Goal: Task Accomplishment & Management: Use online tool/utility

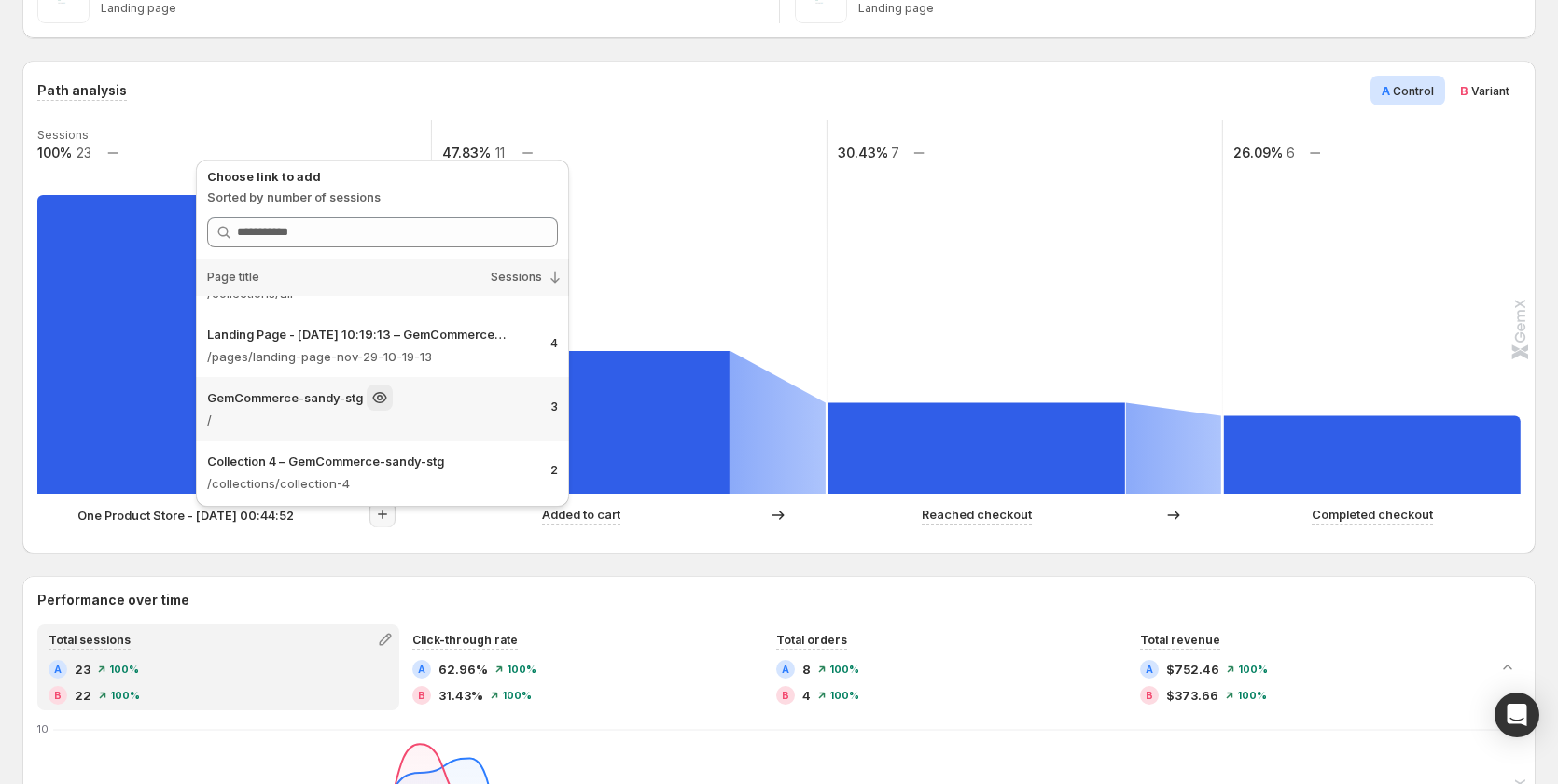
scroll to position [114, 0]
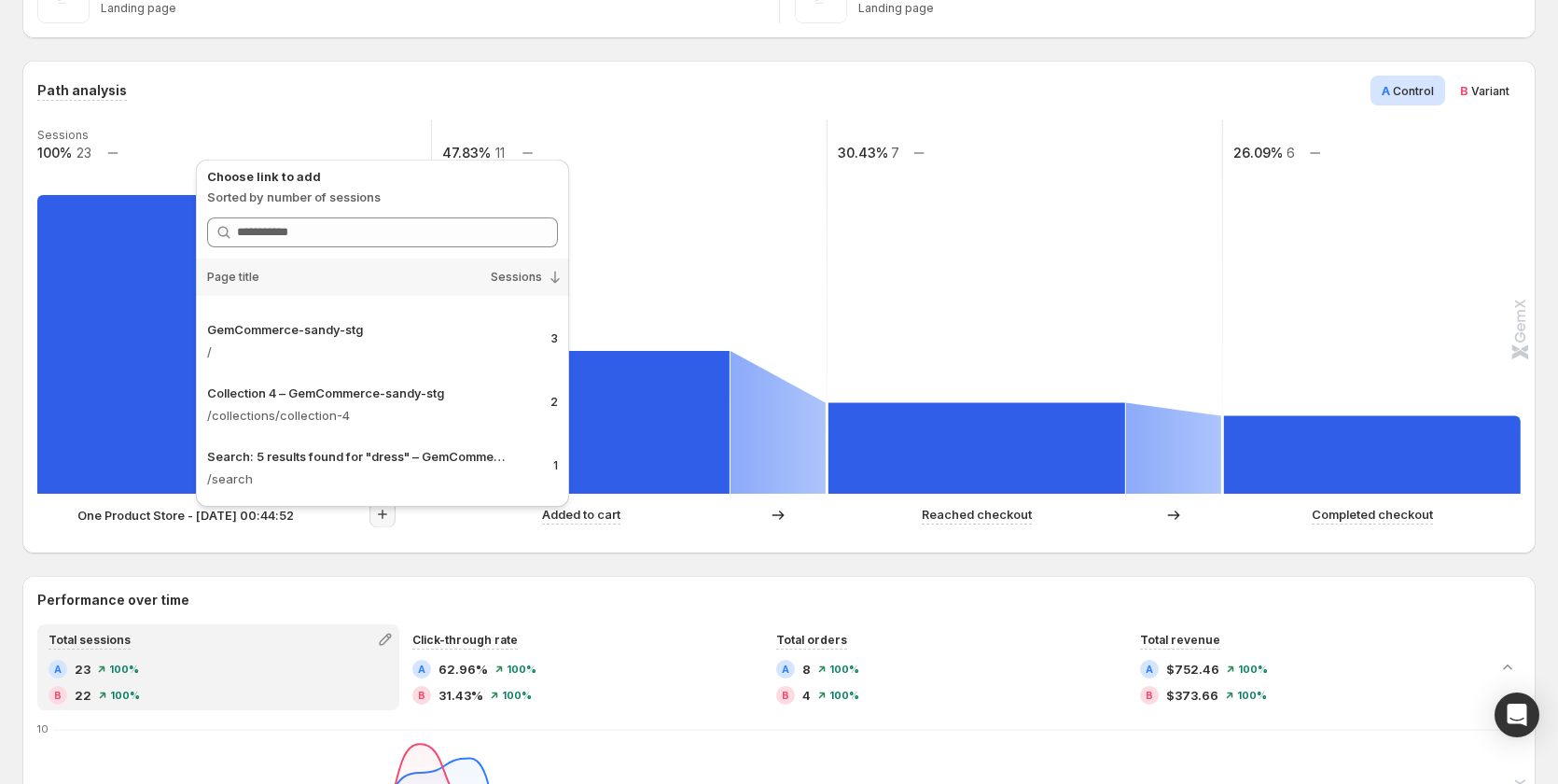
click at [737, 90] on div "Path analysis A Control B Variant" at bounding box center [778, 91] width 1483 height 30
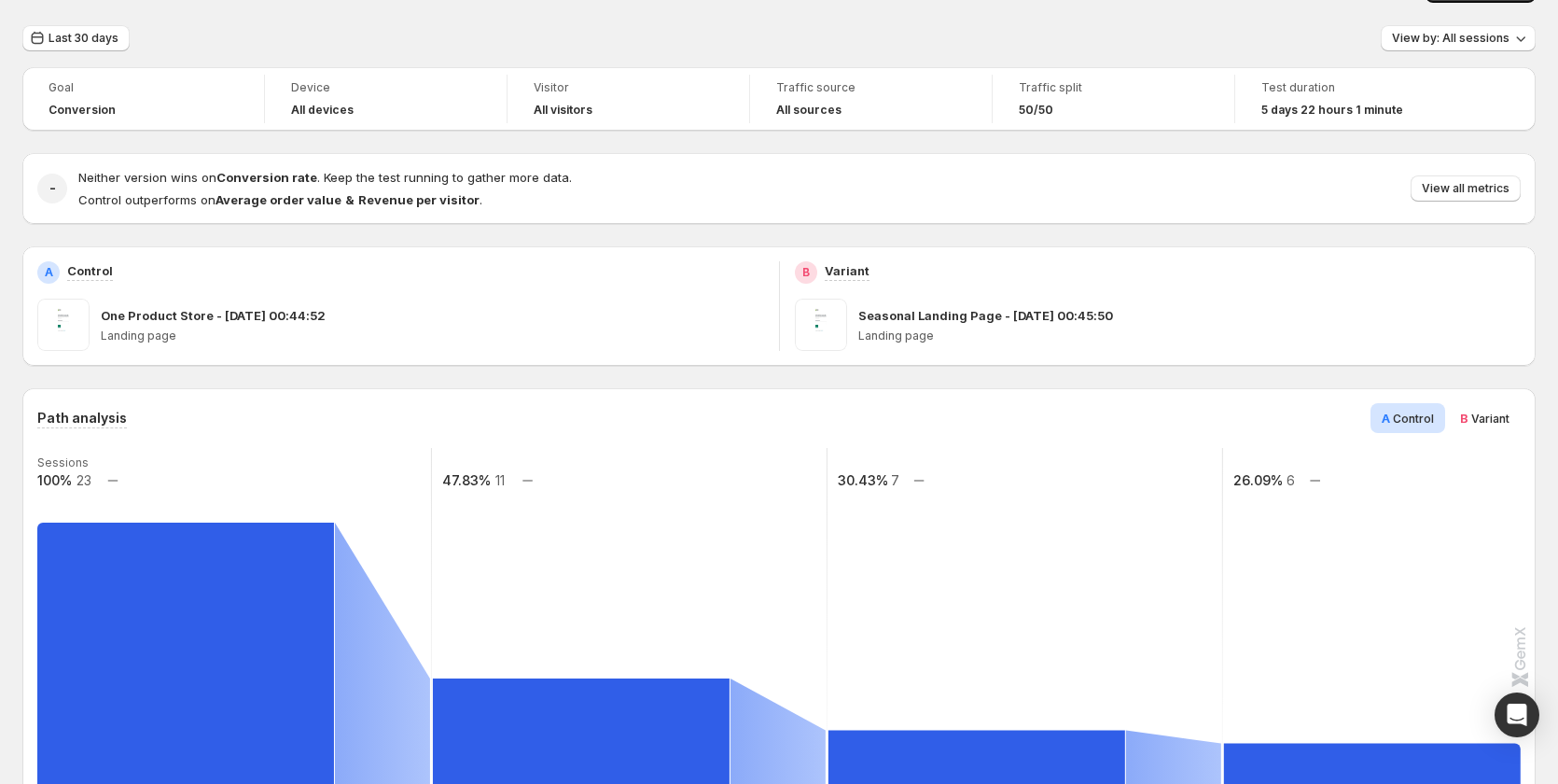
scroll to position [0, 0]
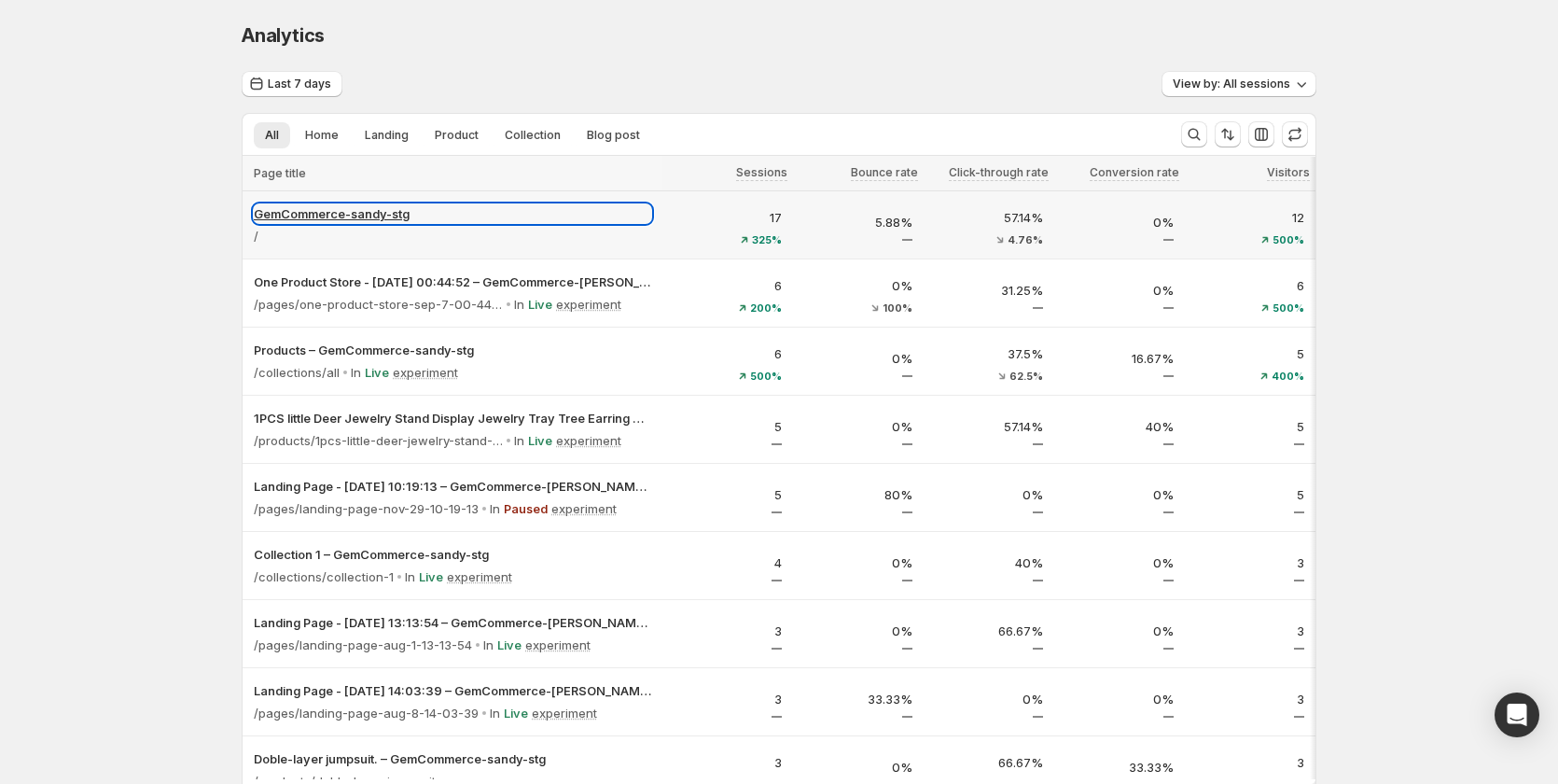
click at [388, 218] on p "GemCommerce-sandy-stg" at bounding box center [452, 213] width 397 height 19
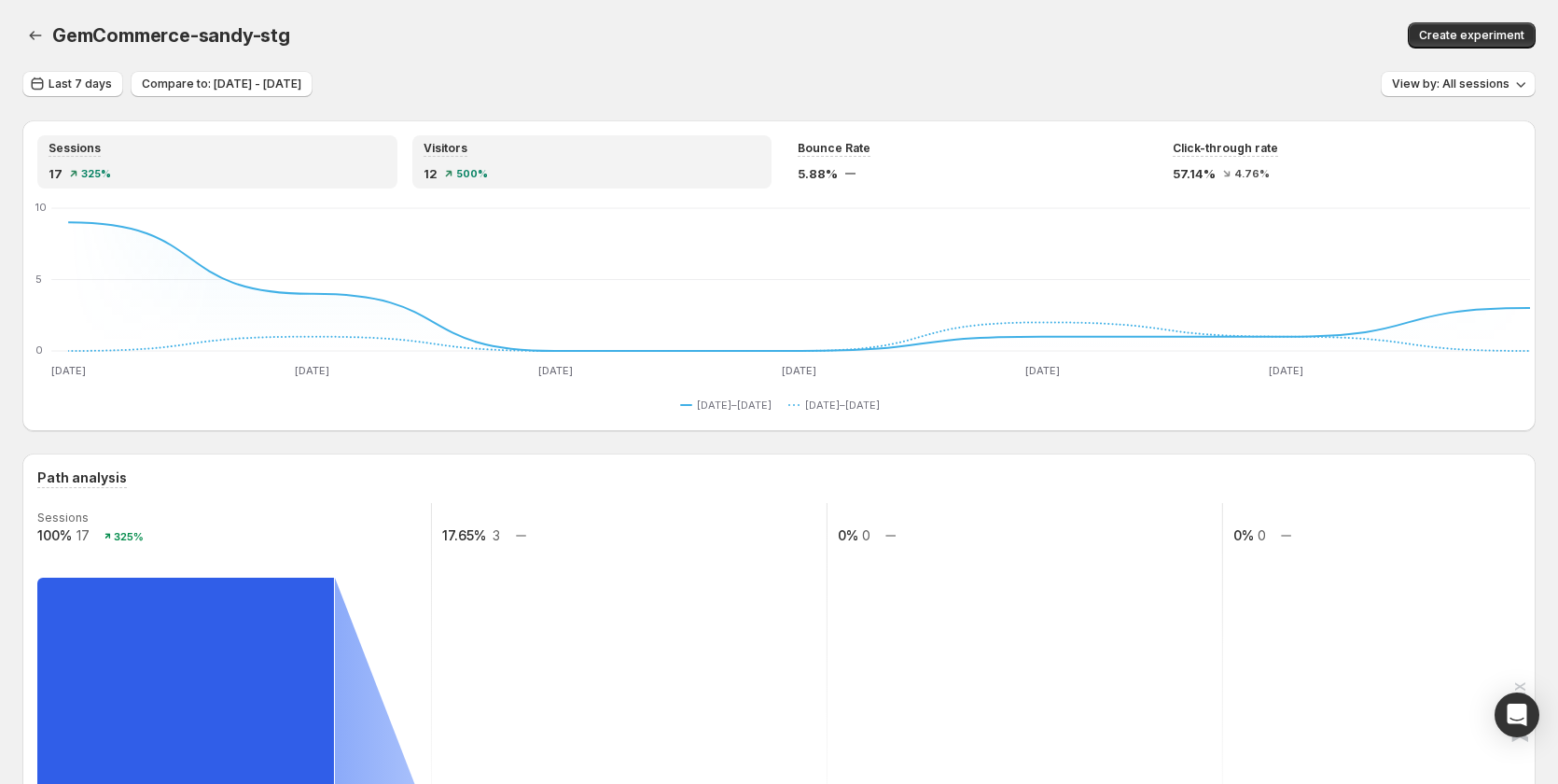
click at [634, 151] on div "Visitors" at bounding box center [592, 149] width 338 height 16
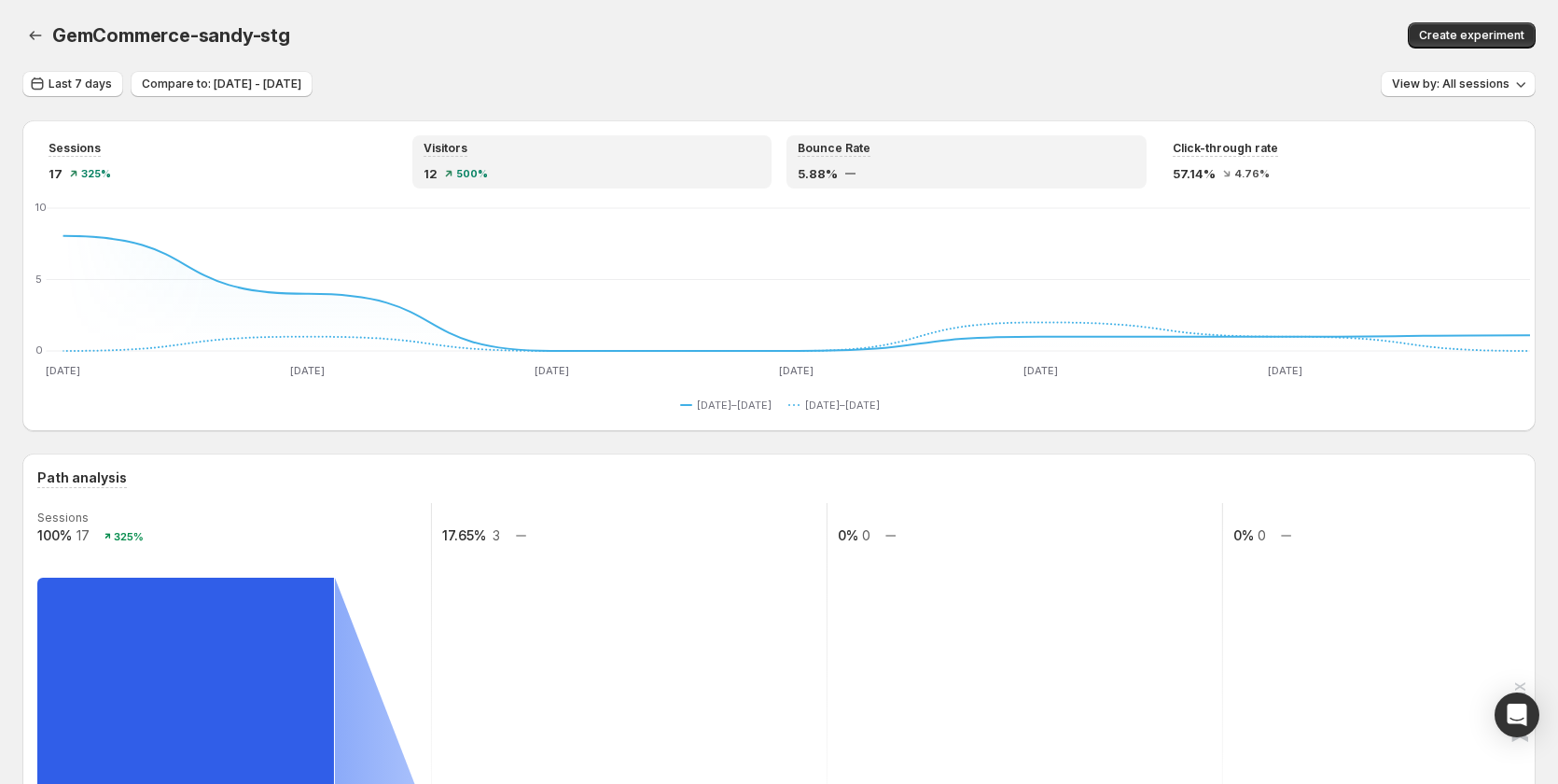
click at [932, 145] on div "Bounce Rate" at bounding box center [967, 149] width 338 height 16
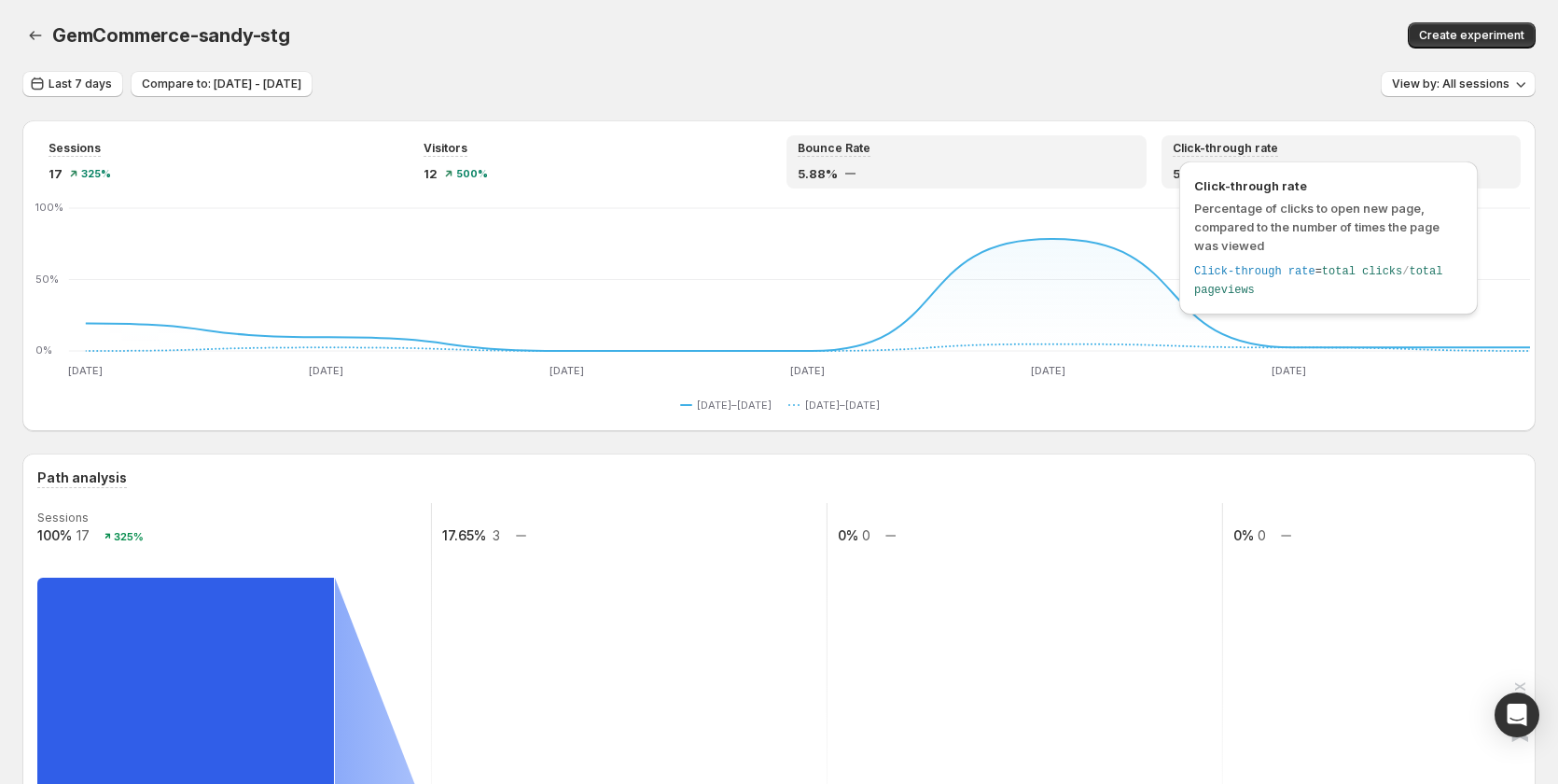
click at [1243, 144] on span "Click-through rate" at bounding box center [1225, 148] width 105 height 15
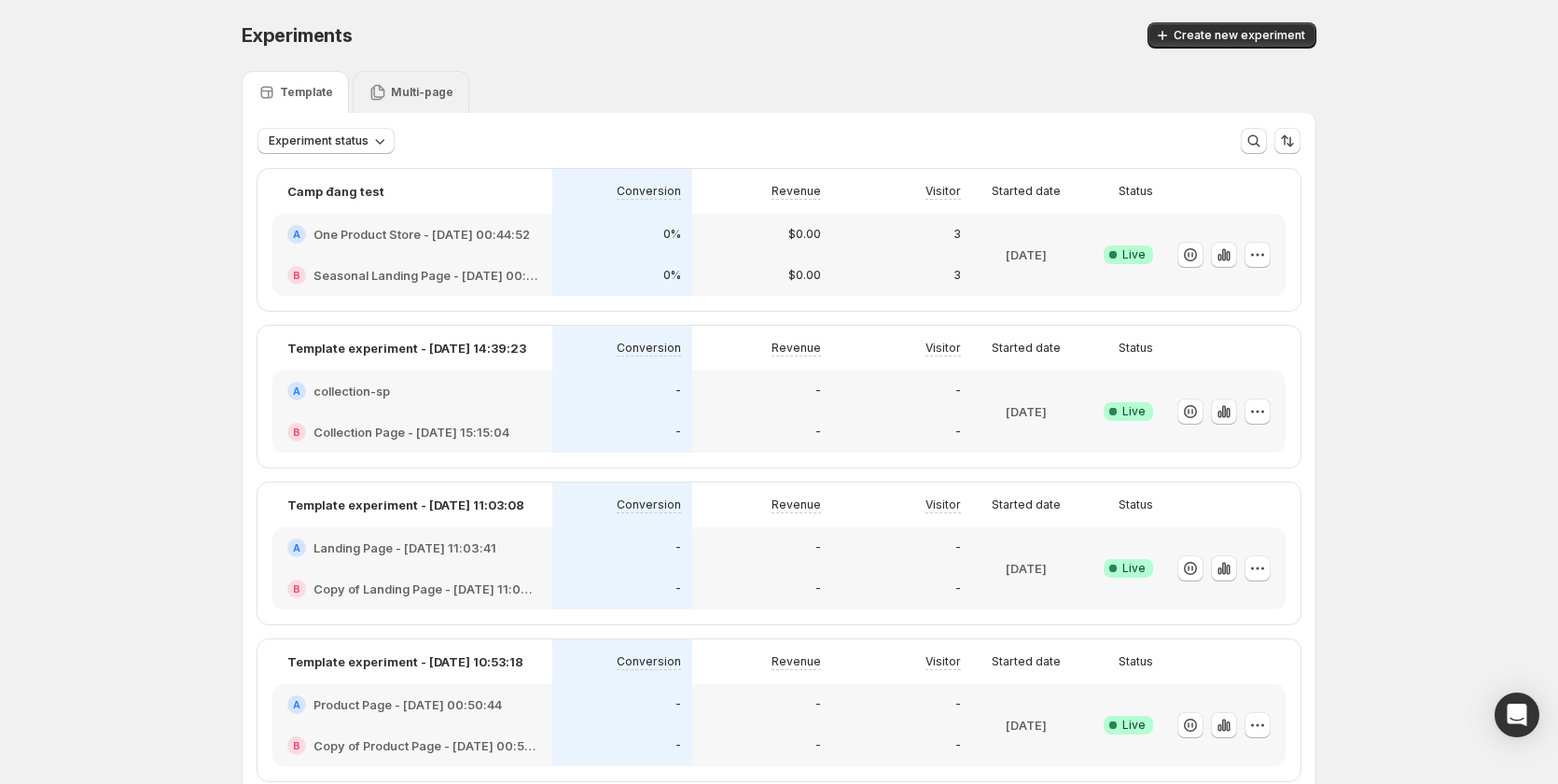
click at [415, 92] on p "Multi-page" at bounding box center [422, 92] width 62 height 15
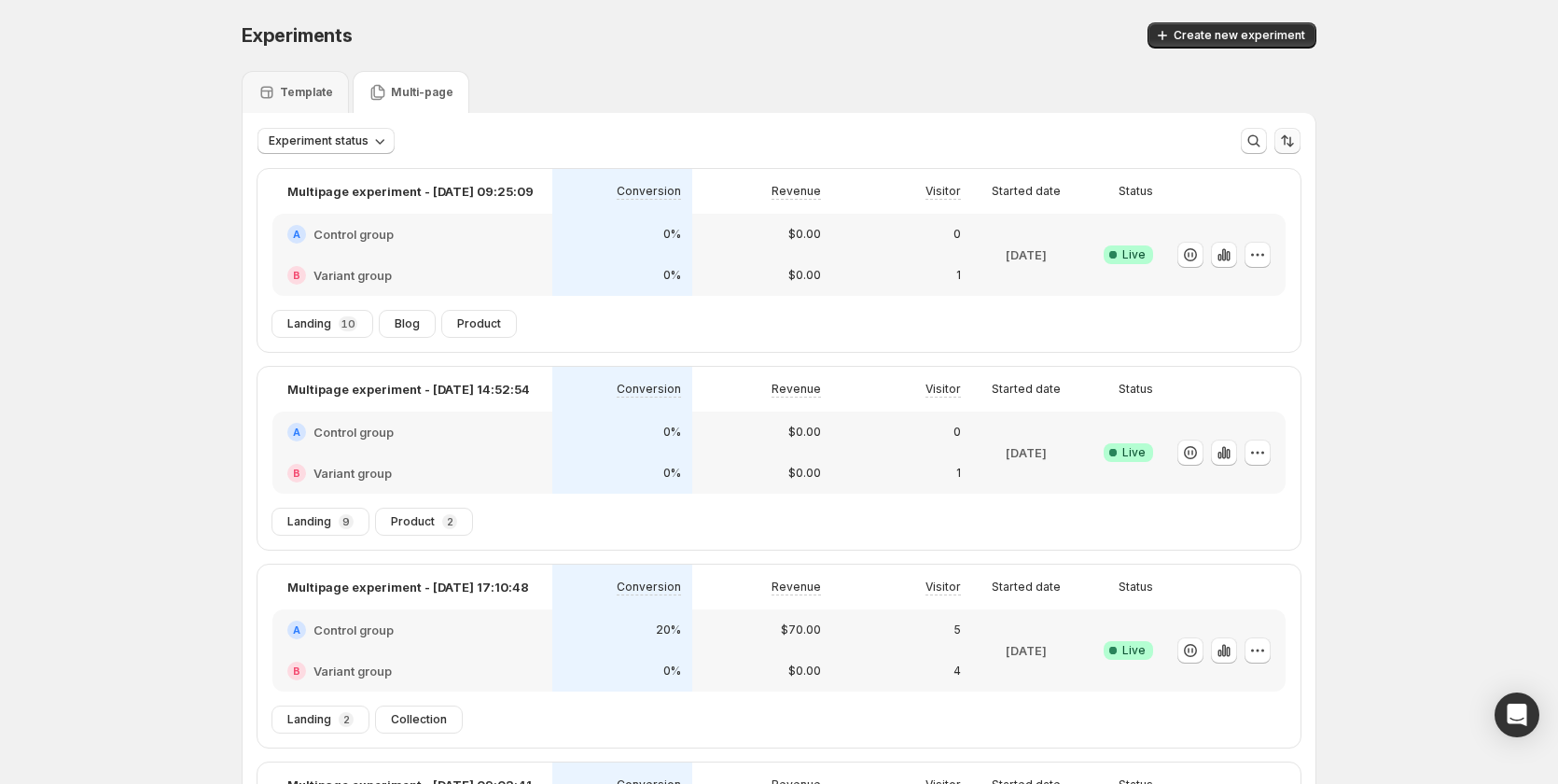
click at [1281, 144] on button "Sort the results" at bounding box center [1287, 141] width 26 height 26
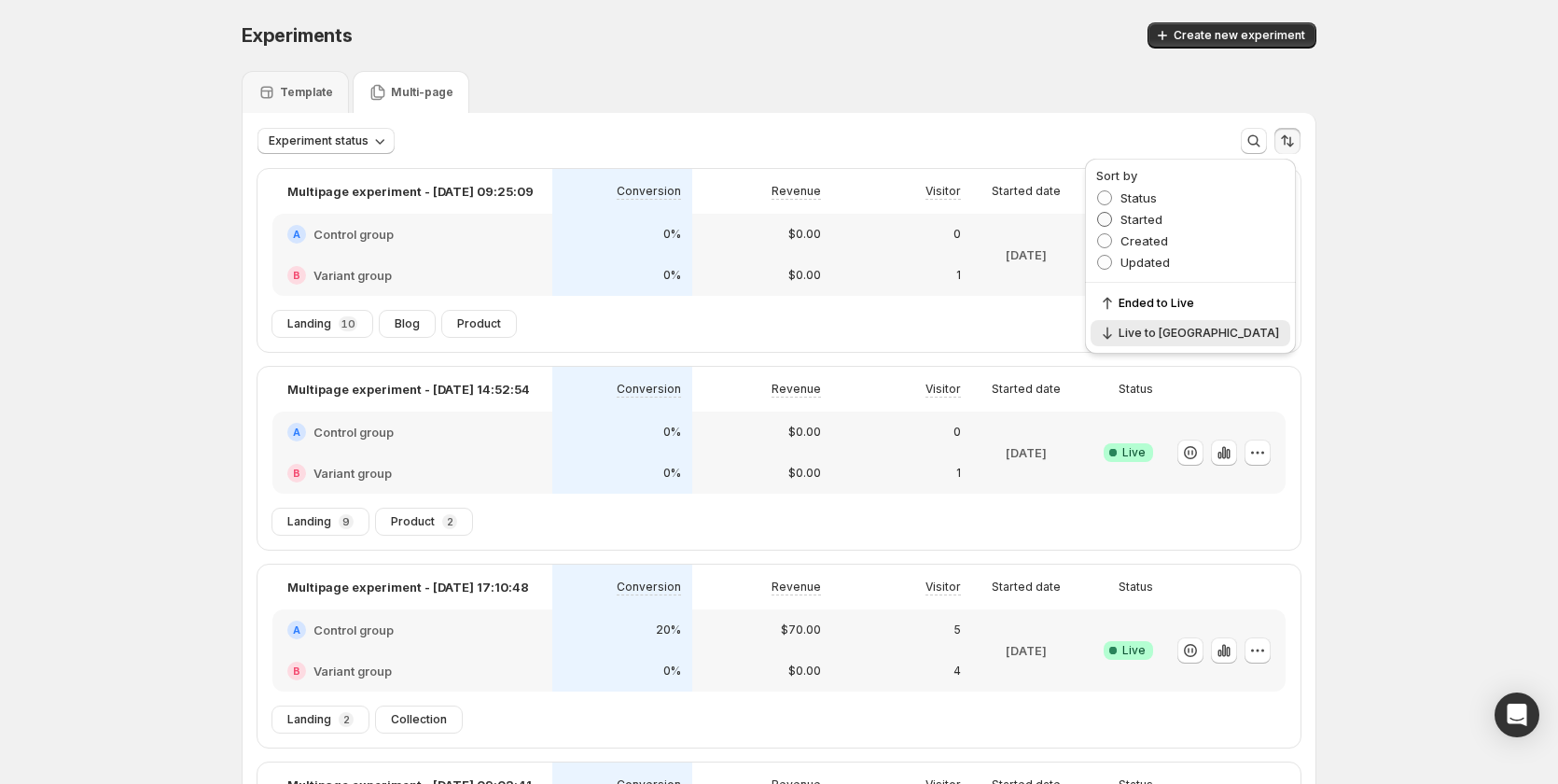
click at [1162, 219] on span "Started" at bounding box center [1141, 219] width 42 height 15
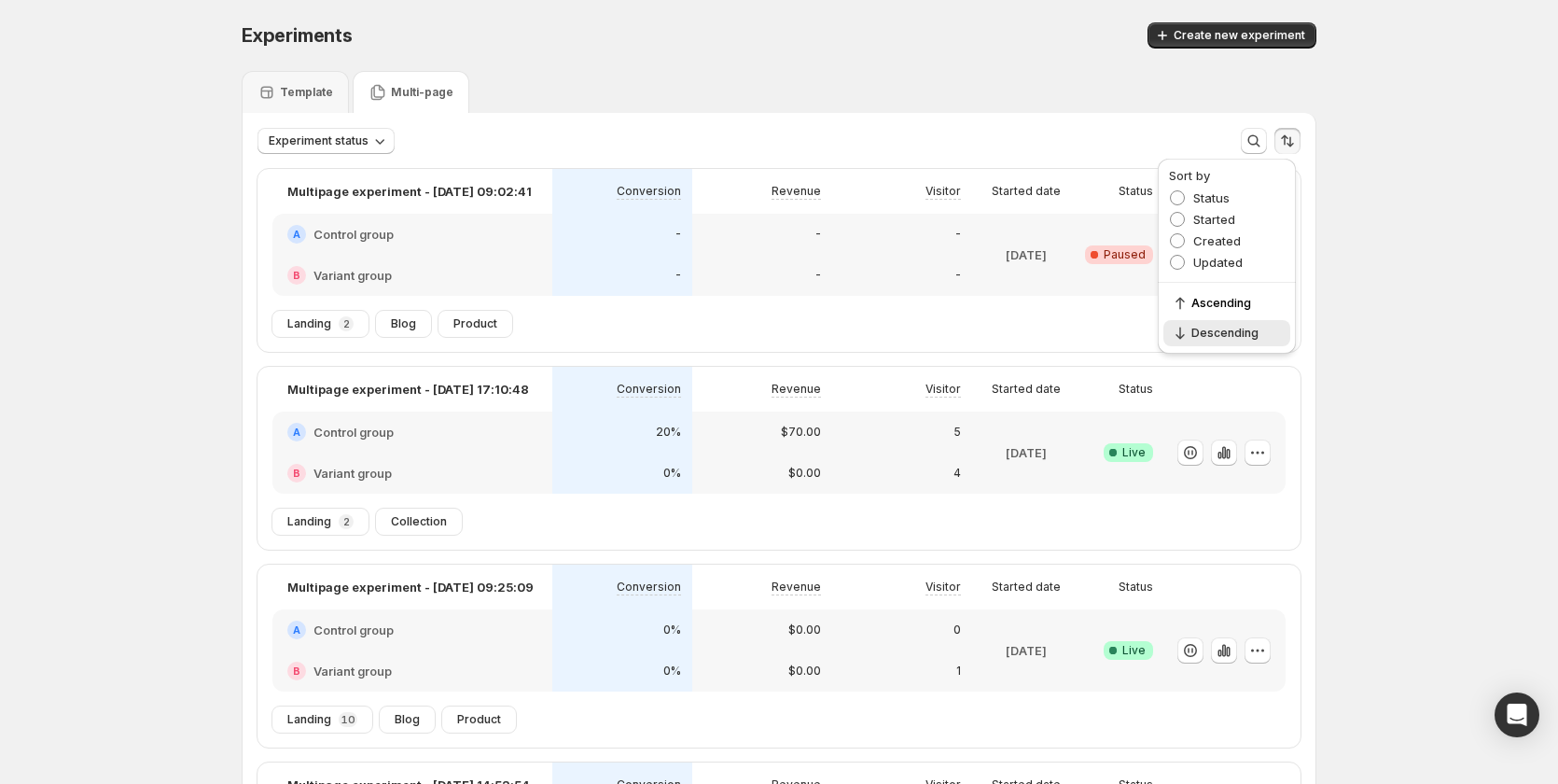
click at [1047, 105] on div "Template Multi-page" at bounding box center [779, 92] width 1075 height 42
click at [1288, 140] on icon "Sort the results" at bounding box center [1284, 140] width 7 height 10
click at [1069, 86] on div "Template Multi-page" at bounding box center [779, 92] width 1075 height 42
click at [1287, 136] on icon "Sort the results" at bounding box center [1287, 141] width 19 height 19
click at [1217, 240] on span "Created" at bounding box center [1217, 240] width 48 height 15
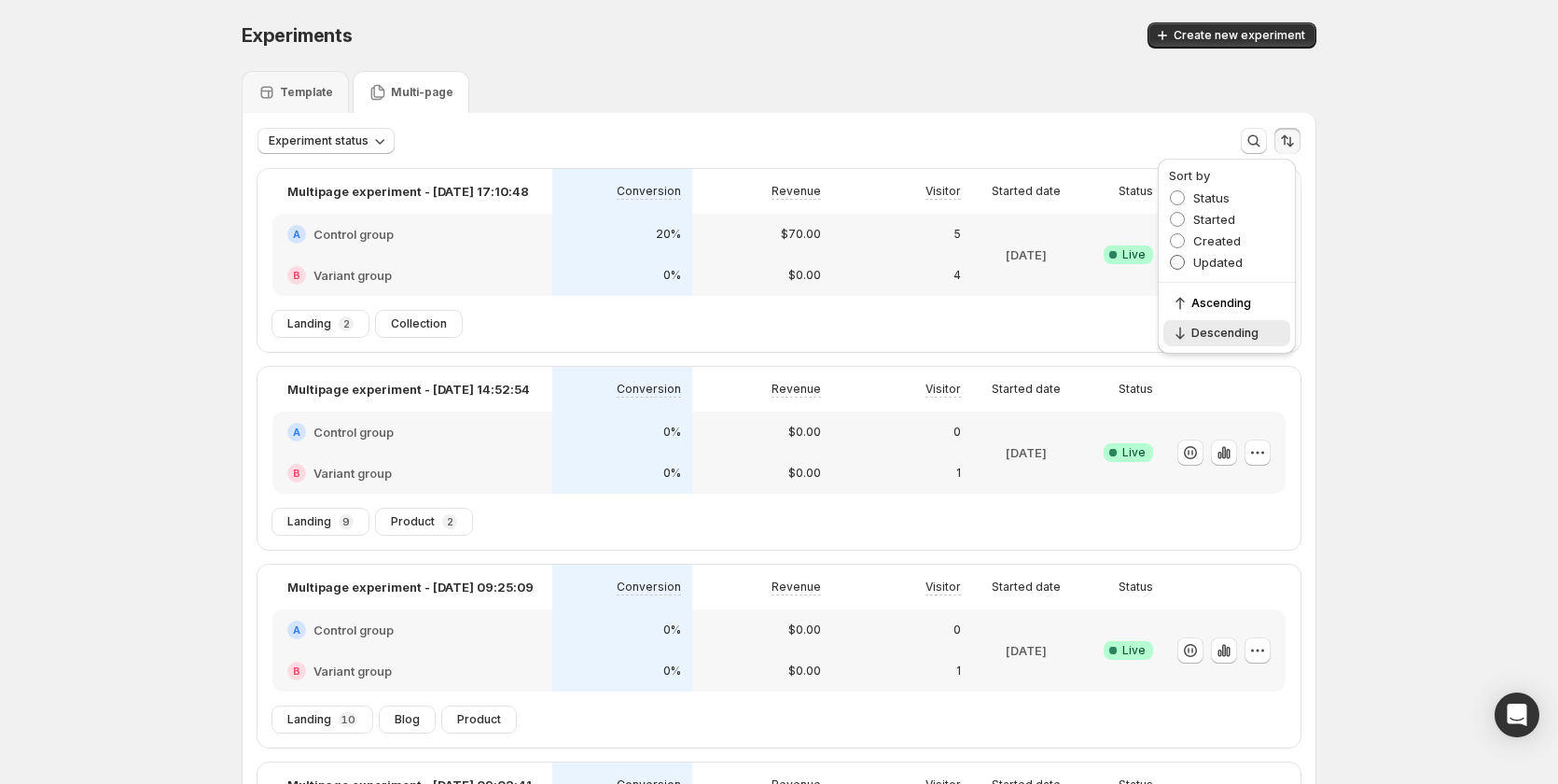
click at [1198, 254] on span "Updated" at bounding box center [1217, 262] width 49 height 19
click at [1041, 43] on div "Create new experiment" at bounding box center [1036, 35] width 559 height 26
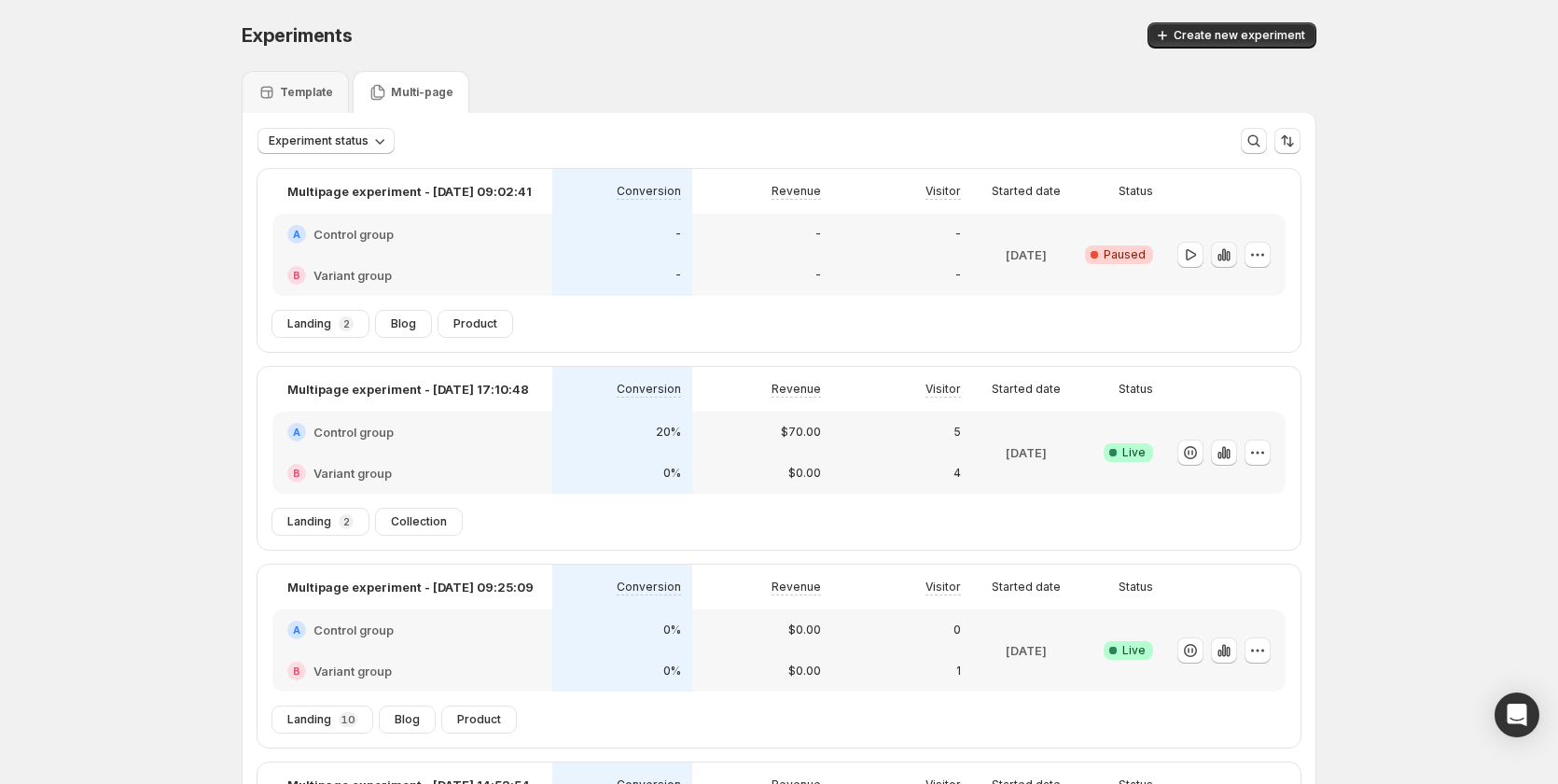
click at [1237, 251] on button "button" at bounding box center [1224, 255] width 26 height 26
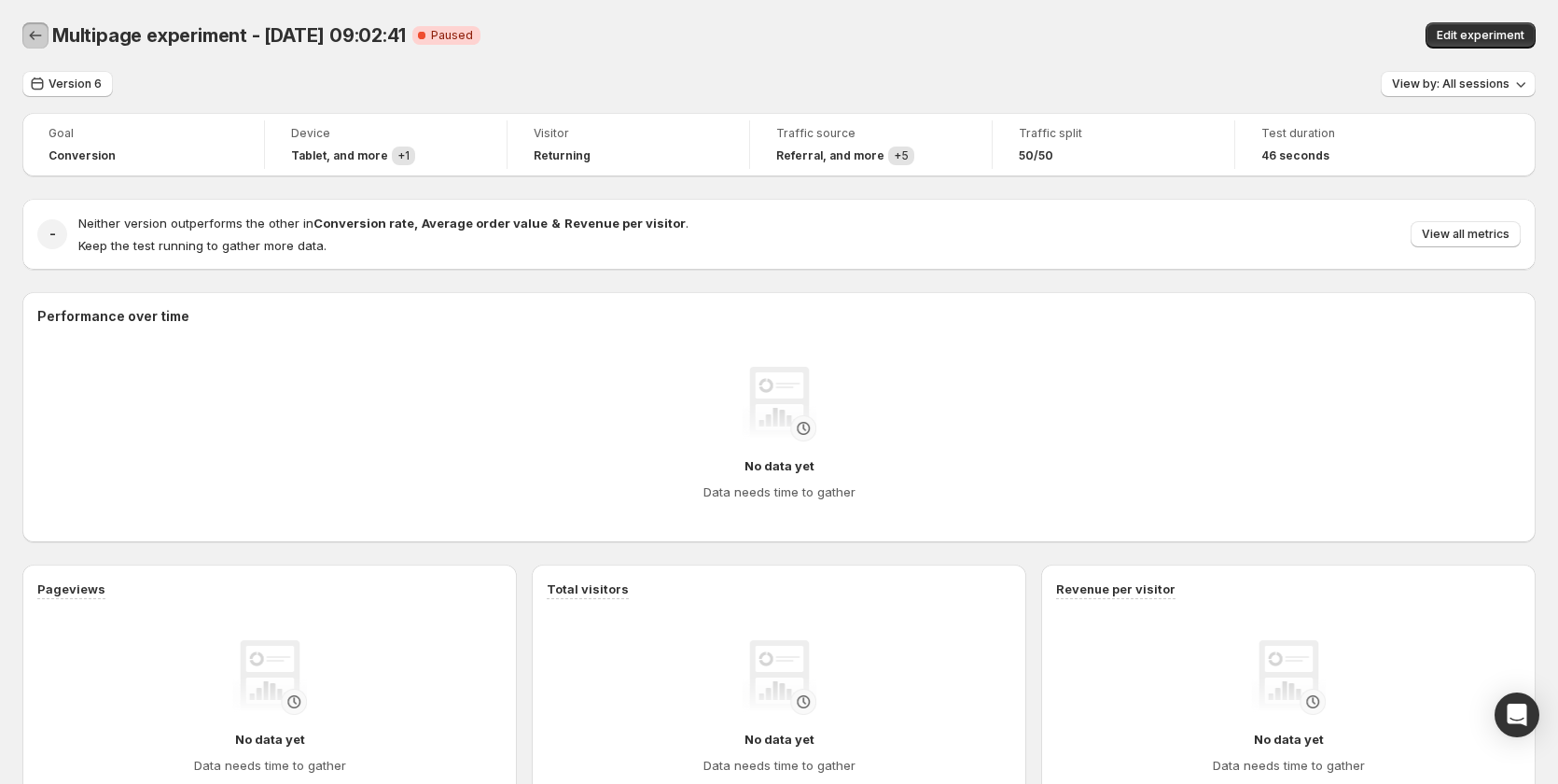
click at [35, 37] on icon "Back" at bounding box center [35, 35] width 19 height 19
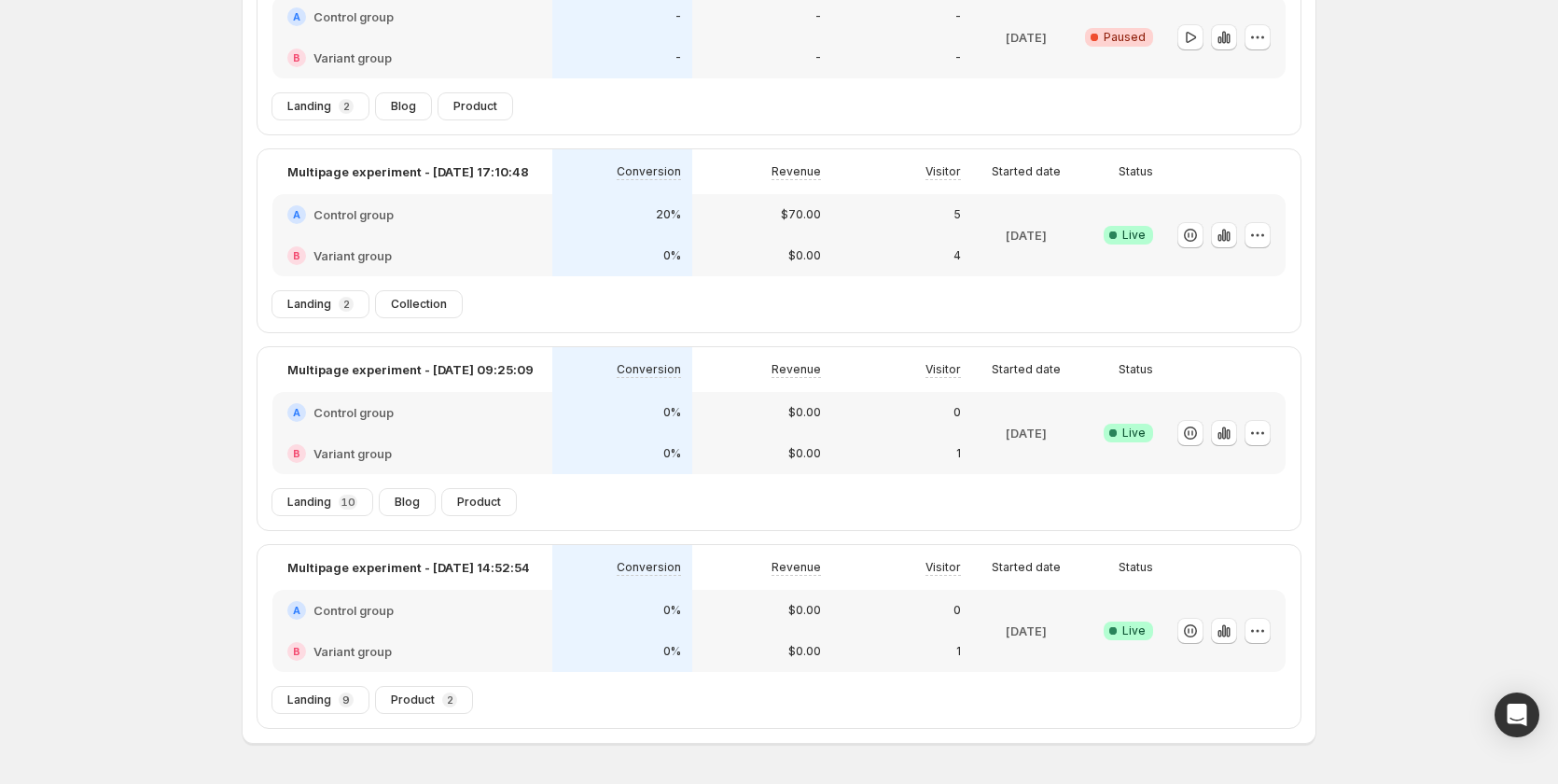
scroll to position [185, 0]
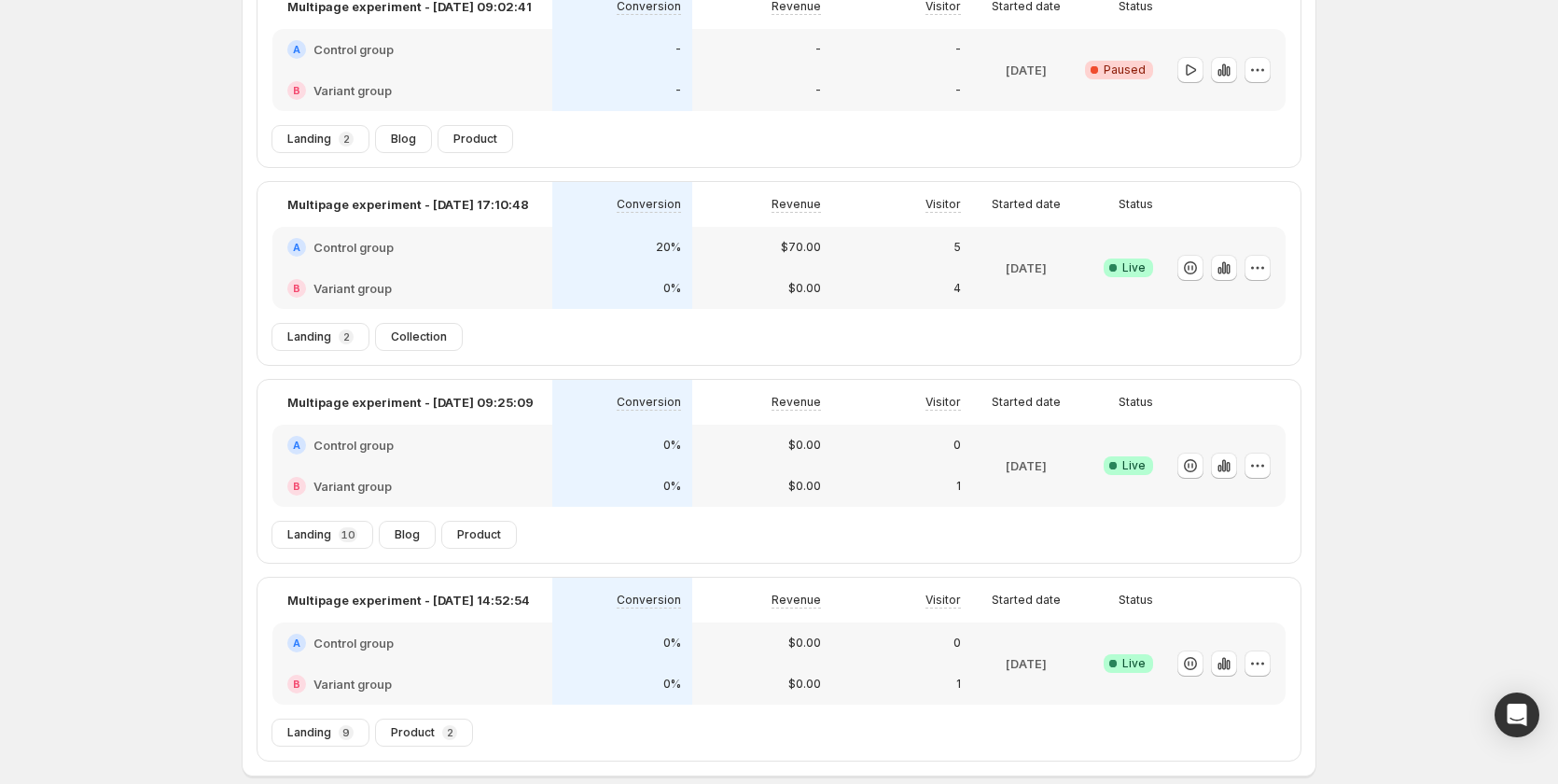
click at [768, 293] on div "$0.00" at bounding box center [762, 288] width 118 height 19
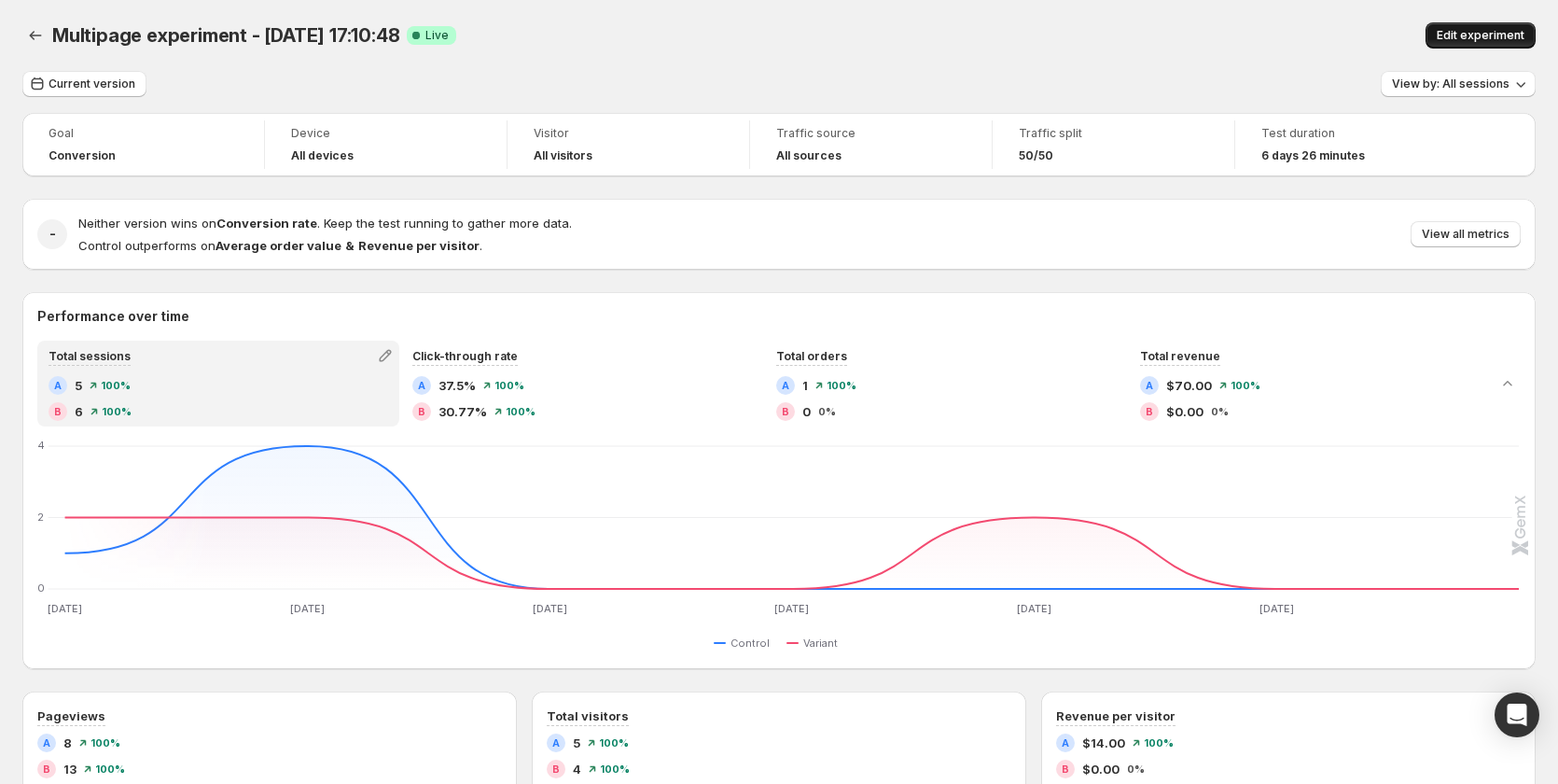
click at [1491, 39] on span "Edit experiment" at bounding box center [1481, 35] width 88 height 15
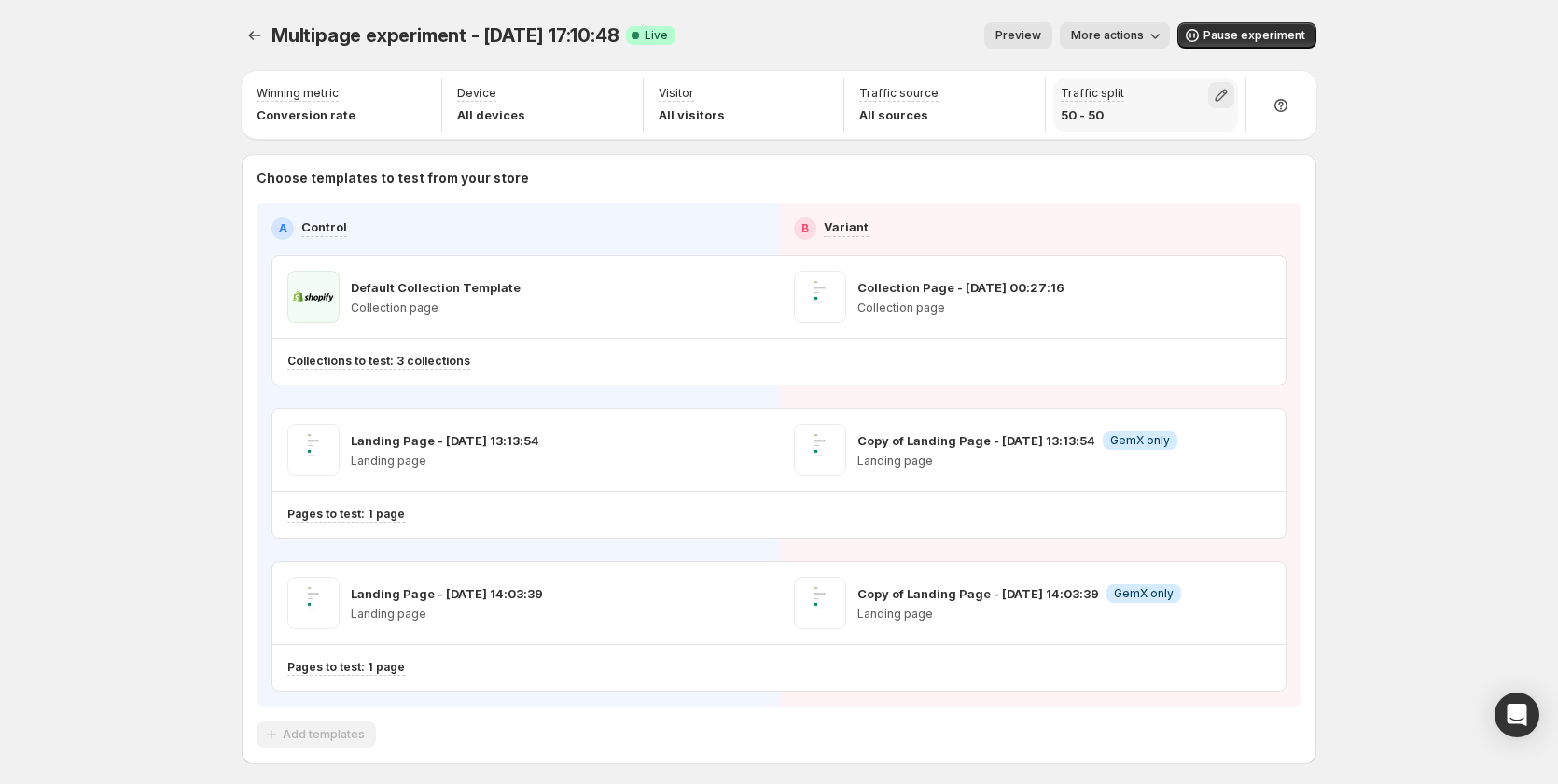
click at [1228, 101] on icon "button" at bounding box center [1221, 95] width 19 height 19
click at [1310, 52] on div "Multipage experiment - [DATE] 17:10:48. This page is ready Multipage experiment…" at bounding box center [779, 35] width 1075 height 71
click at [1272, 103] on div at bounding box center [1280, 104] width 53 height 53
click at [1302, 152] on span "Setup guide" at bounding box center [1278, 157] width 70 height 15
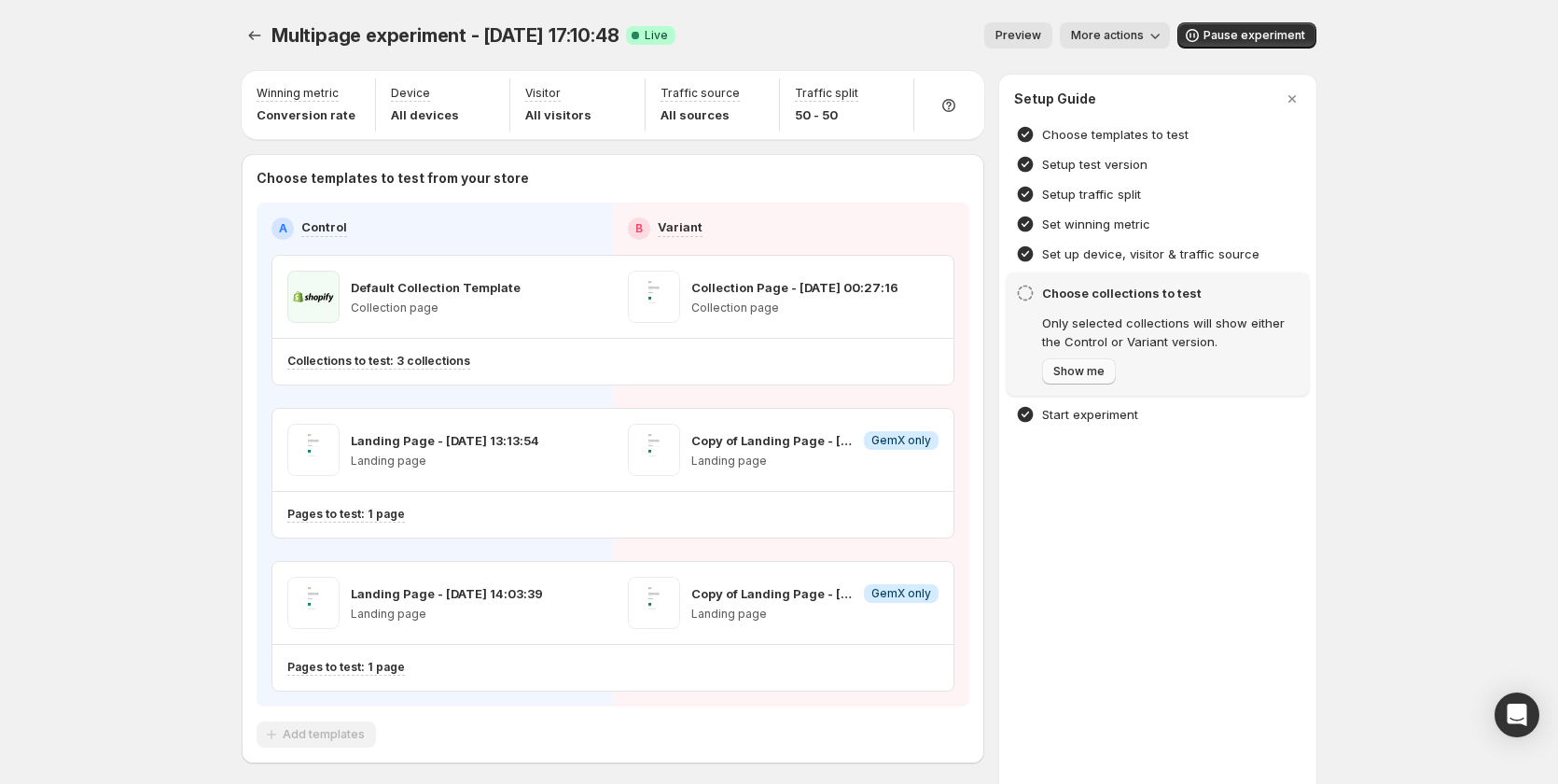
click at [1076, 380] on button "Show me" at bounding box center [1079, 371] width 74 height 26
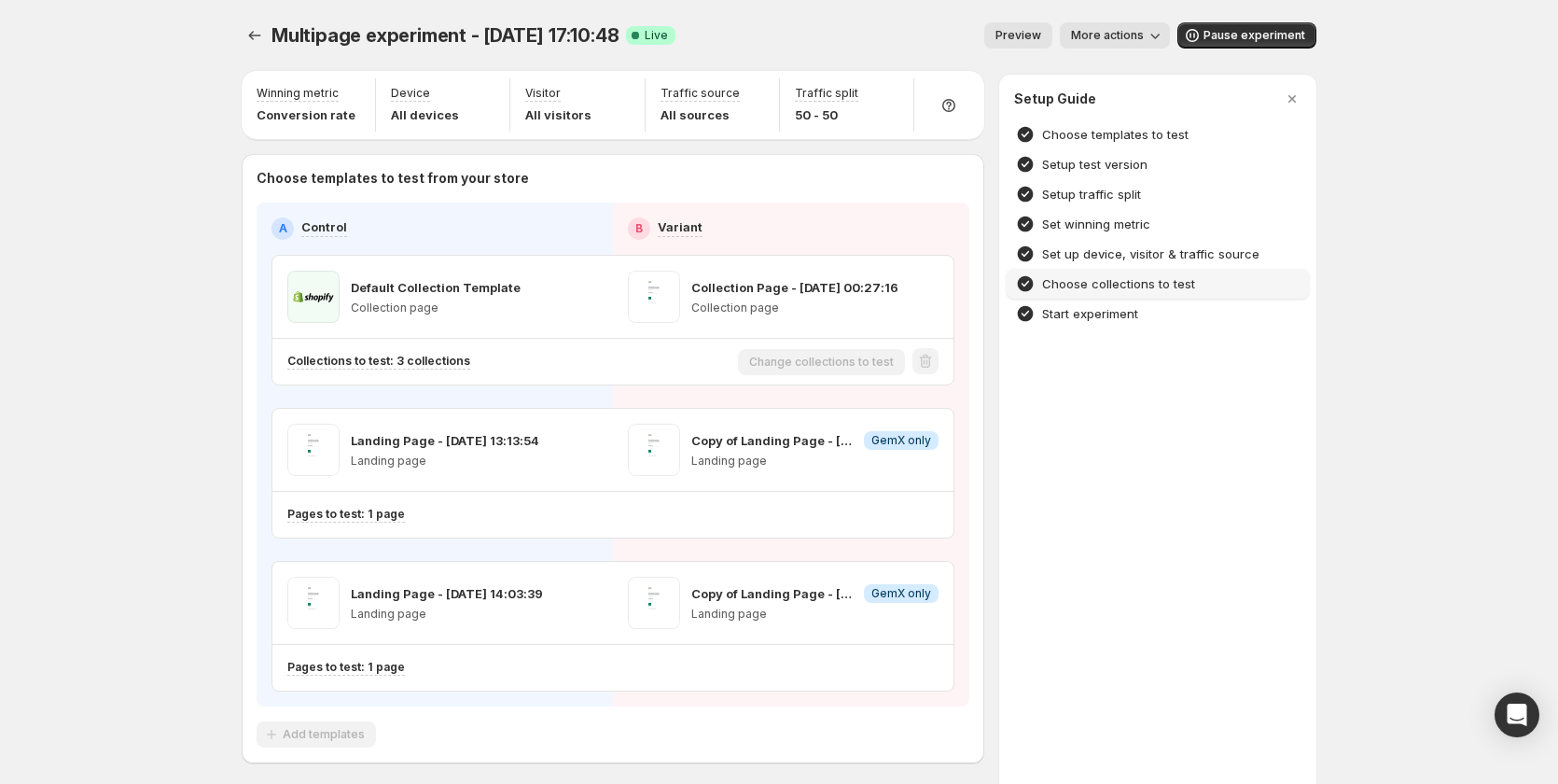
click at [1114, 409] on div "Setup Guide Choose templates to test Setup test version Setup traffic split Set…" at bounding box center [1157, 458] width 317 height 767
click at [810, 519] on div at bounding box center [779, 392] width 1558 height 784
click at [1097, 282] on h4 "Choose collections to test" at bounding box center [1118, 283] width 153 height 19
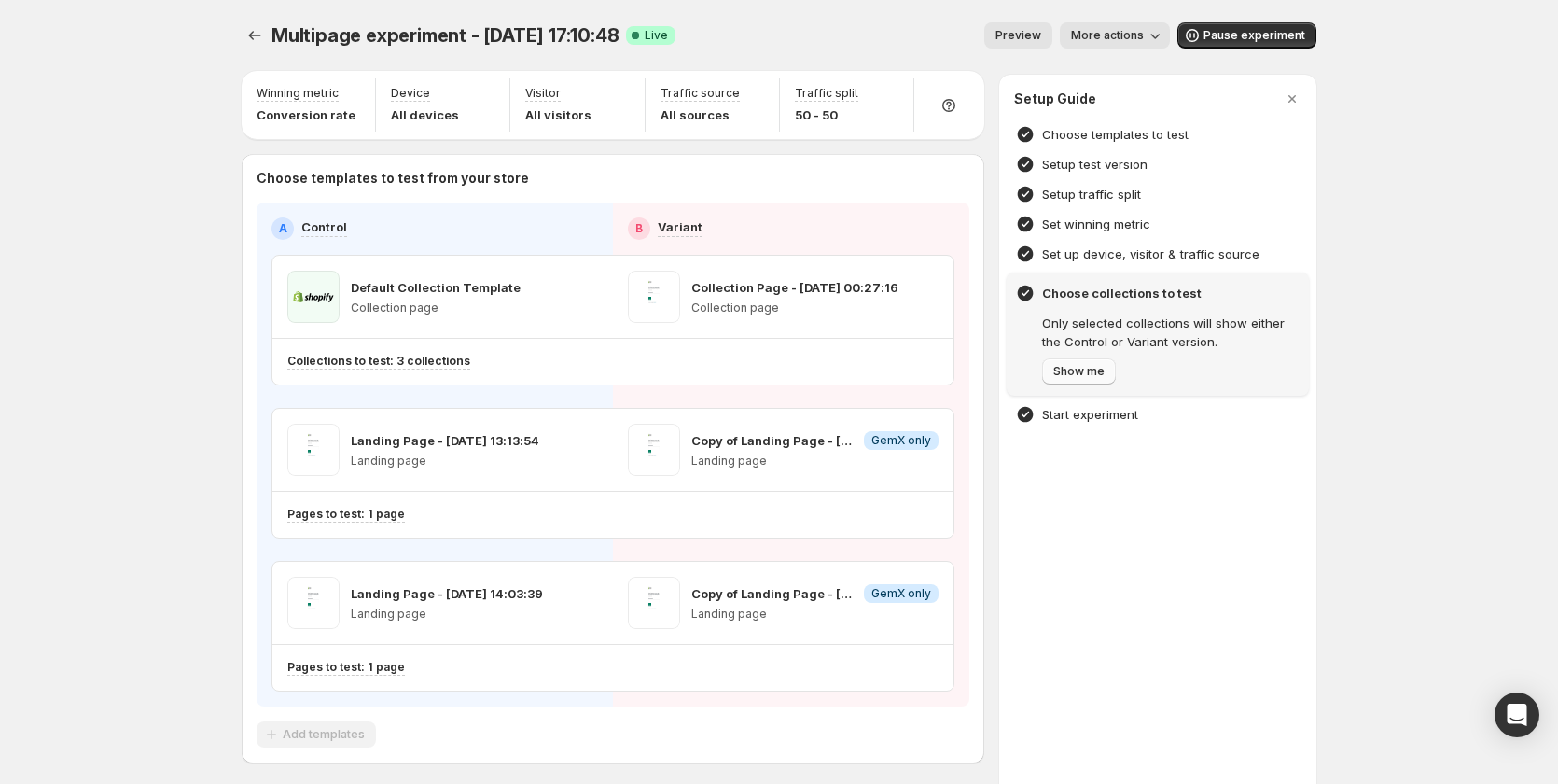
click at [1076, 379] on button "Show me" at bounding box center [1079, 371] width 74 height 26
click at [1104, 260] on h4 "Set up device, visitor & traffic source" at bounding box center [1150, 253] width 217 height 19
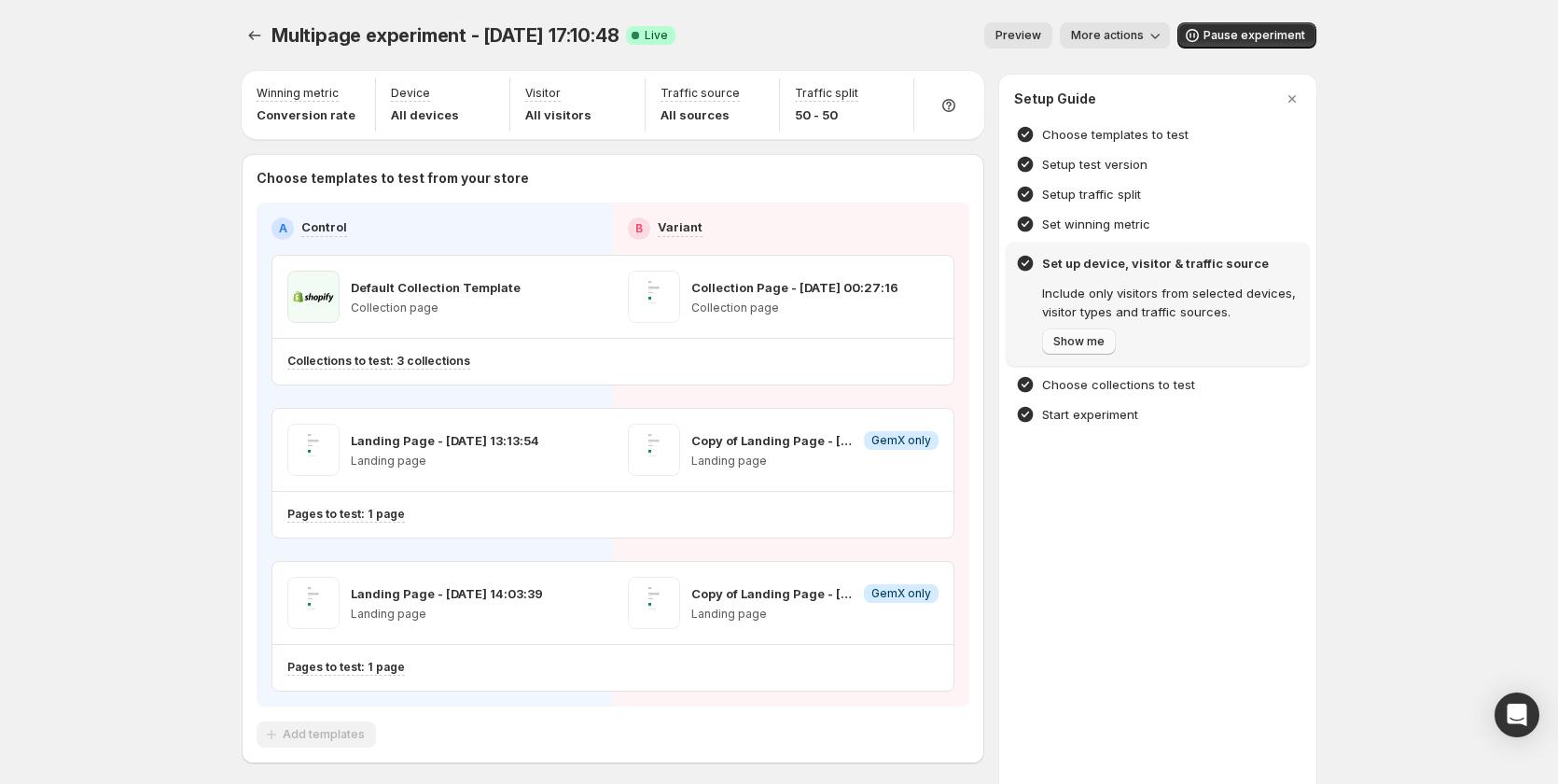
click at [1093, 340] on span "Show me" at bounding box center [1078, 341] width 51 height 15
click at [1301, 99] on icon "button" at bounding box center [1292, 99] width 19 height 19
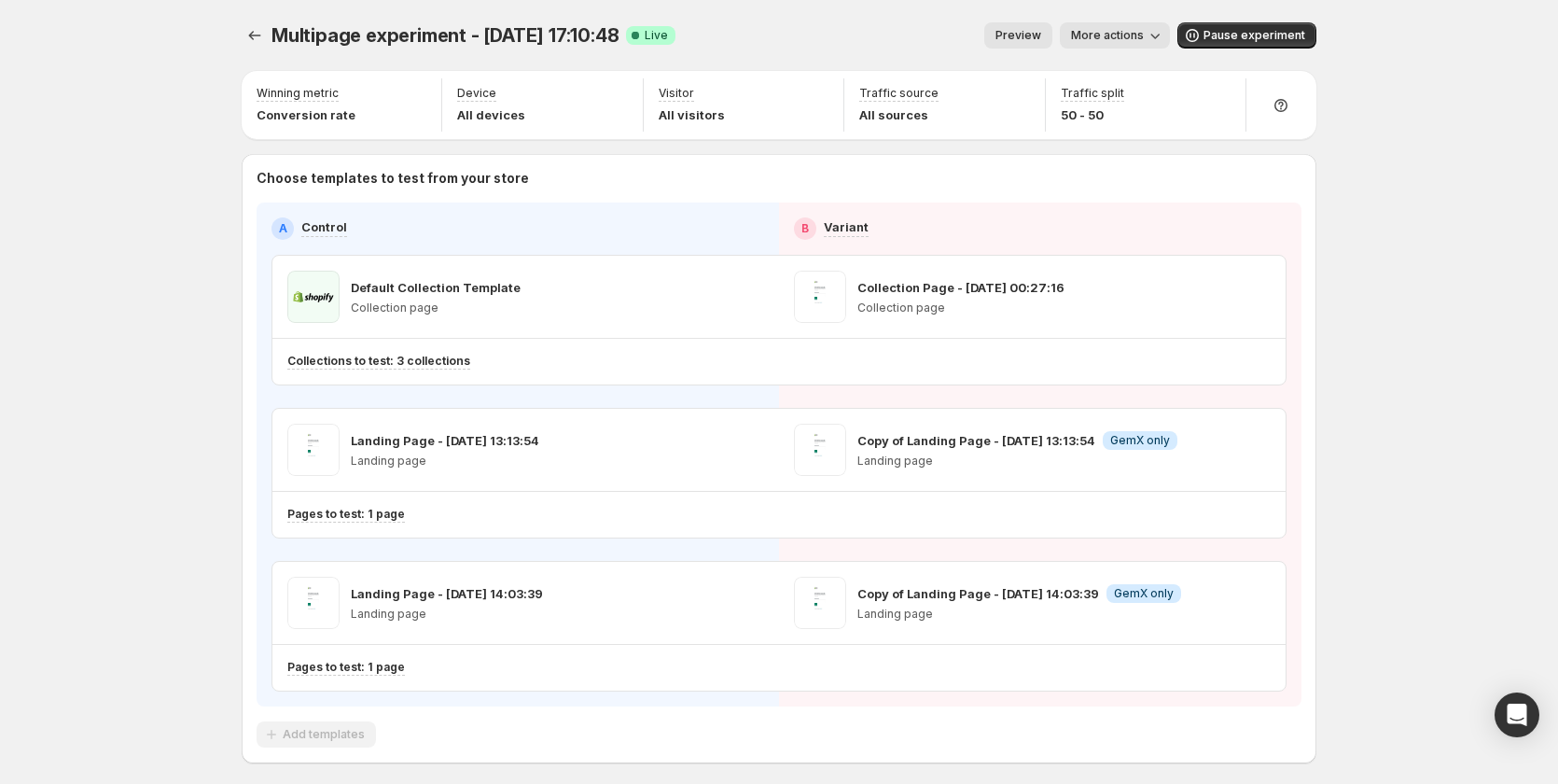
click at [1090, 36] on span "More actions" at bounding box center [1107, 35] width 73 height 15
click at [1231, 79] on span "View analytic" at bounding box center [1204, 74] width 195 height 19
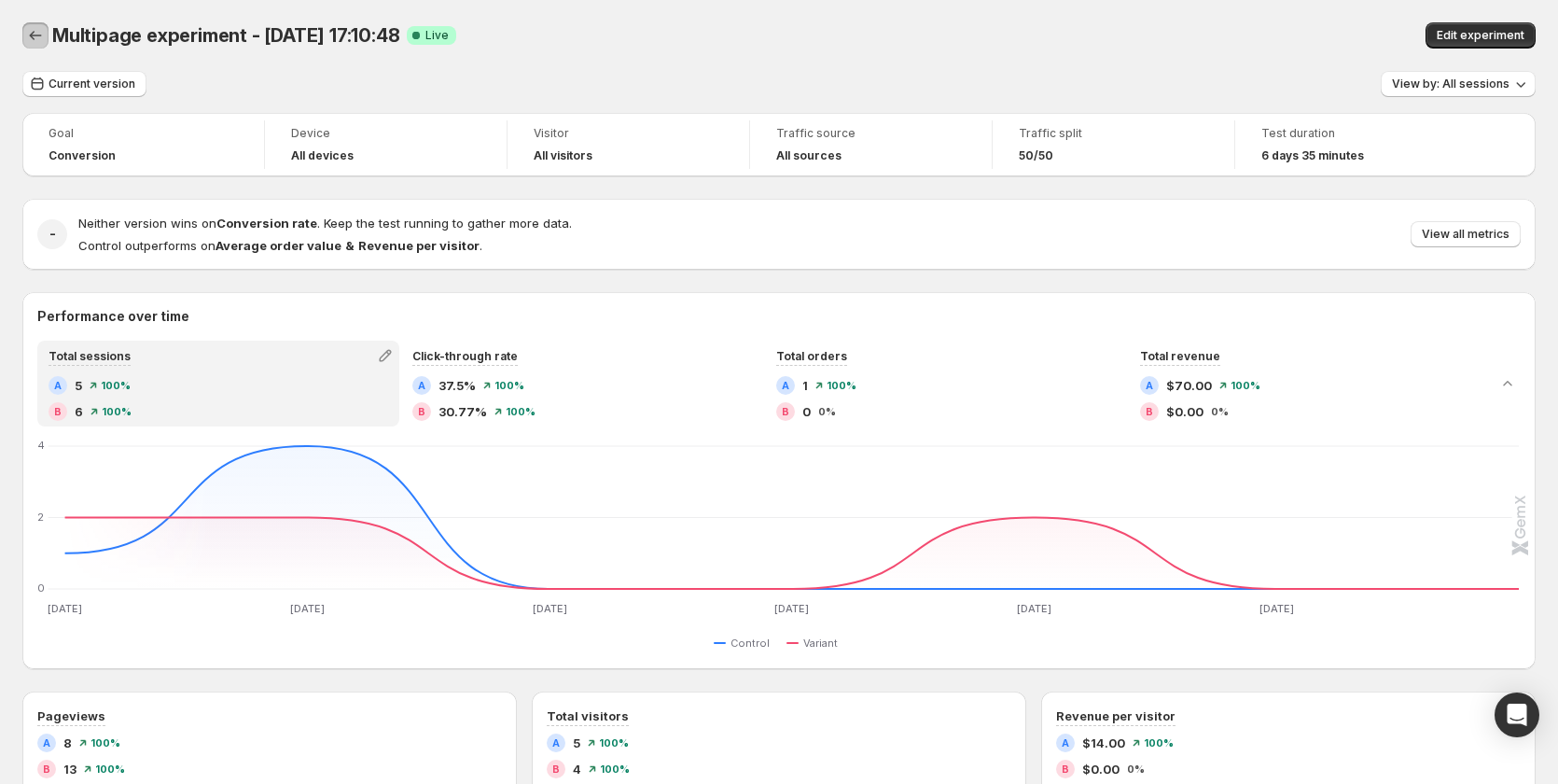
click at [38, 30] on icon "Back" at bounding box center [35, 35] width 19 height 19
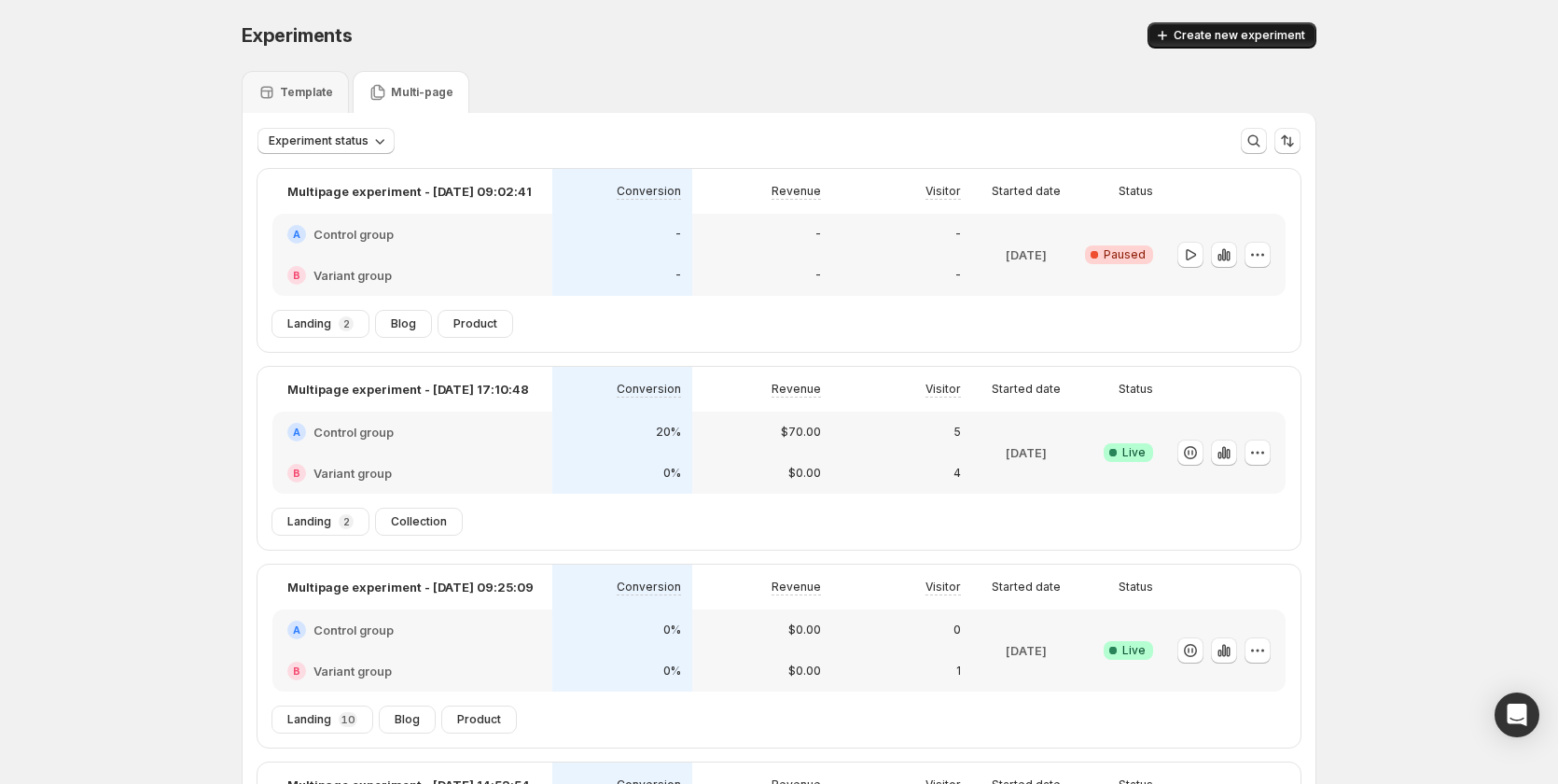
click at [1238, 29] on span "Create new experiment" at bounding box center [1239, 35] width 132 height 15
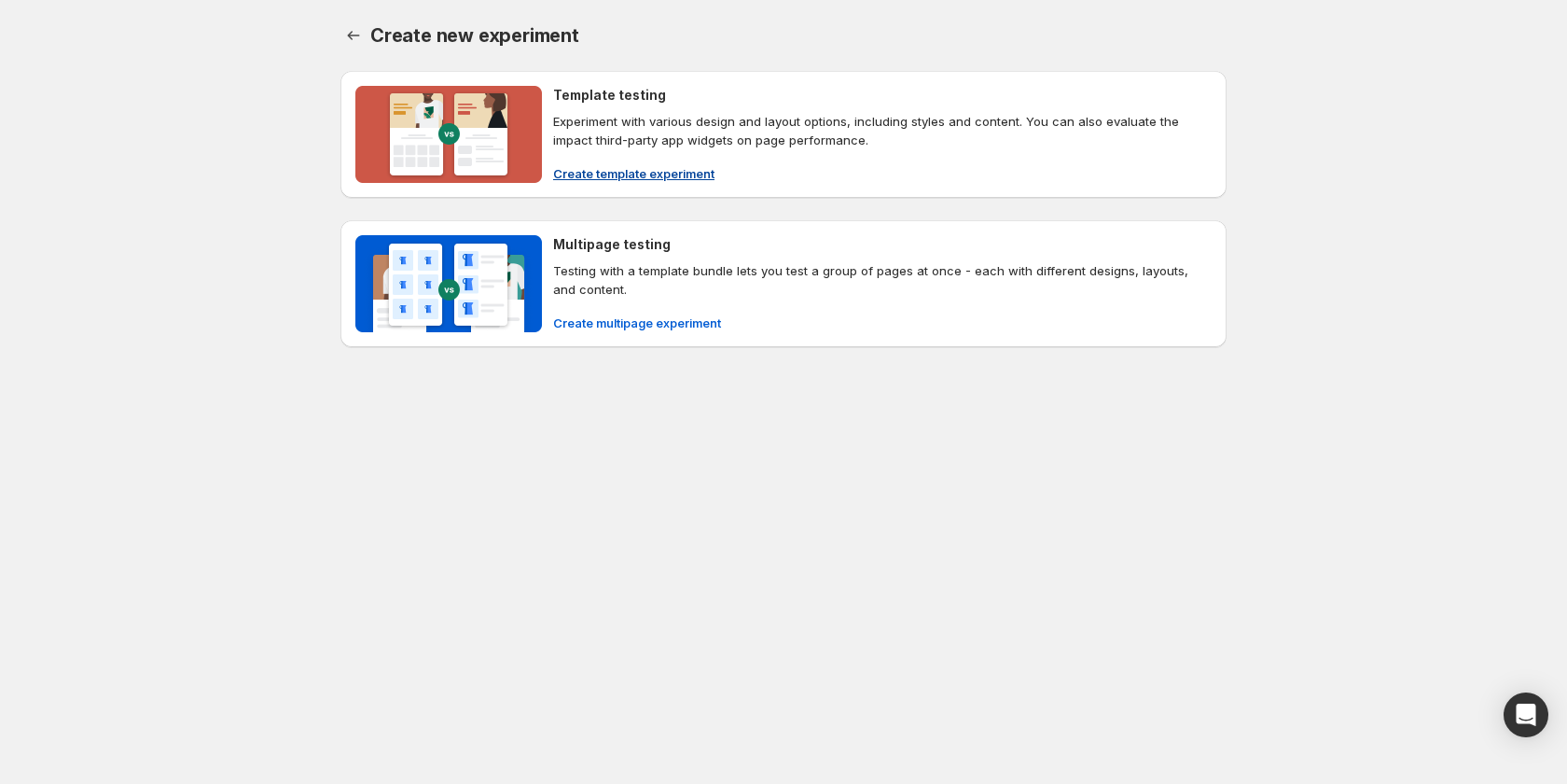
click at [668, 172] on span "Create template experiment" at bounding box center [633, 173] width 161 height 19
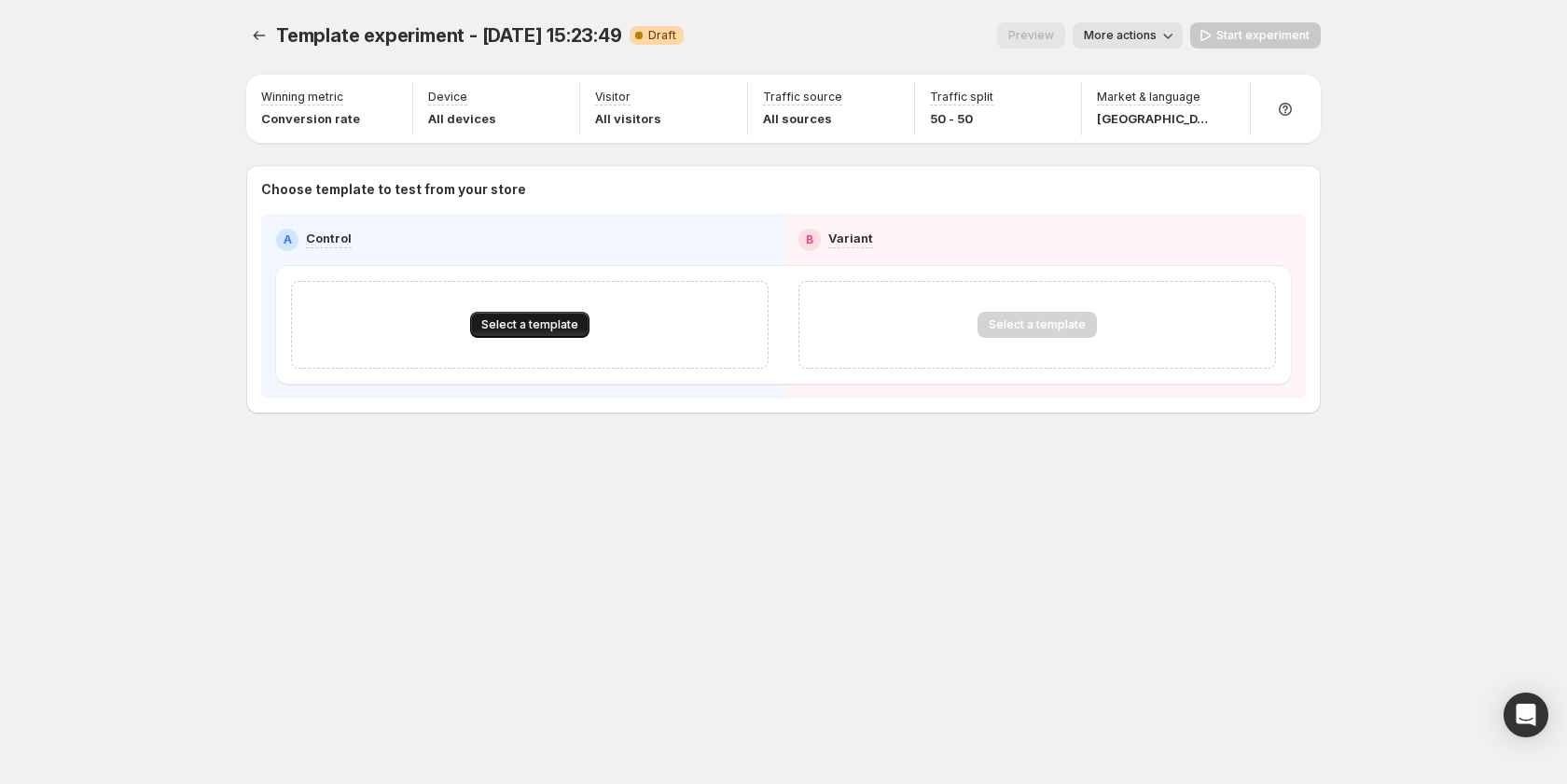
click at [544, 327] on span "Select a template" at bounding box center [529, 324] width 97 height 15
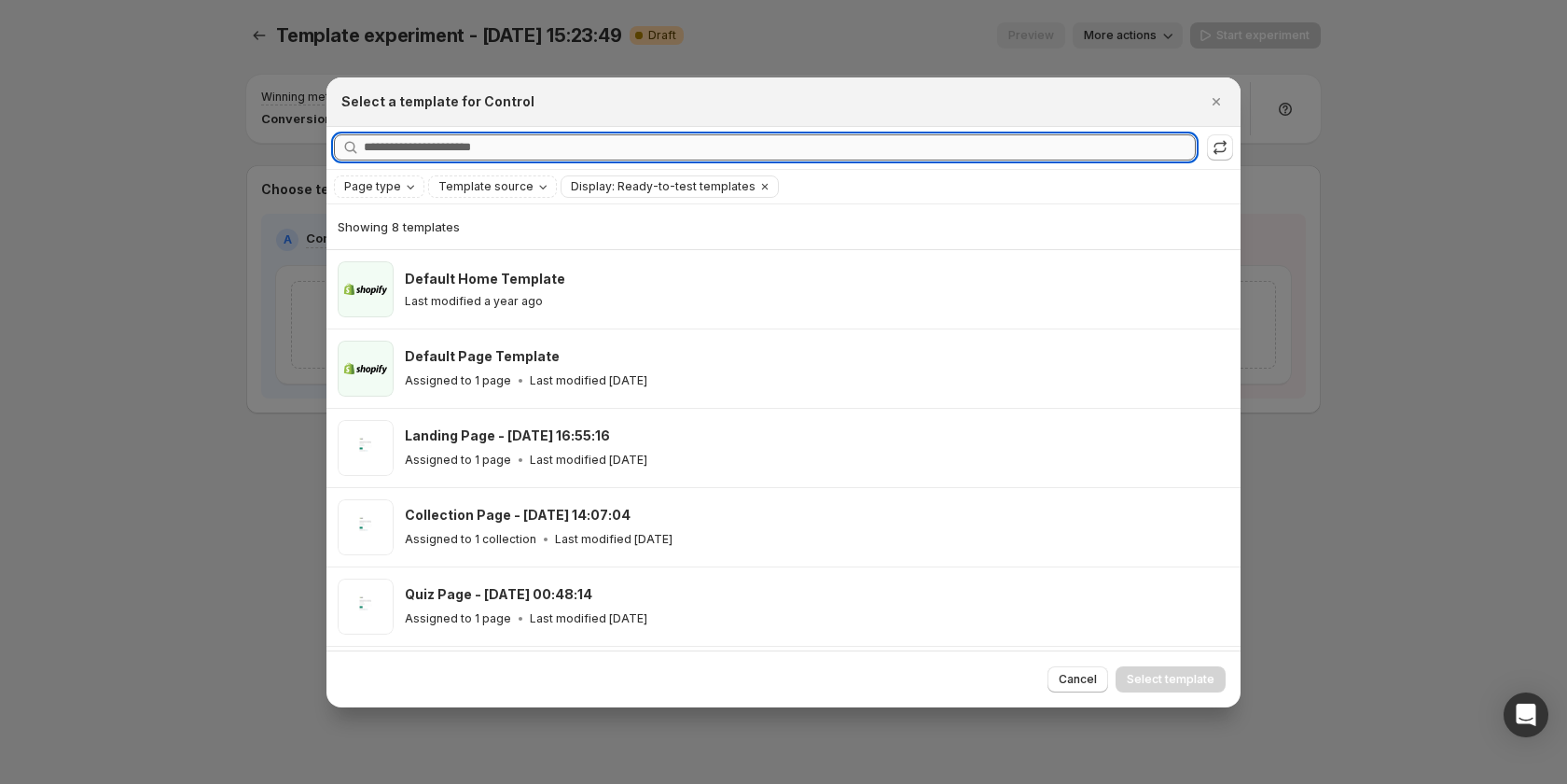
click at [552, 141] on input "Searching all templates" at bounding box center [780, 147] width 832 height 26
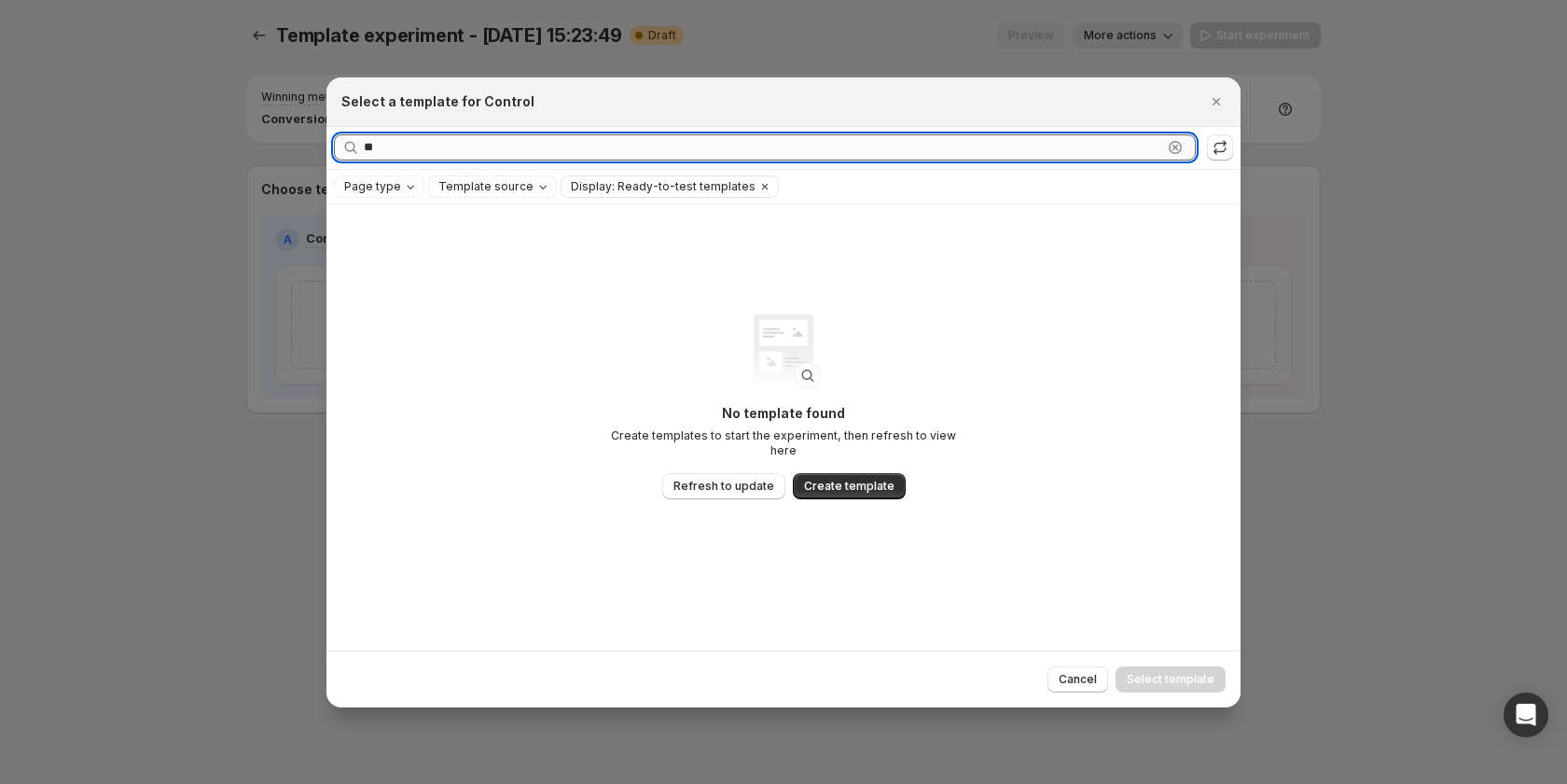
type input "*"
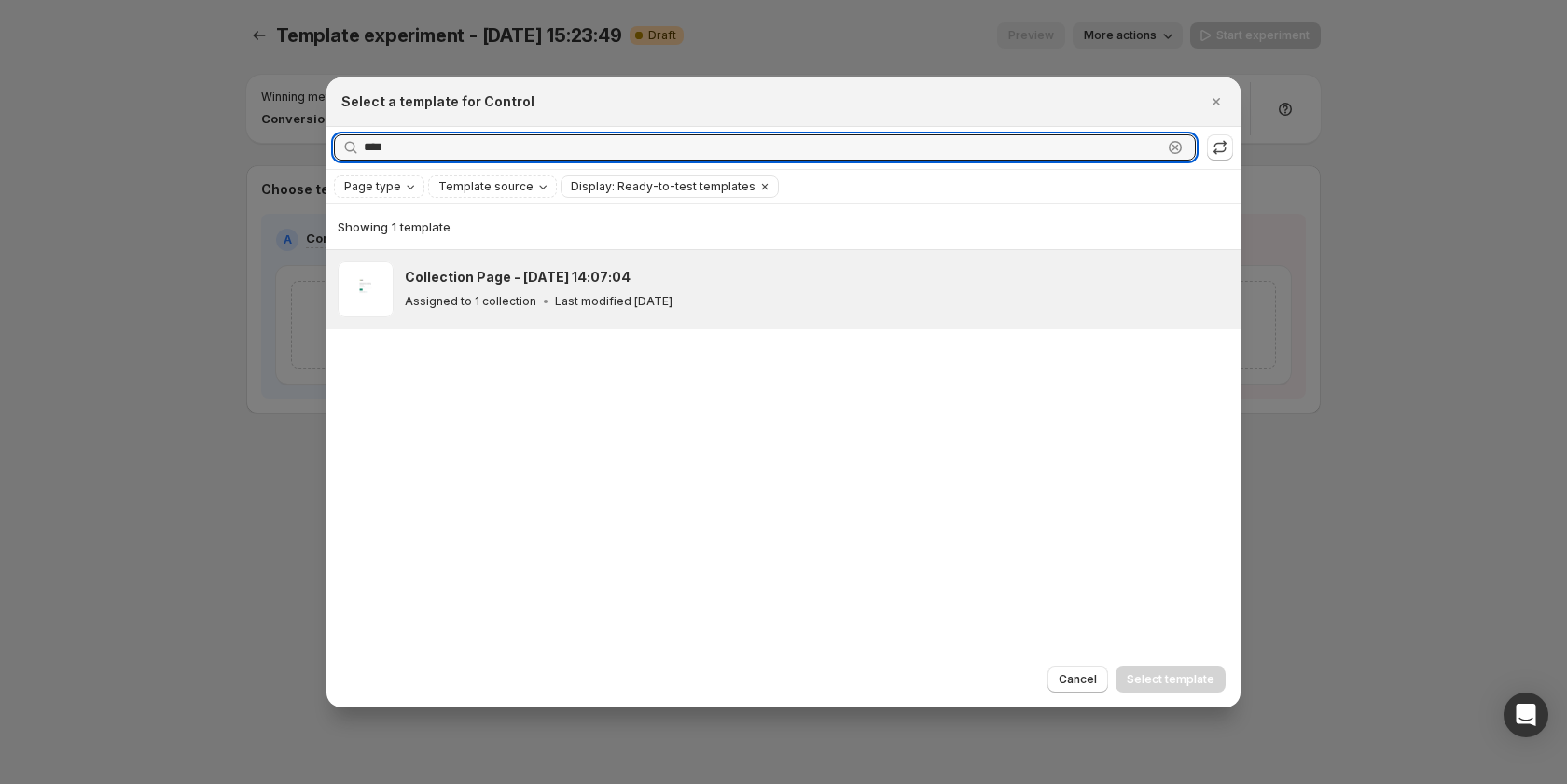
type input "****"
click at [717, 286] on div "Collection Page - [DATE] 14:07:04 Assigned to 1 collection Last modified [DATE]" at bounding box center [814, 289] width 819 height 43
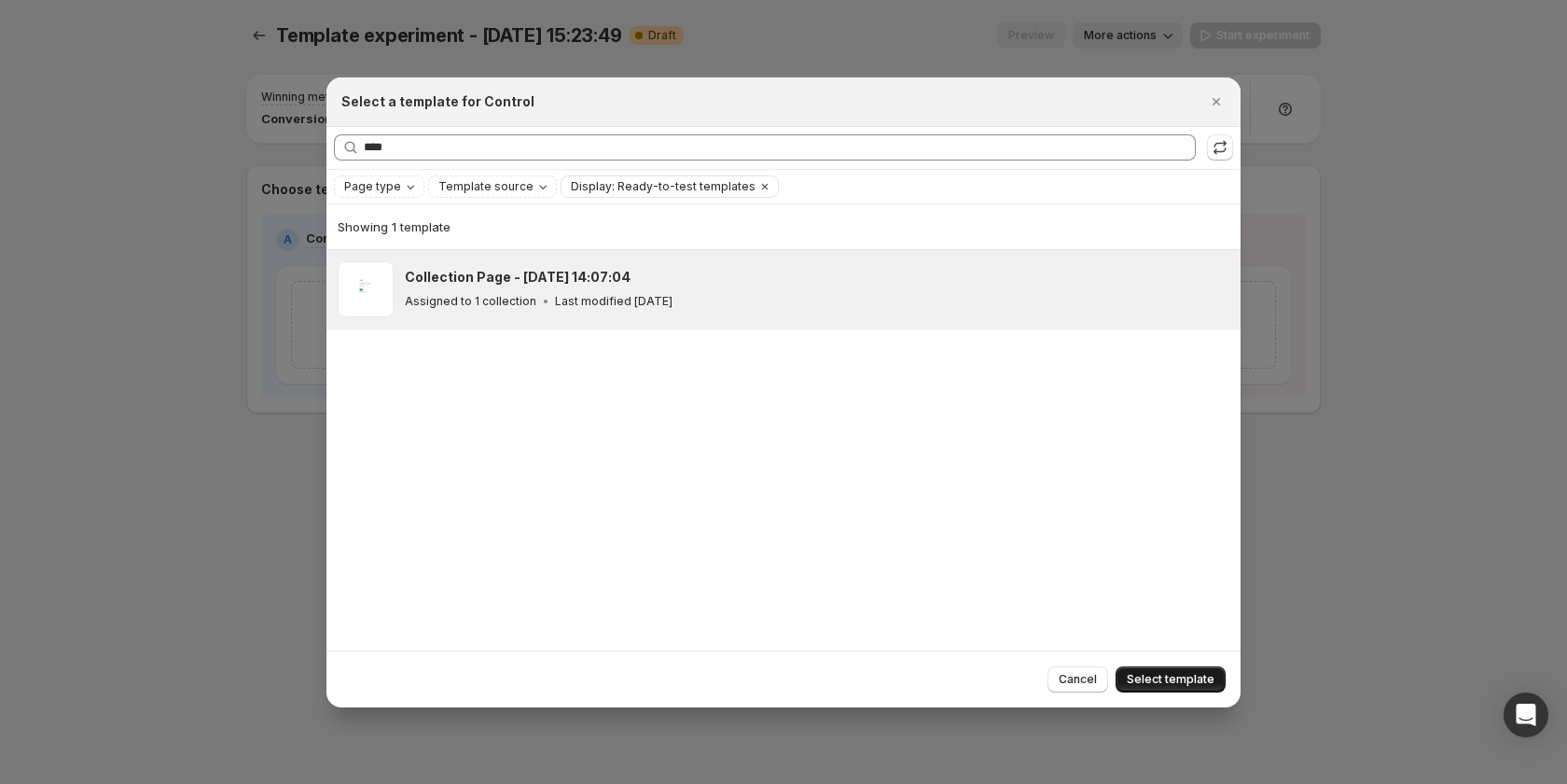
click at [1173, 672] on span "Select template" at bounding box center [1171, 679] width 88 height 15
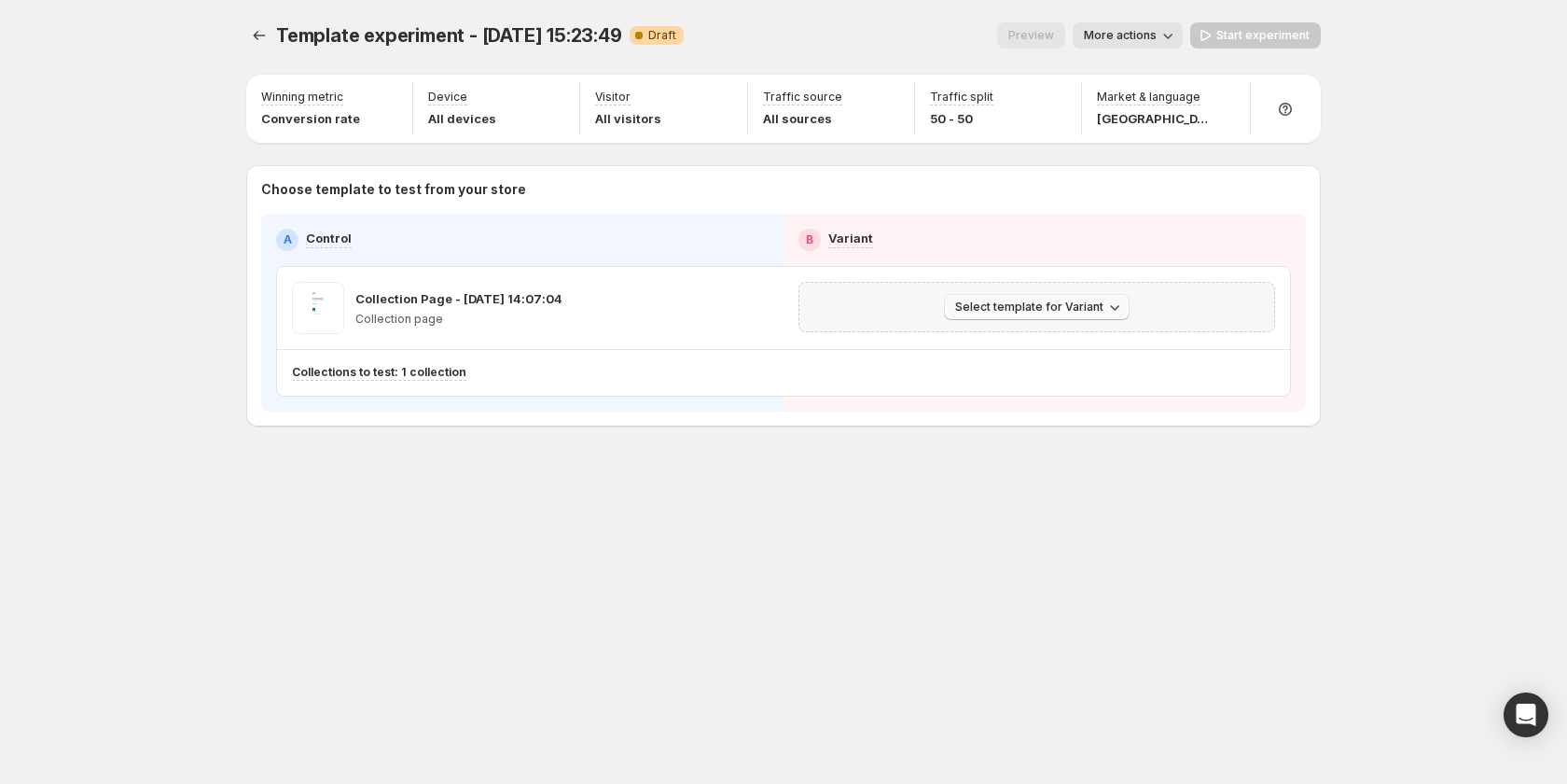
click at [1073, 306] on span "Select template for Variant" at bounding box center [1029, 306] width 148 height 15
click at [1014, 348] on span "Select an existing template" at bounding box center [1024, 346] width 158 height 15
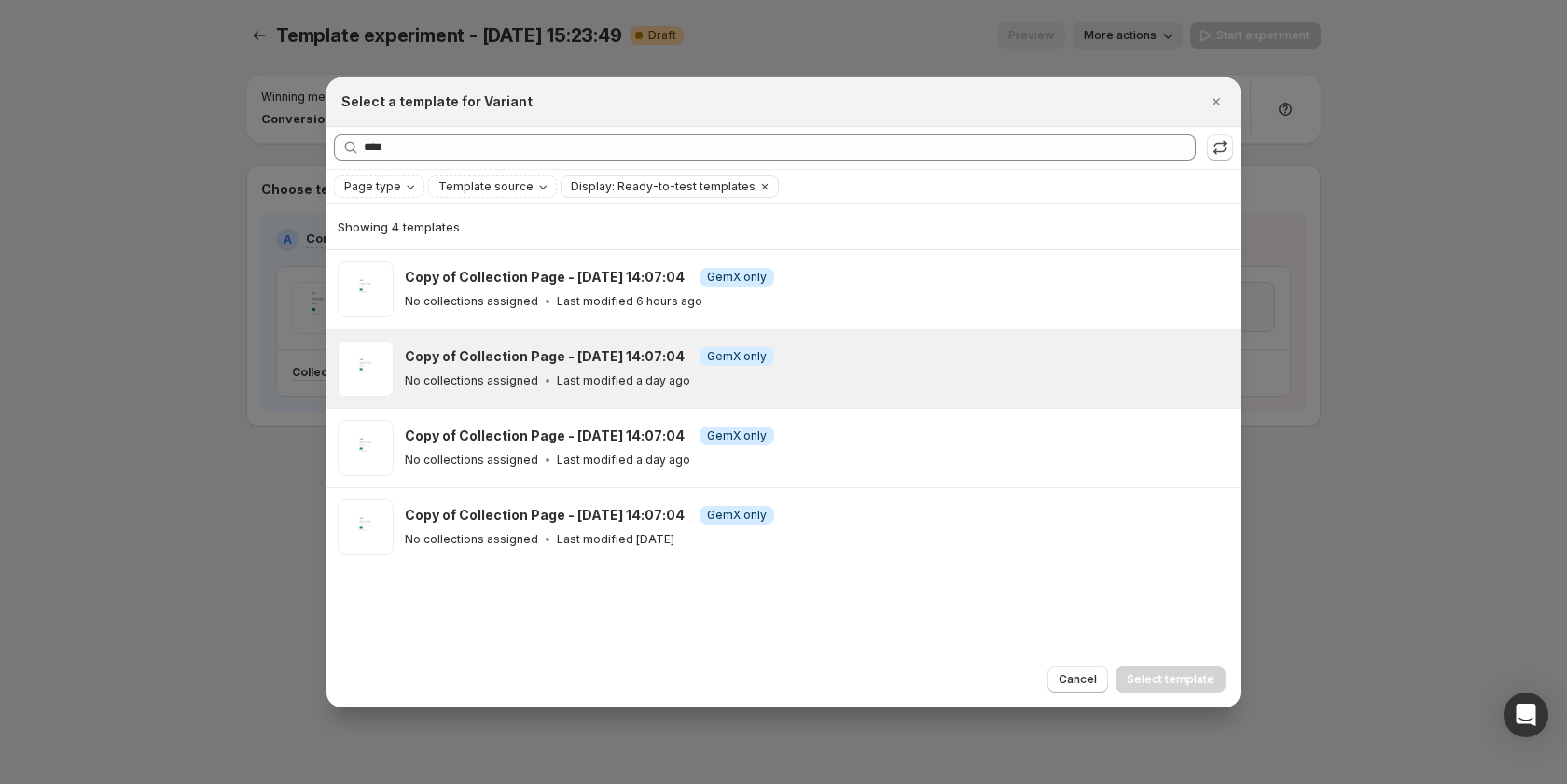
click at [837, 352] on div "Copy of Collection Page - [DATE] 14:07:04 Info GemX only" at bounding box center [814, 356] width 819 height 19
click at [1145, 671] on button "Select template" at bounding box center [1171, 679] width 110 height 26
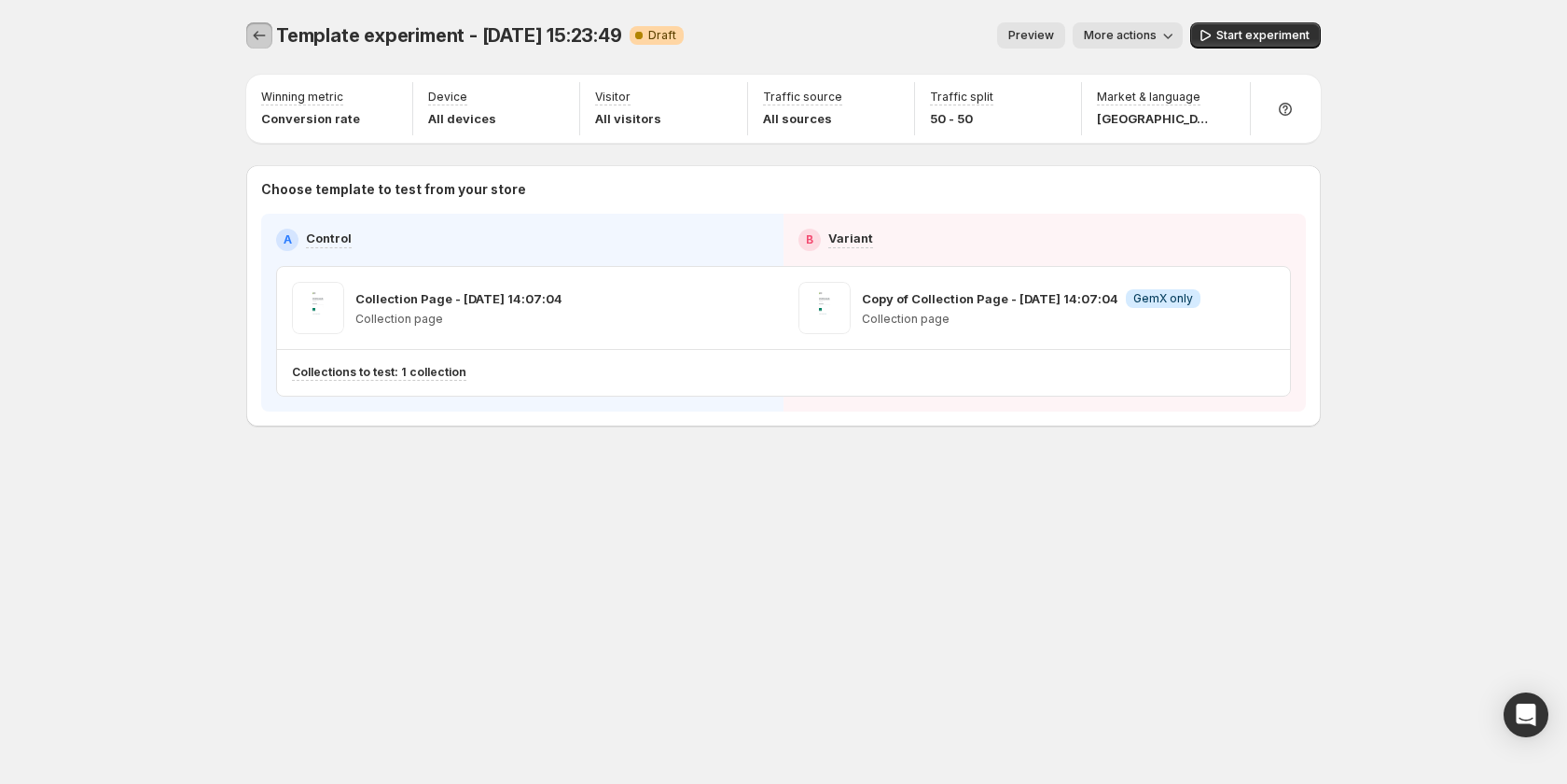
click at [267, 37] on icon "Experiments" at bounding box center [259, 35] width 19 height 19
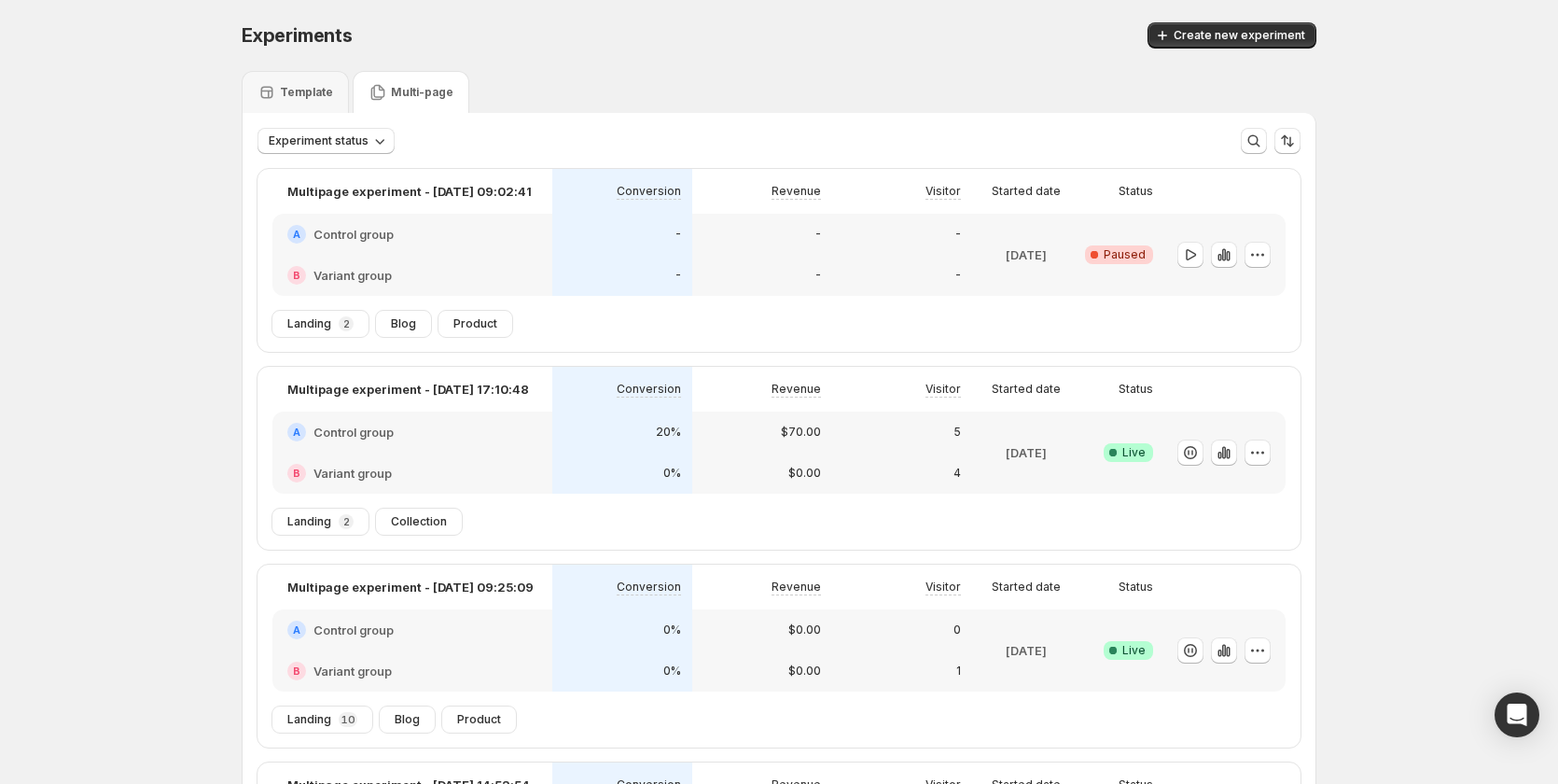
click at [323, 99] on p "Template" at bounding box center [306, 92] width 53 height 15
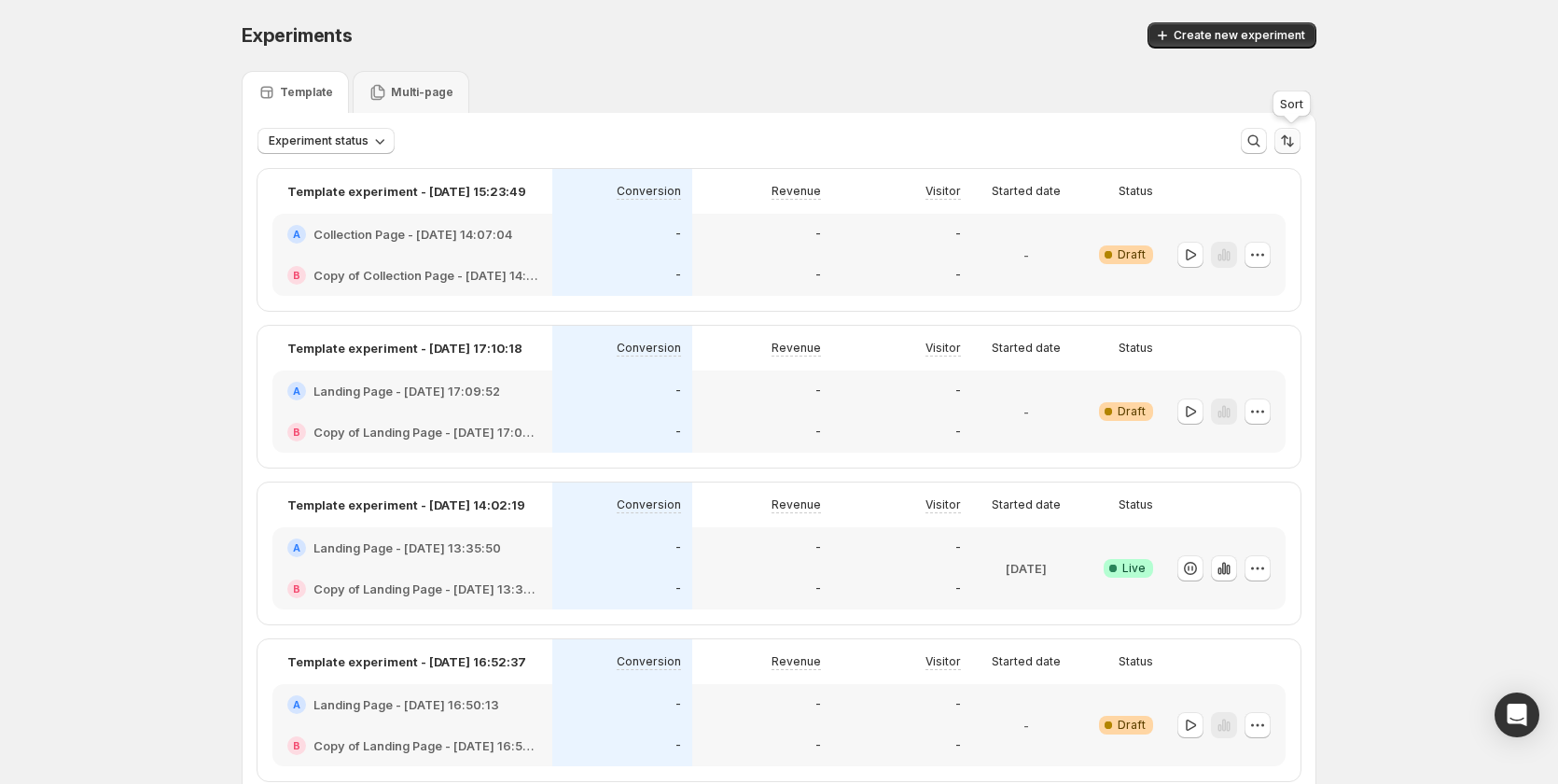
click at [1288, 137] on icon "Sort the results" at bounding box center [1284, 140] width 7 height 10
click at [852, 62] on div "Experiments. This page is ready Experiments Create new experiment" at bounding box center [779, 35] width 1075 height 71
click at [414, 82] on div "Multi-page" at bounding box center [411, 92] width 117 height 42
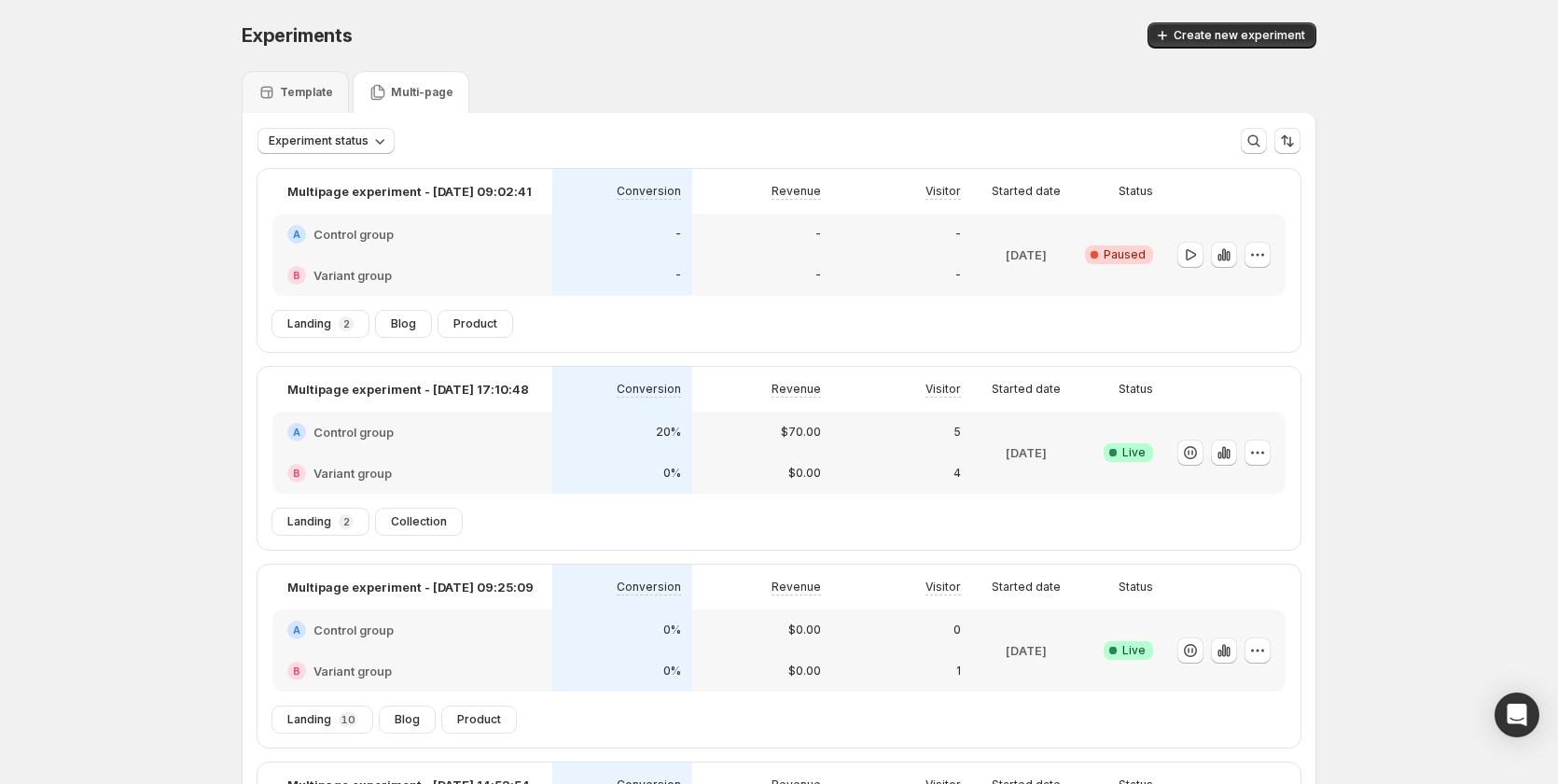
click at [765, 250] on div "-" at bounding box center [762, 234] width 140 height 41
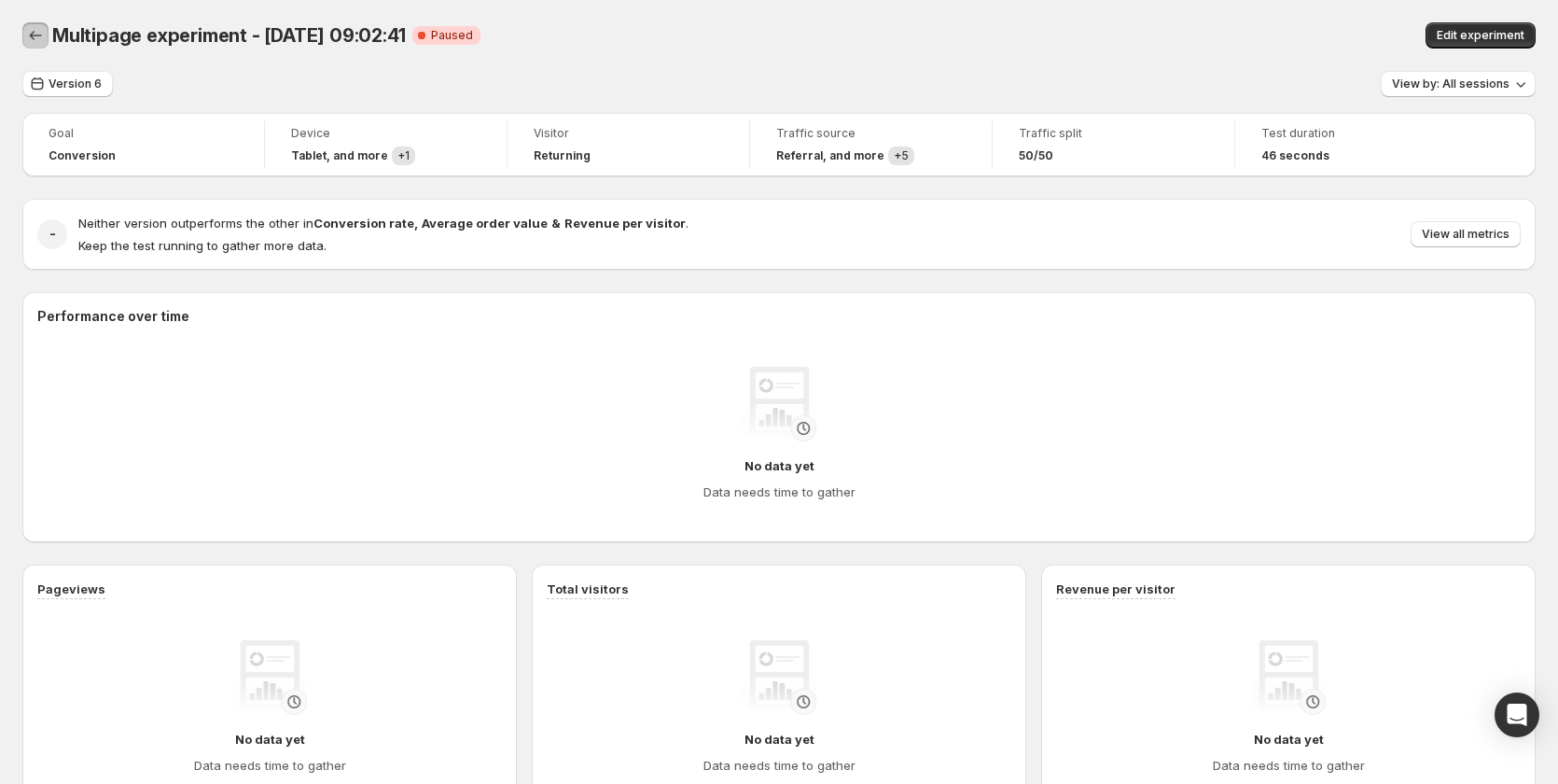
click at [34, 42] on icon "Back" at bounding box center [35, 35] width 19 height 19
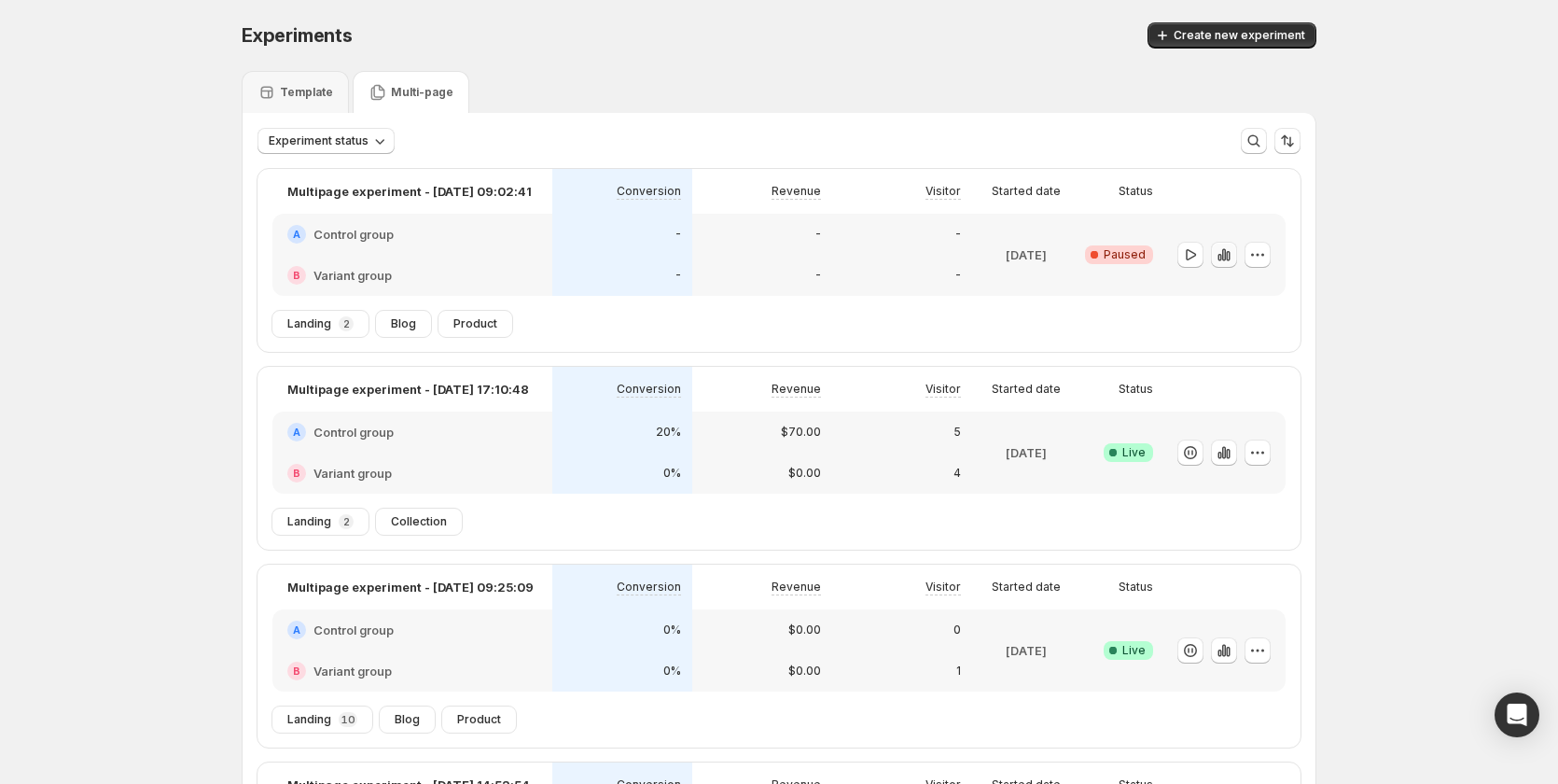
click at [1229, 253] on icon "button" at bounding box center [1224, 254] width 19 height 19
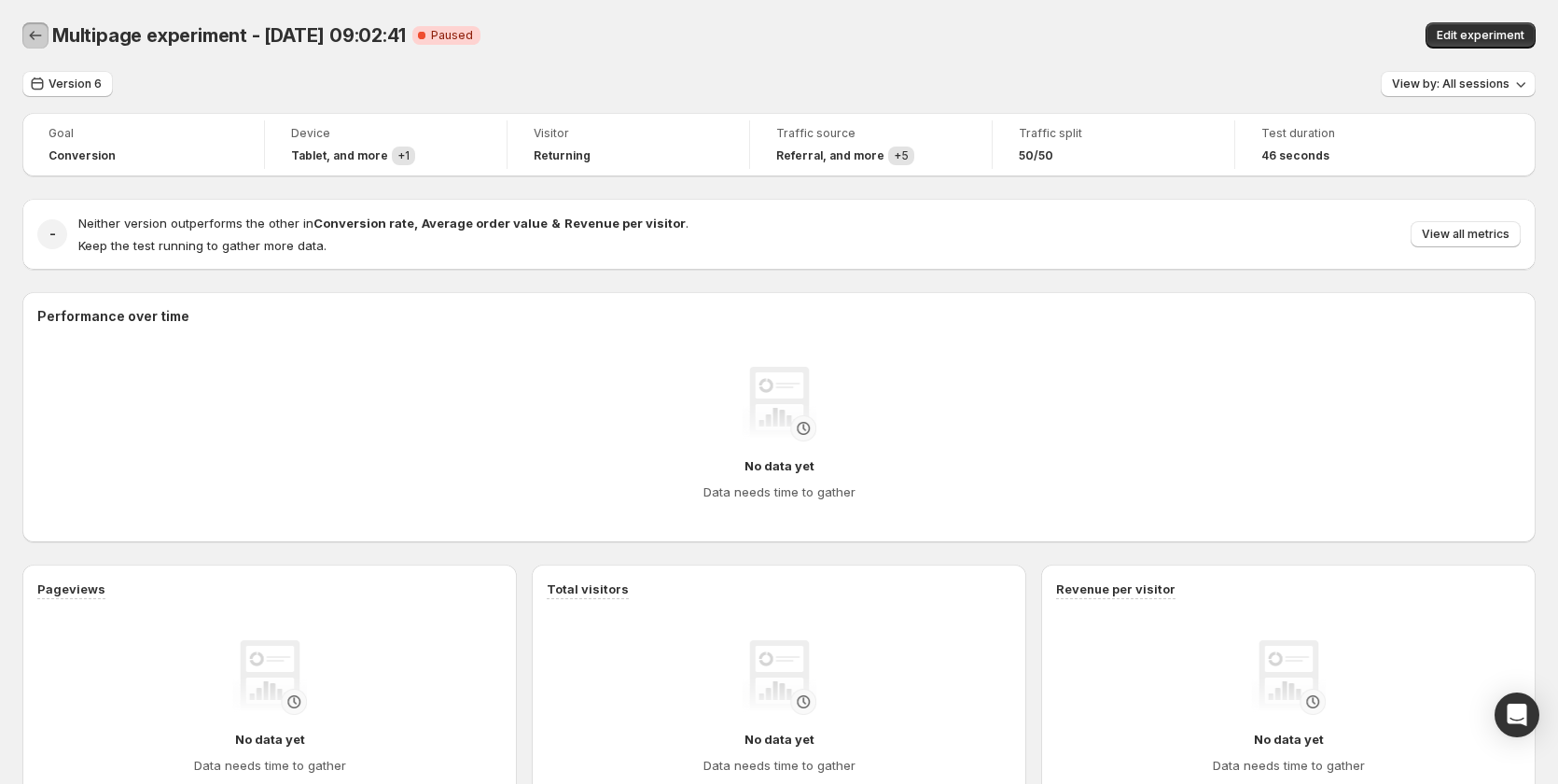
click at [42, 41] on icon "Back" at bounding box center [35, 35] width 19 height 19
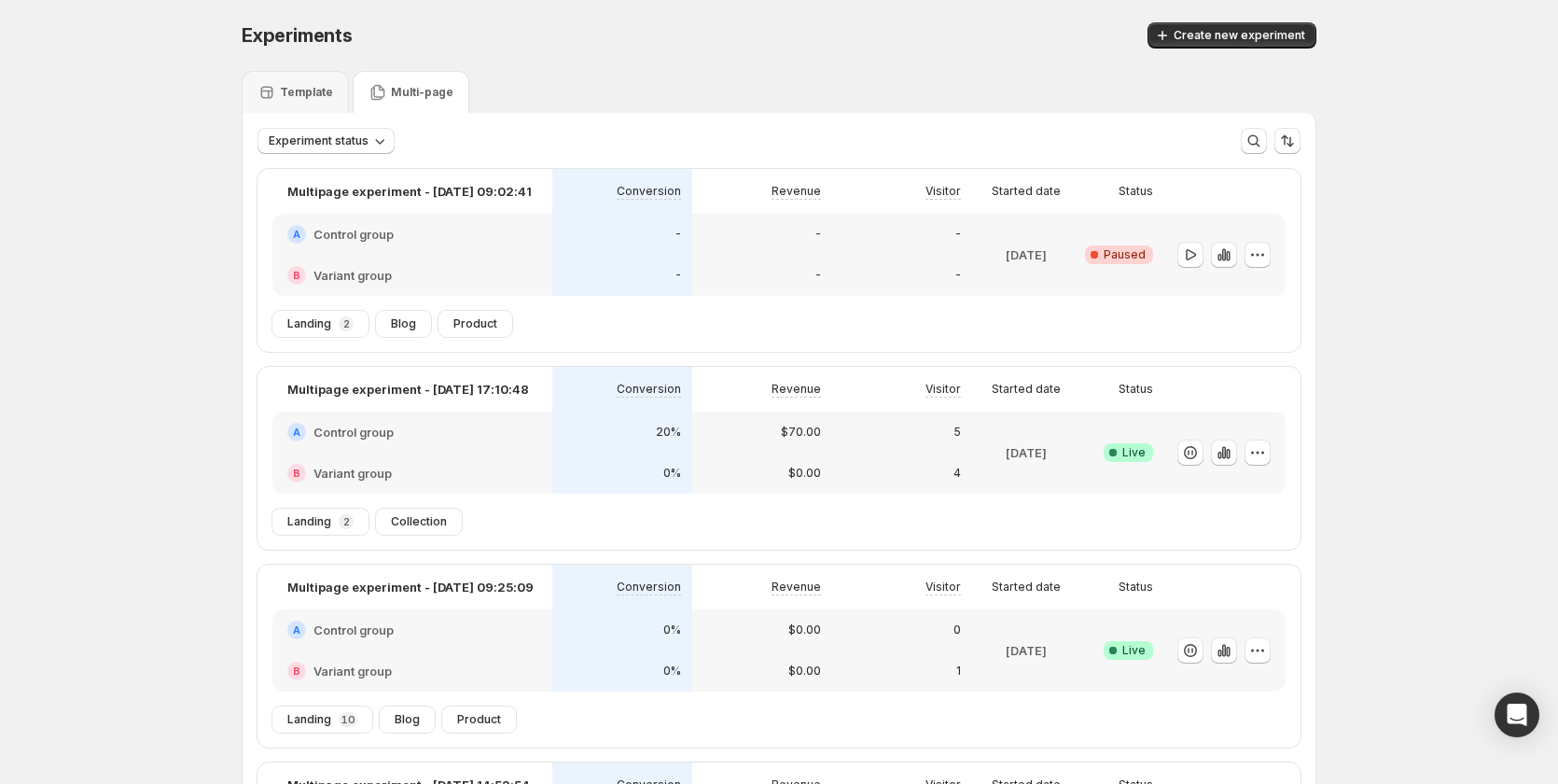
scroll to position [93, 0]
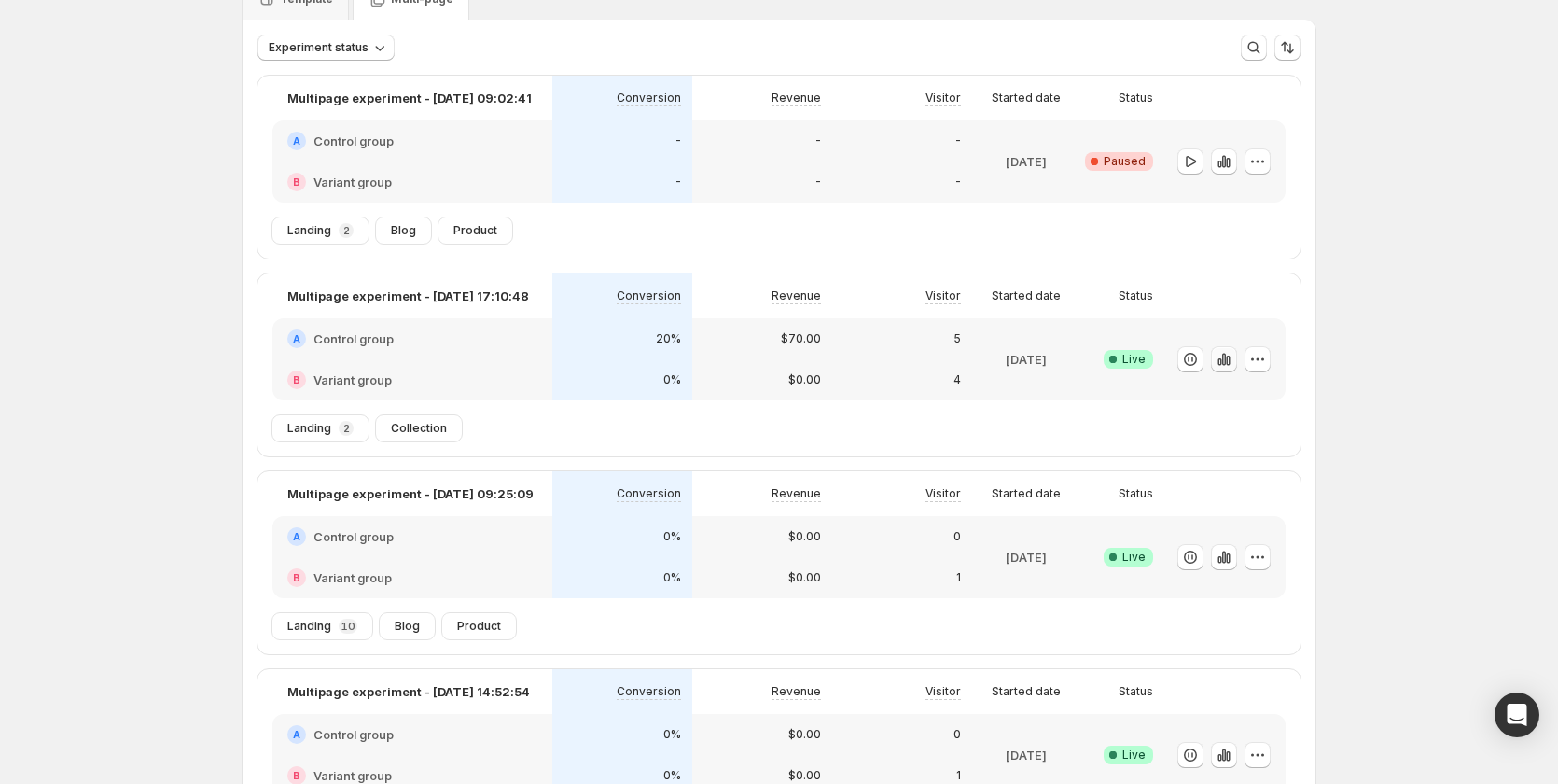
click at [1226, 357] on icon "button" at bounding box center [1224, 359] width 4 height 12
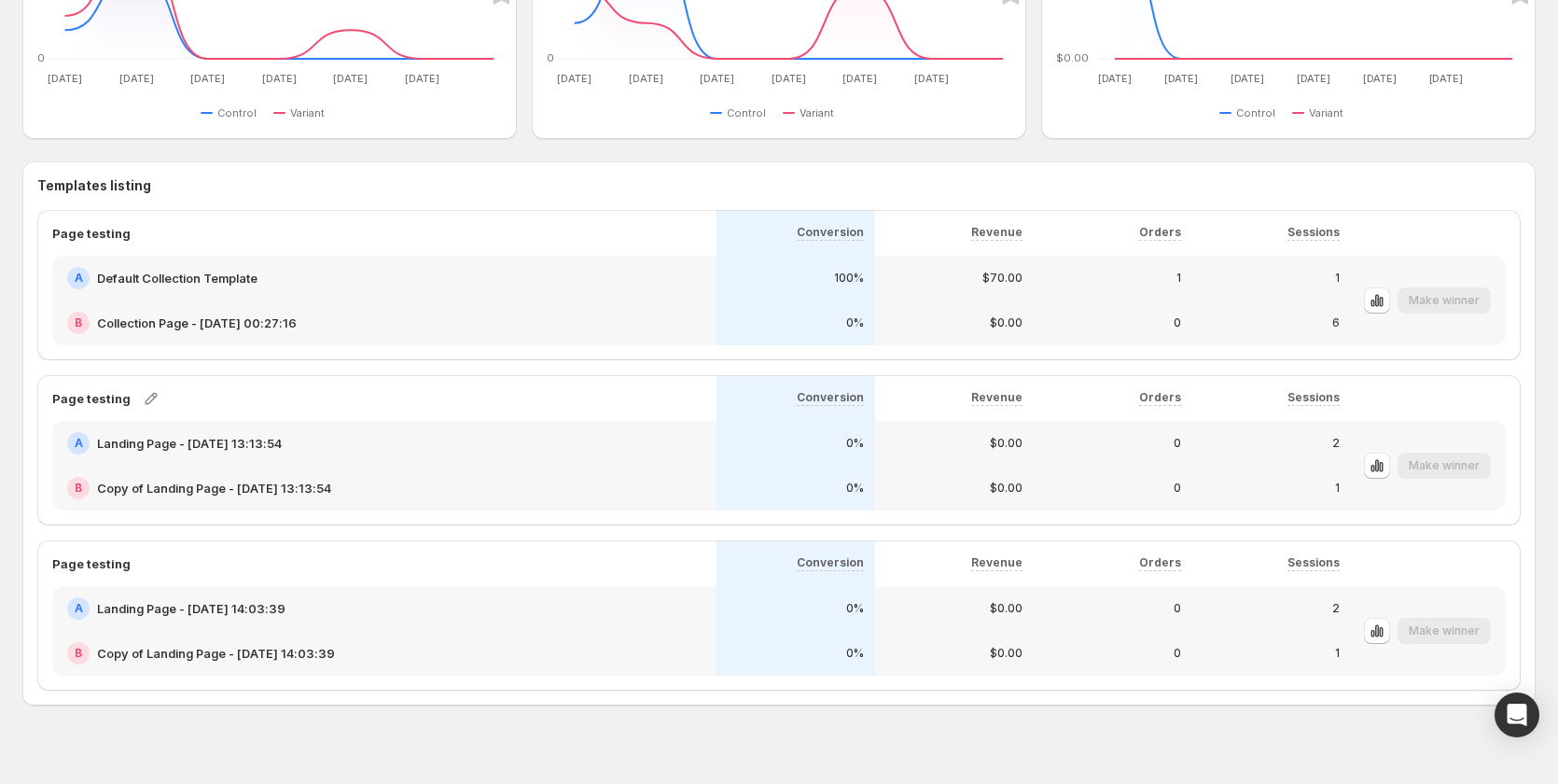
scroll to position [904, 0]
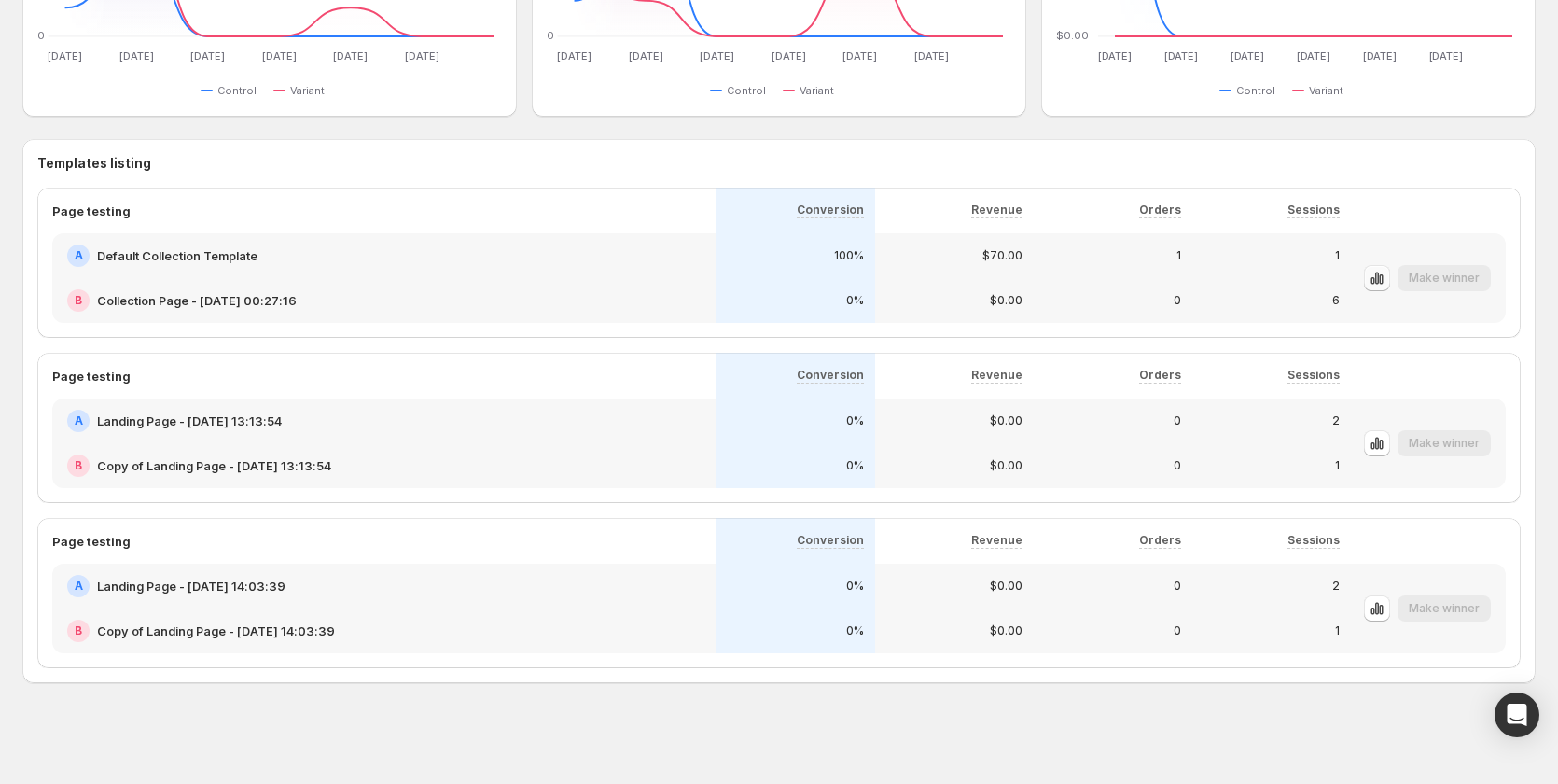
click at [1386, 285] on icon "button" at bounding box center [1376, 278] width 19 height 19
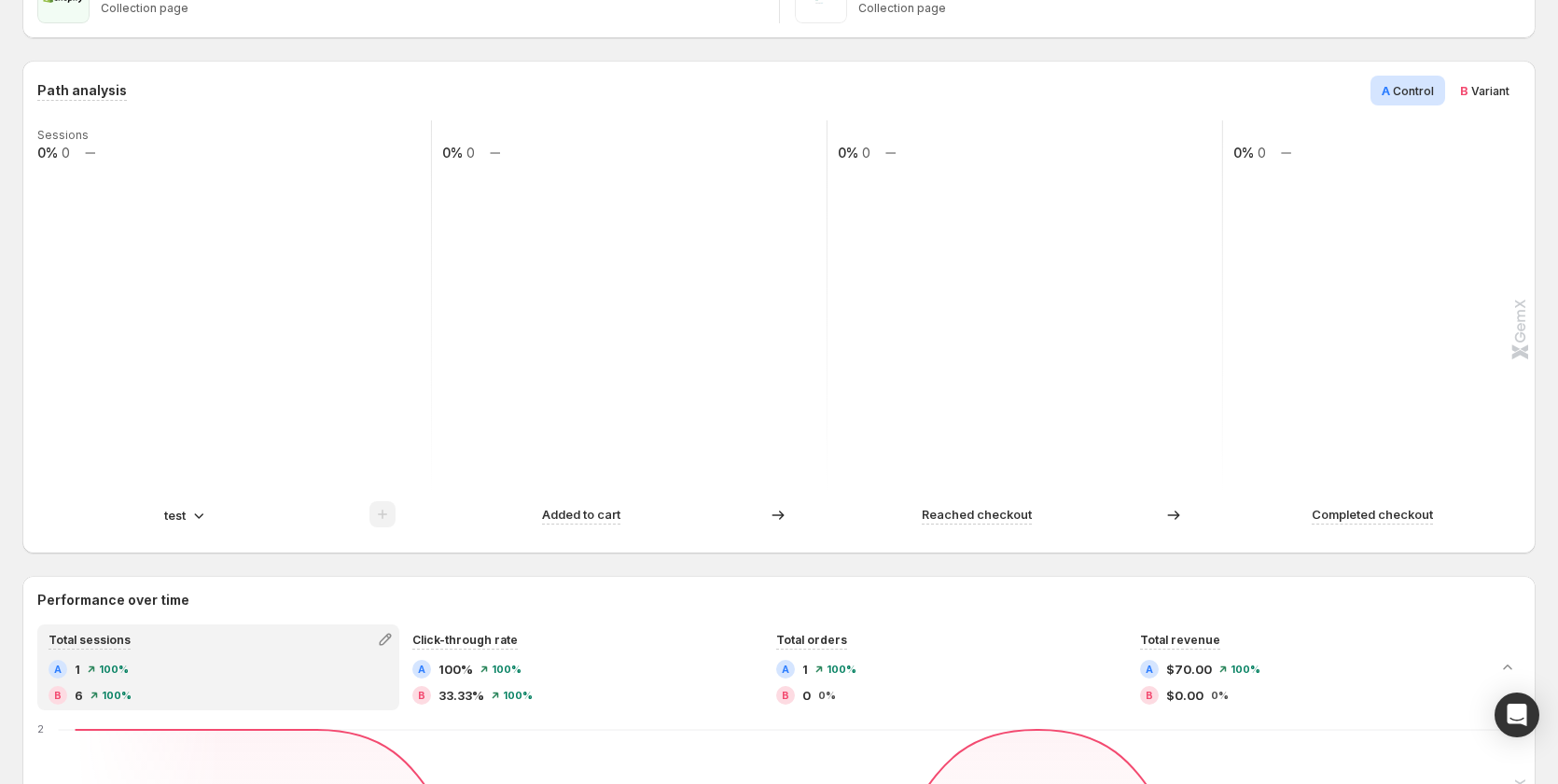
scroll to position [280, 0]
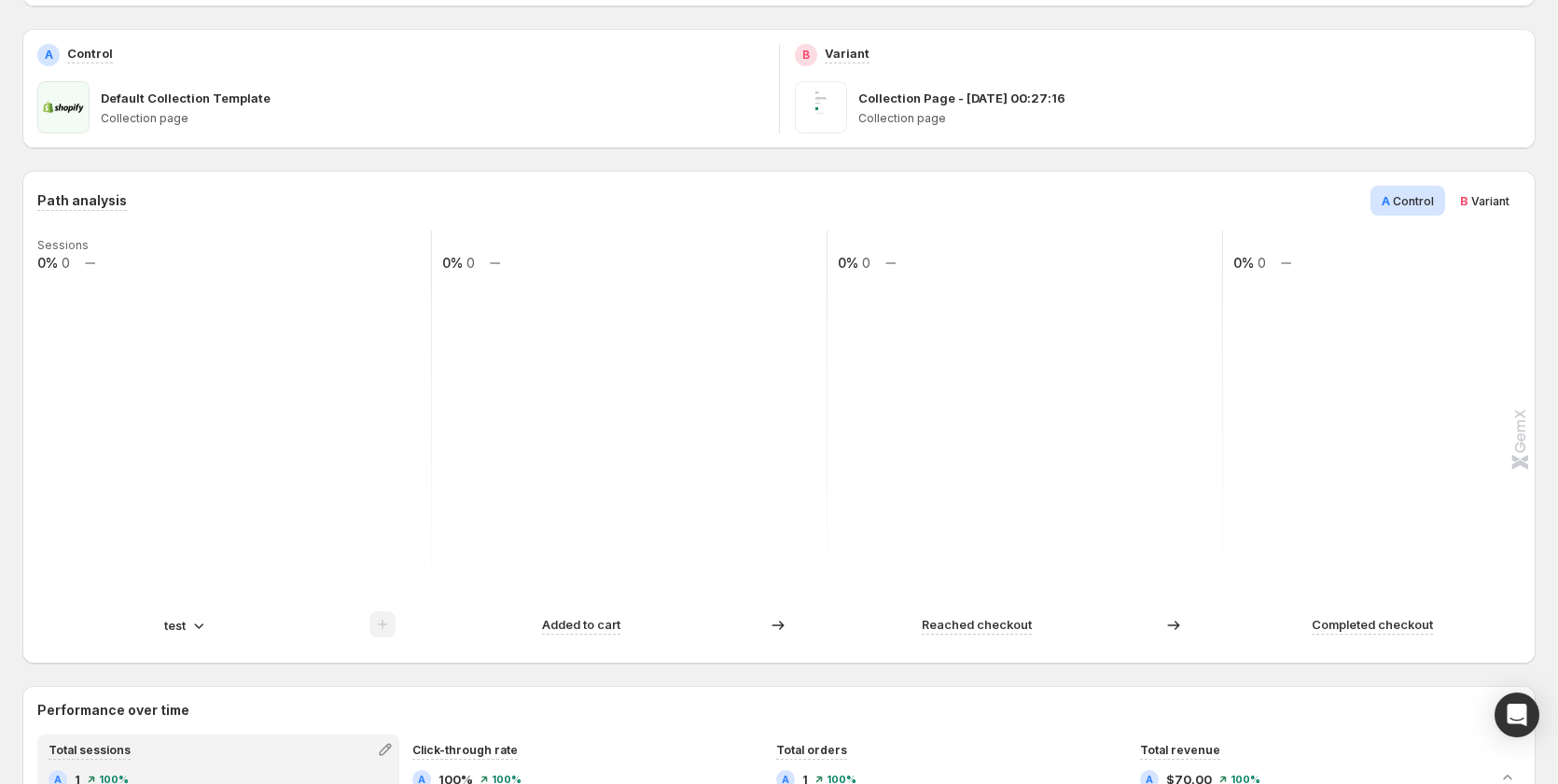
click at [188, 618] on div "test" at bounding box center [186, 625] width 44 height 19
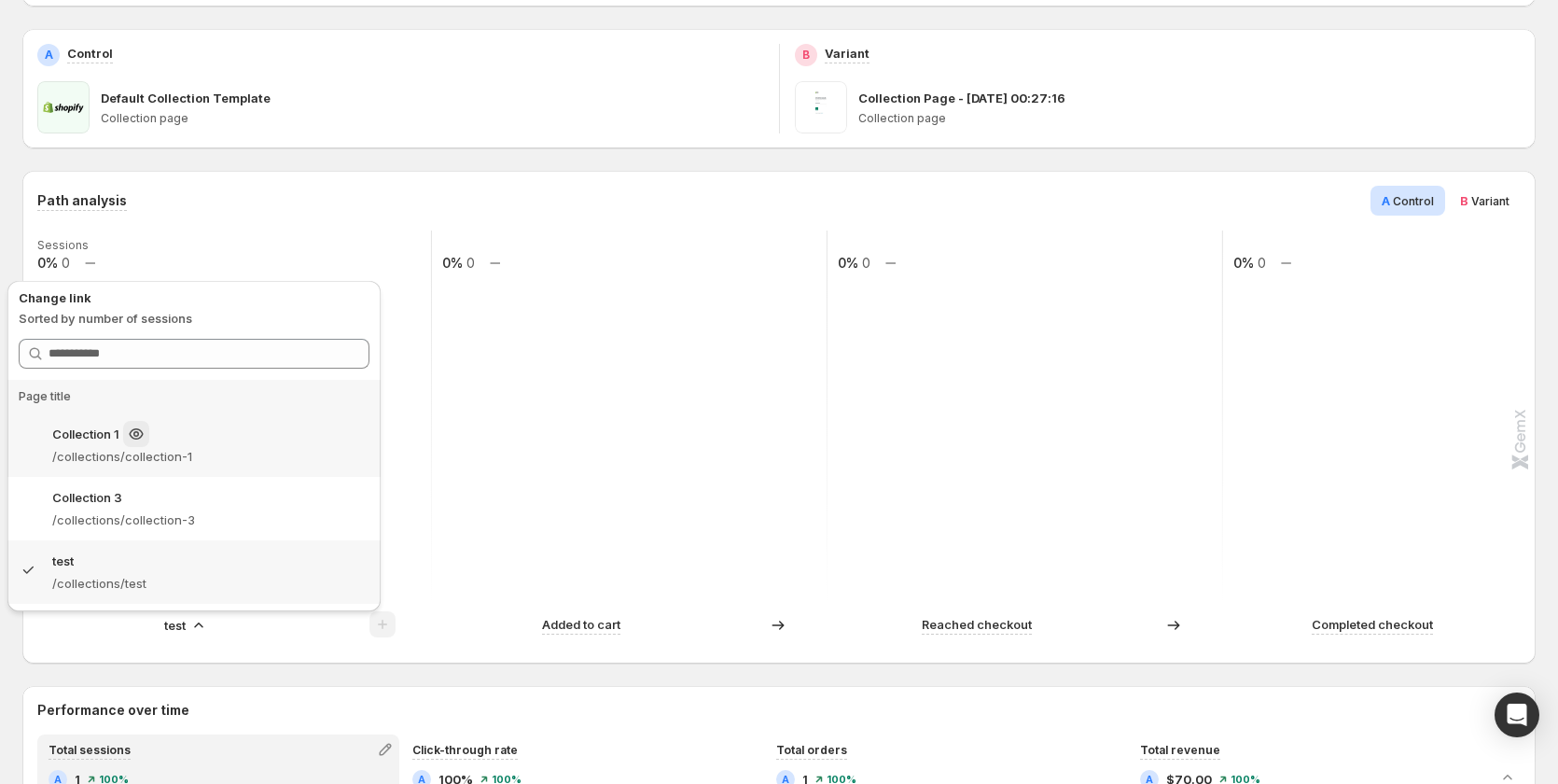
click at [221, 449] on p "/collections/collection-1" at bounding box center [210, 456] width 317 height 19
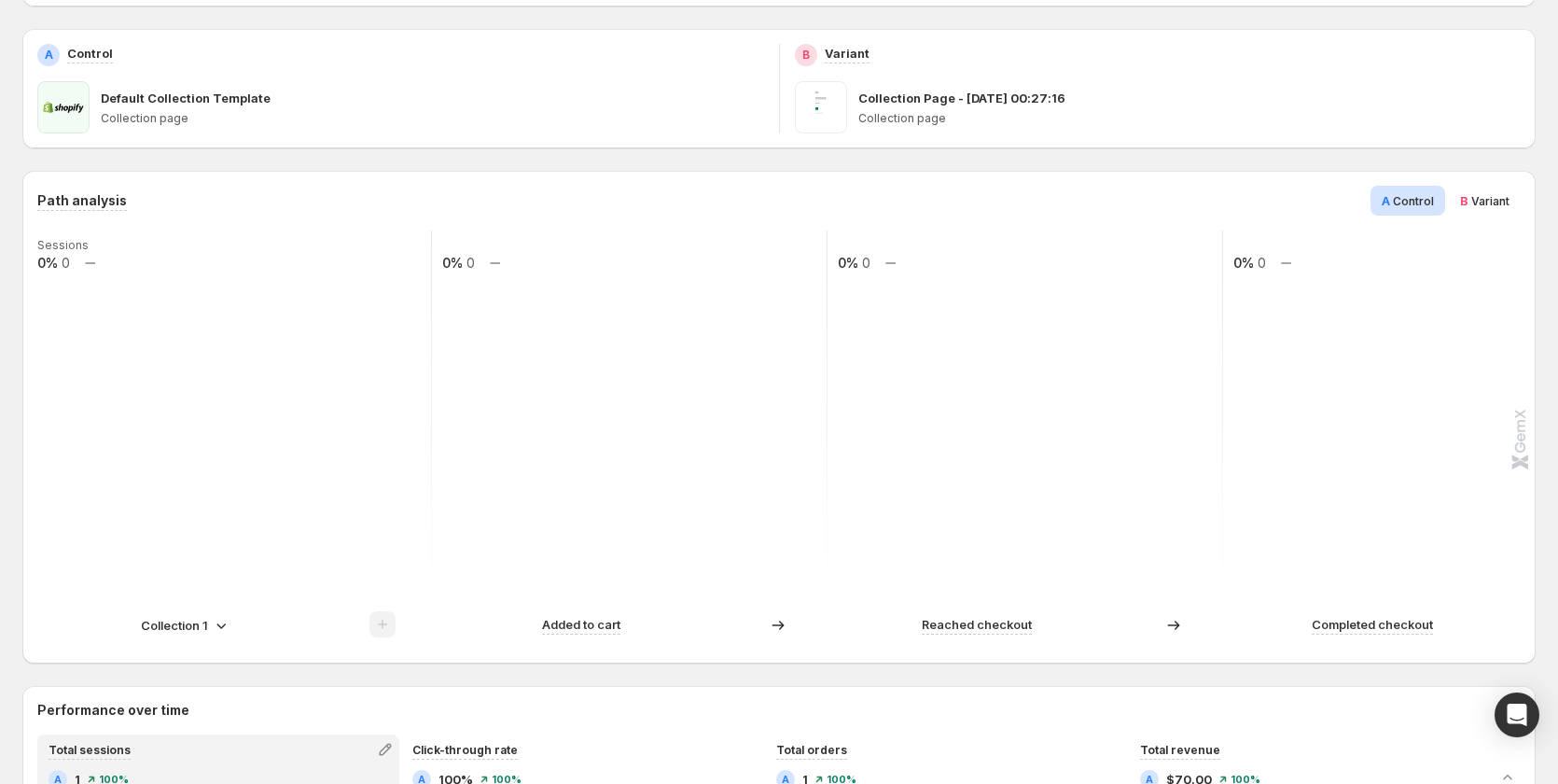
click at [186, 621] on p "Collection 1" at bounding box center [174, 625] width 67 height 19
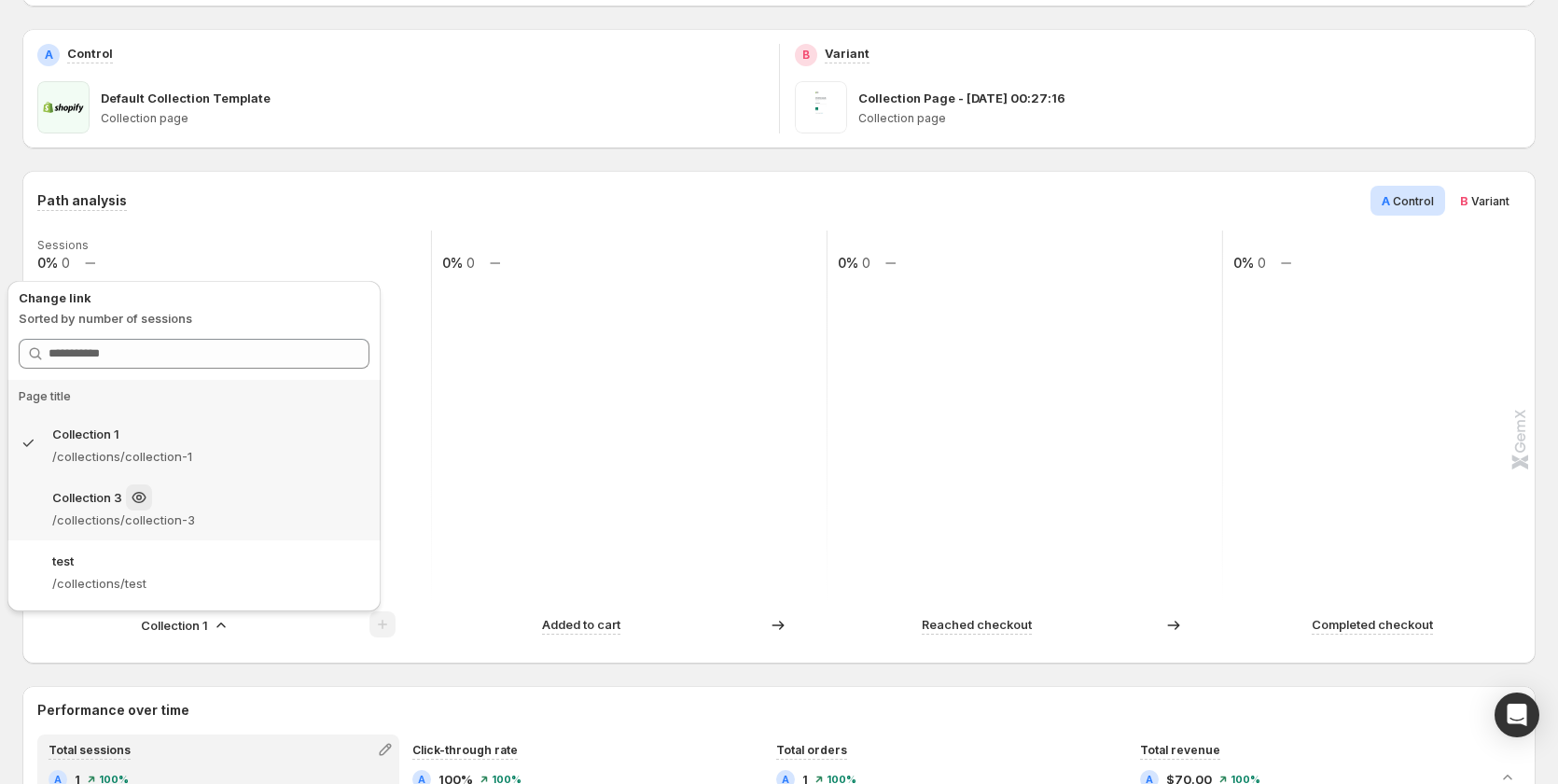
click at [197, 523] on p "/collections/collection-3" at bounding box center [210, 519] width 317 height 19
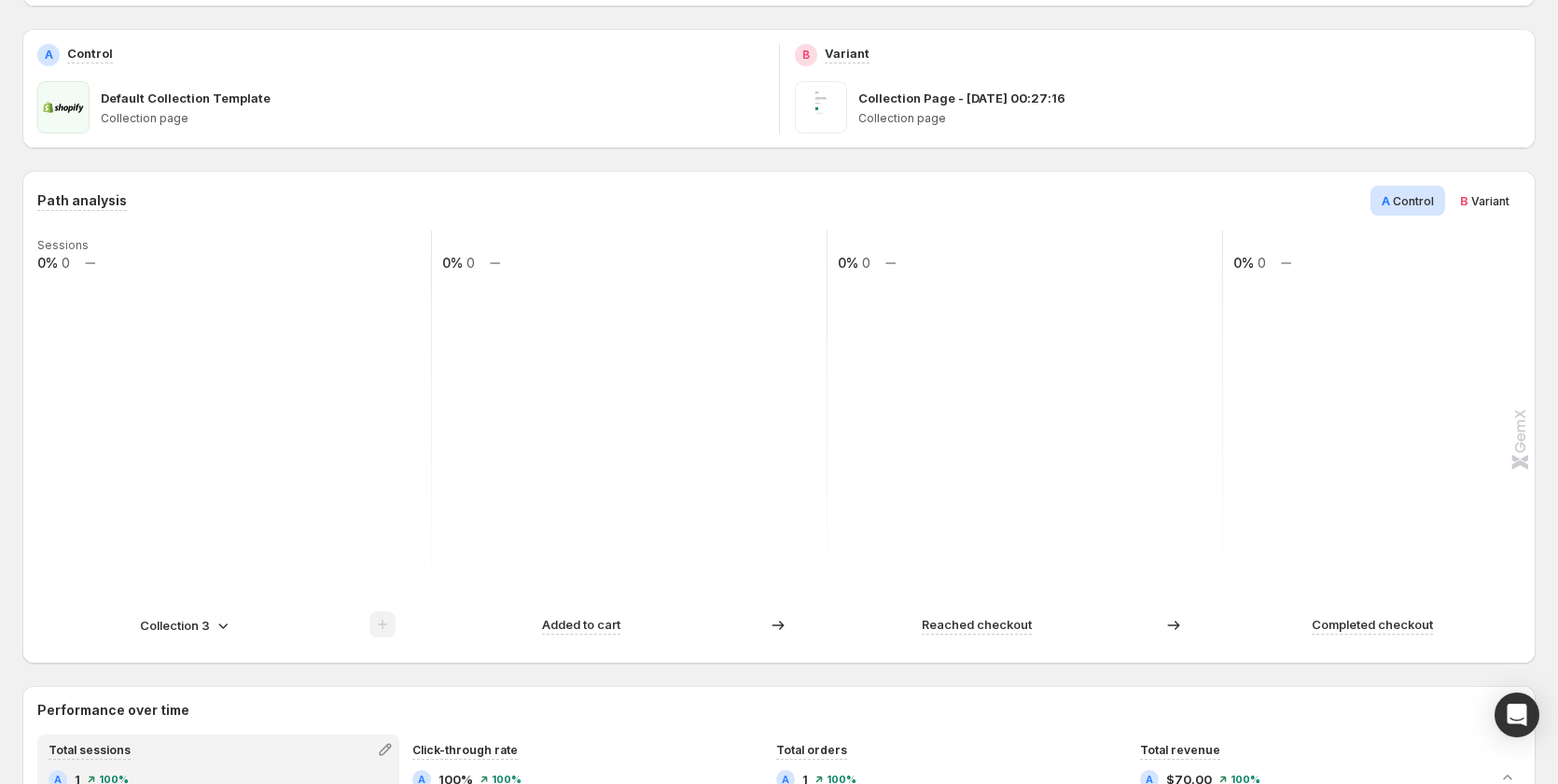
click at [193, 628] on p "Collection 3" at bounding box center [175, 625] width 70 height 19
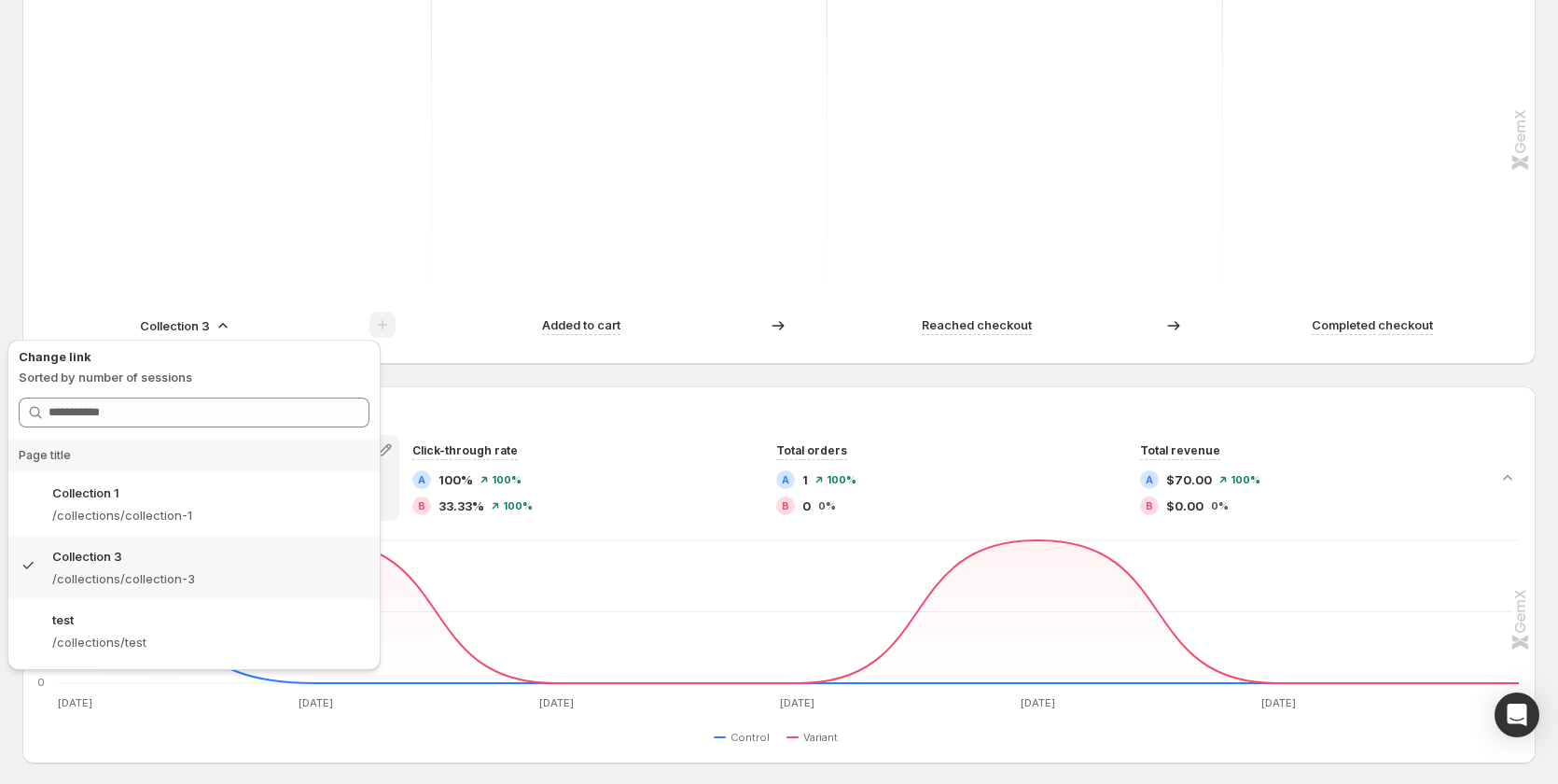
scroll to position [466, 0]
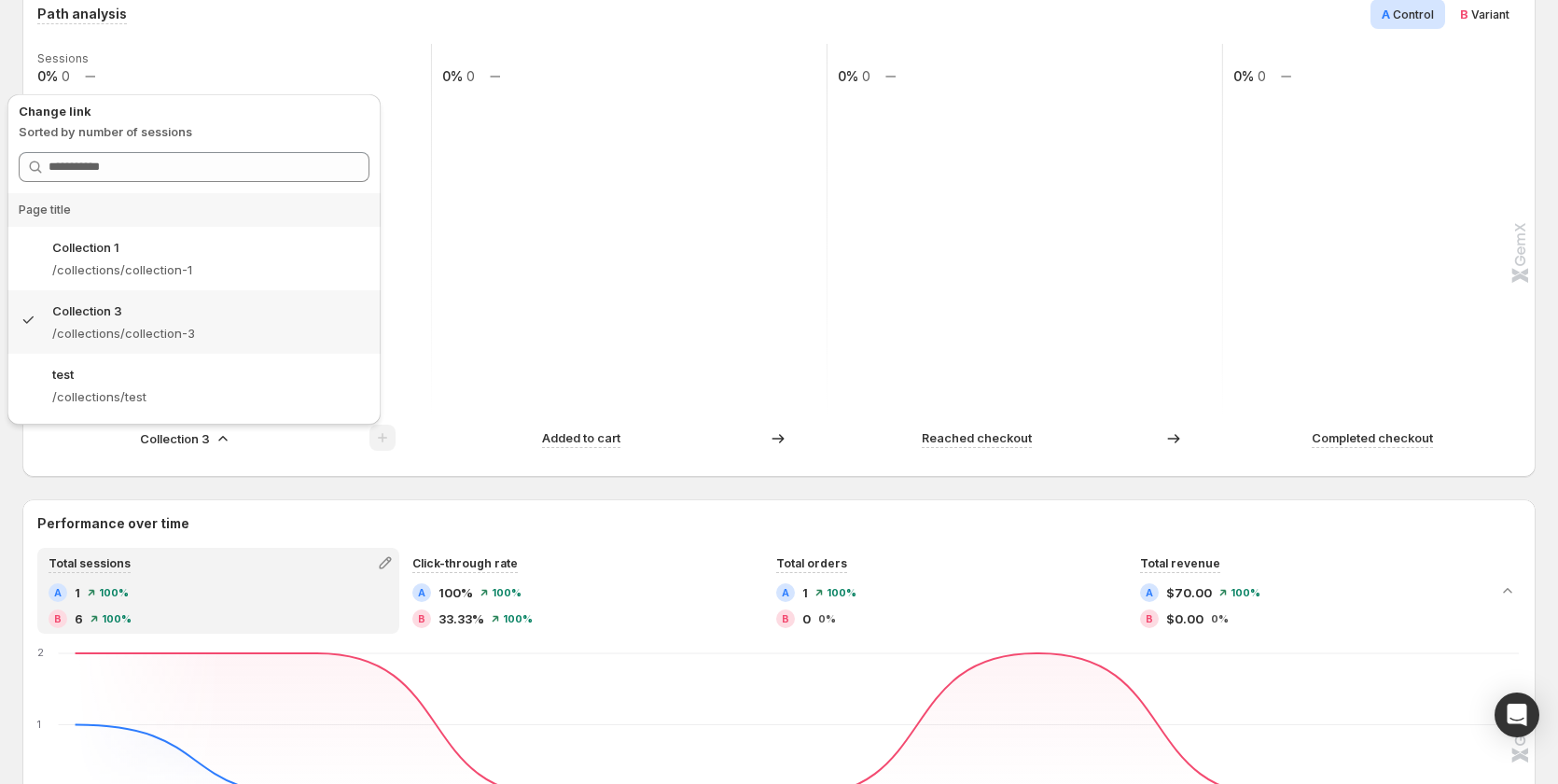
click at [612, 264] on rect at bounding box center [629, 230] width 397 height 373
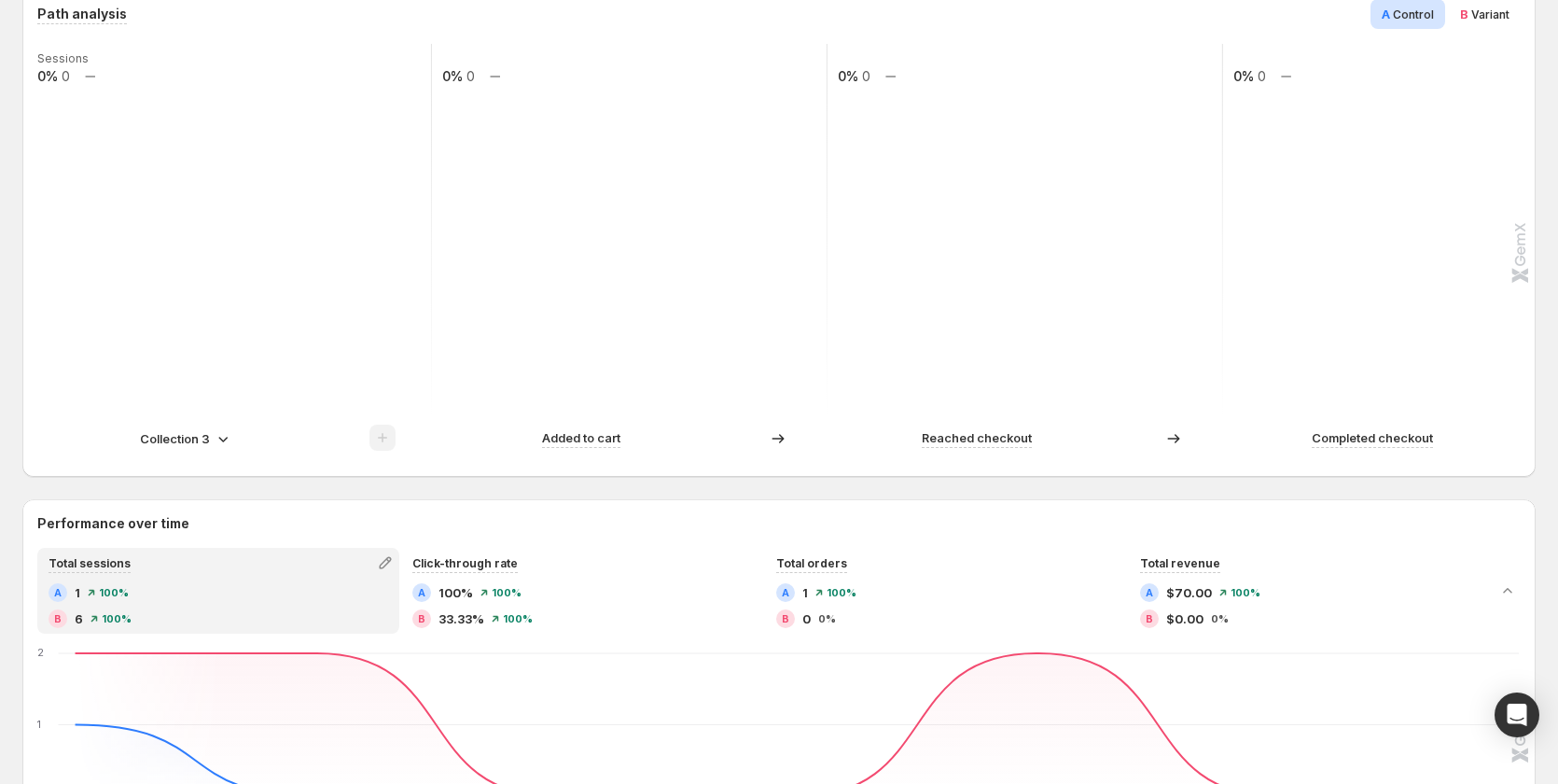
click at [189, 425] on div "Collection 3" at bounding box center [234, 437] width 394 height 27
click at [191, 434] on p "Collection 3" at bounding box center [175, 438] width 70 height 19
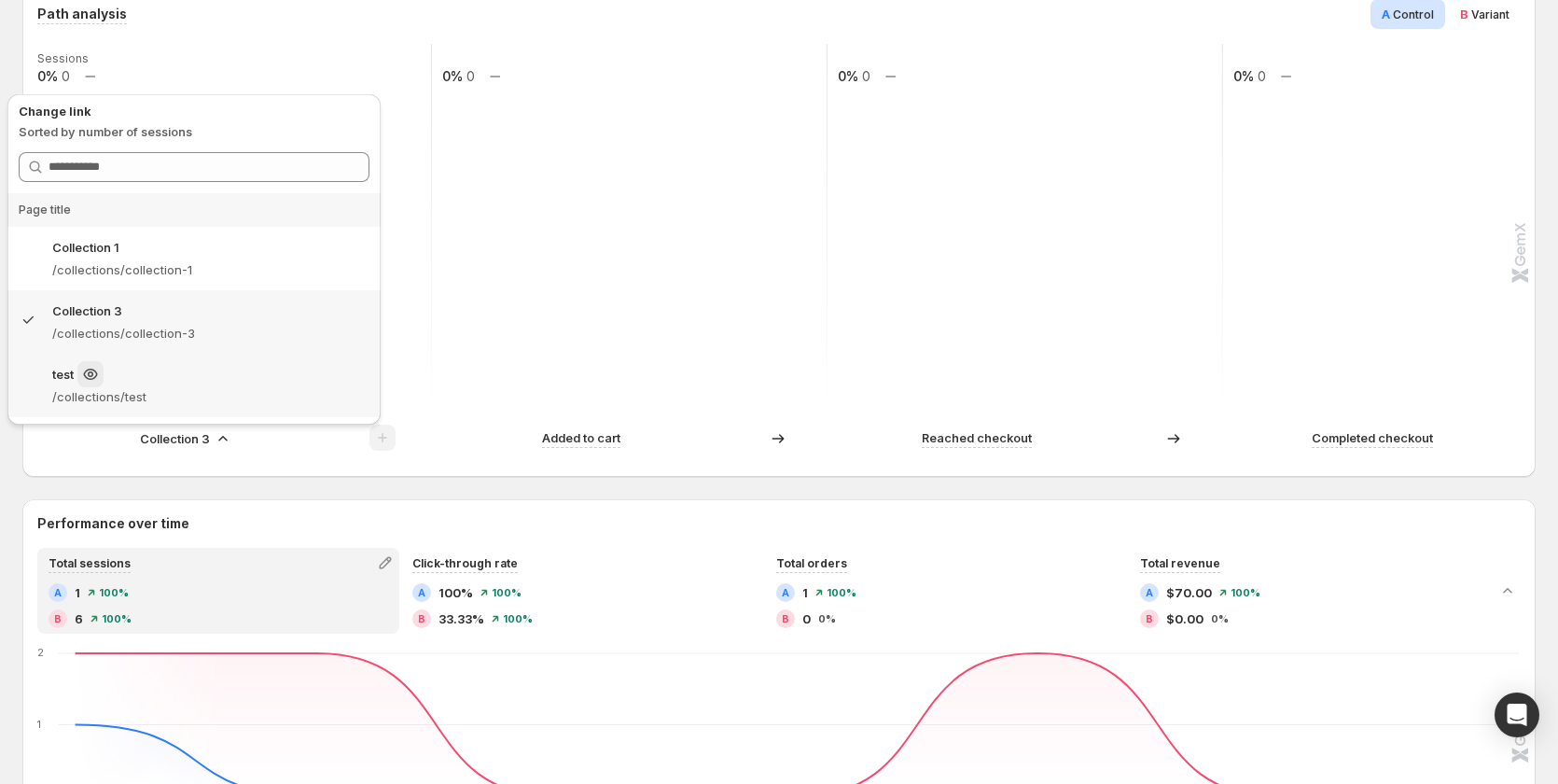
click at [171, 375] on div "test" at bounding box center [210, 374] width 317 height 26
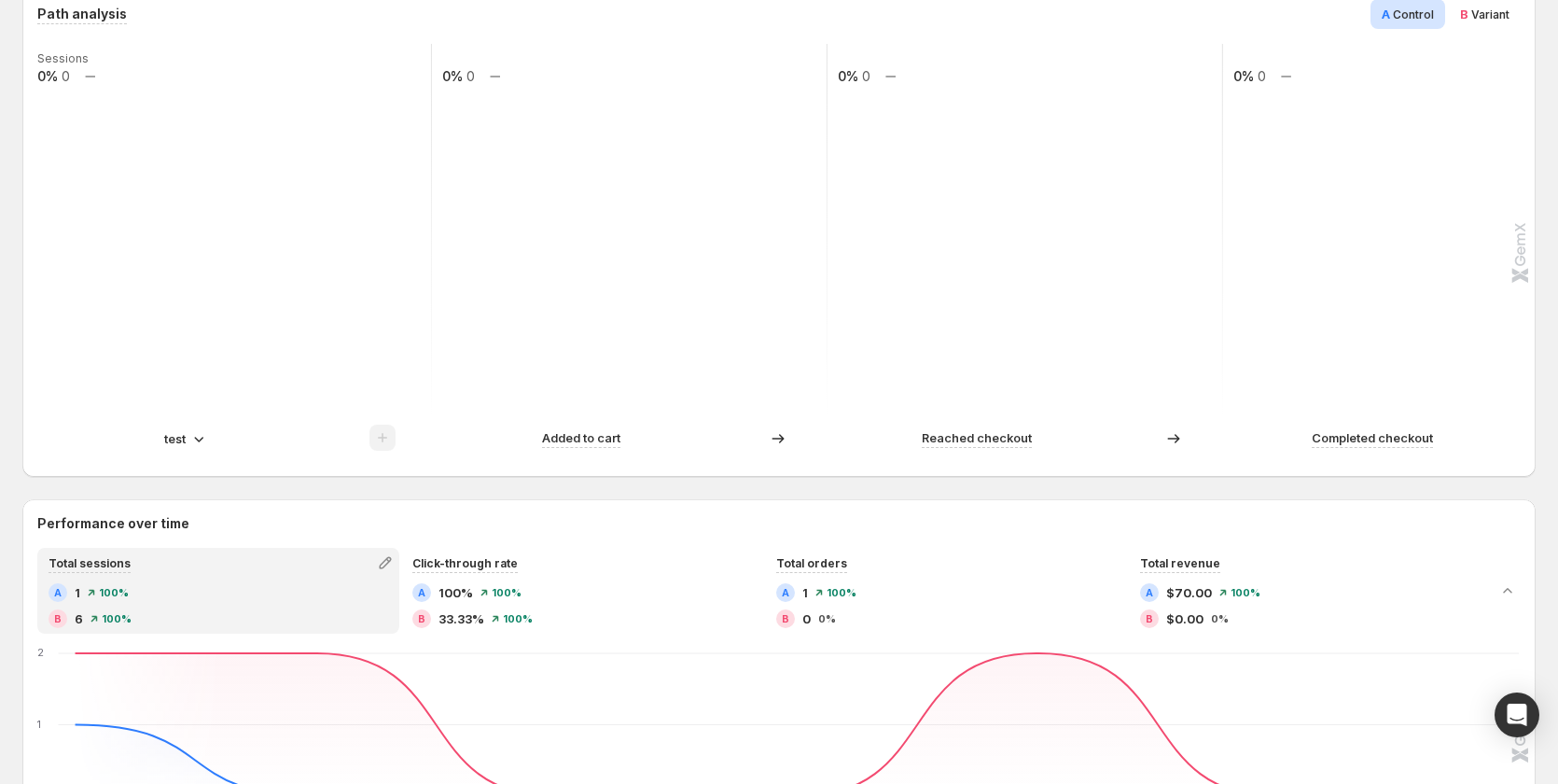
click at [185, 439] on p "test" at bounding box center [174, 438] width 21 height 19
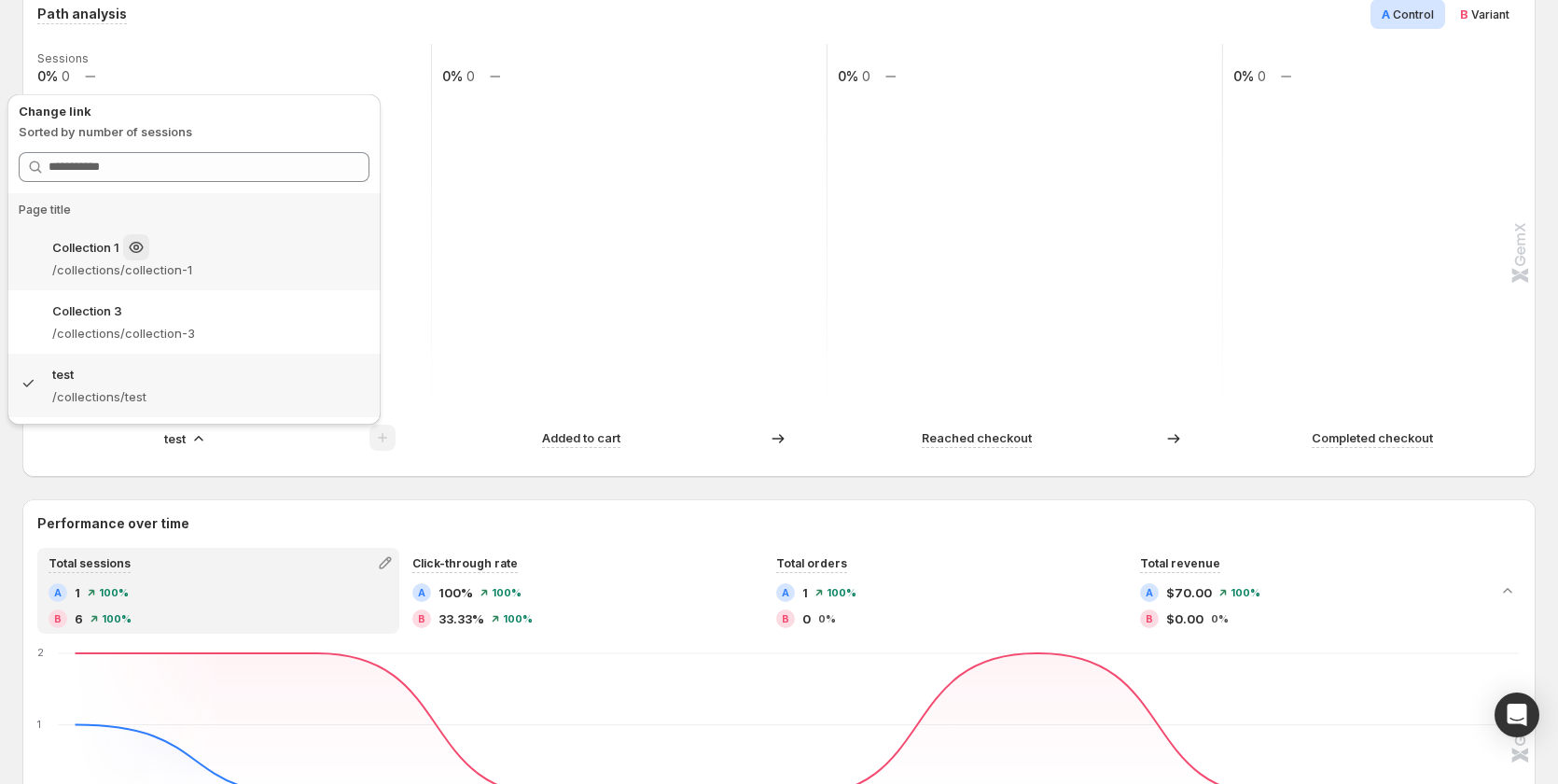
click at [186, 258] on div "Collection 1" at bounding box center [210, 247] width 317 height 26
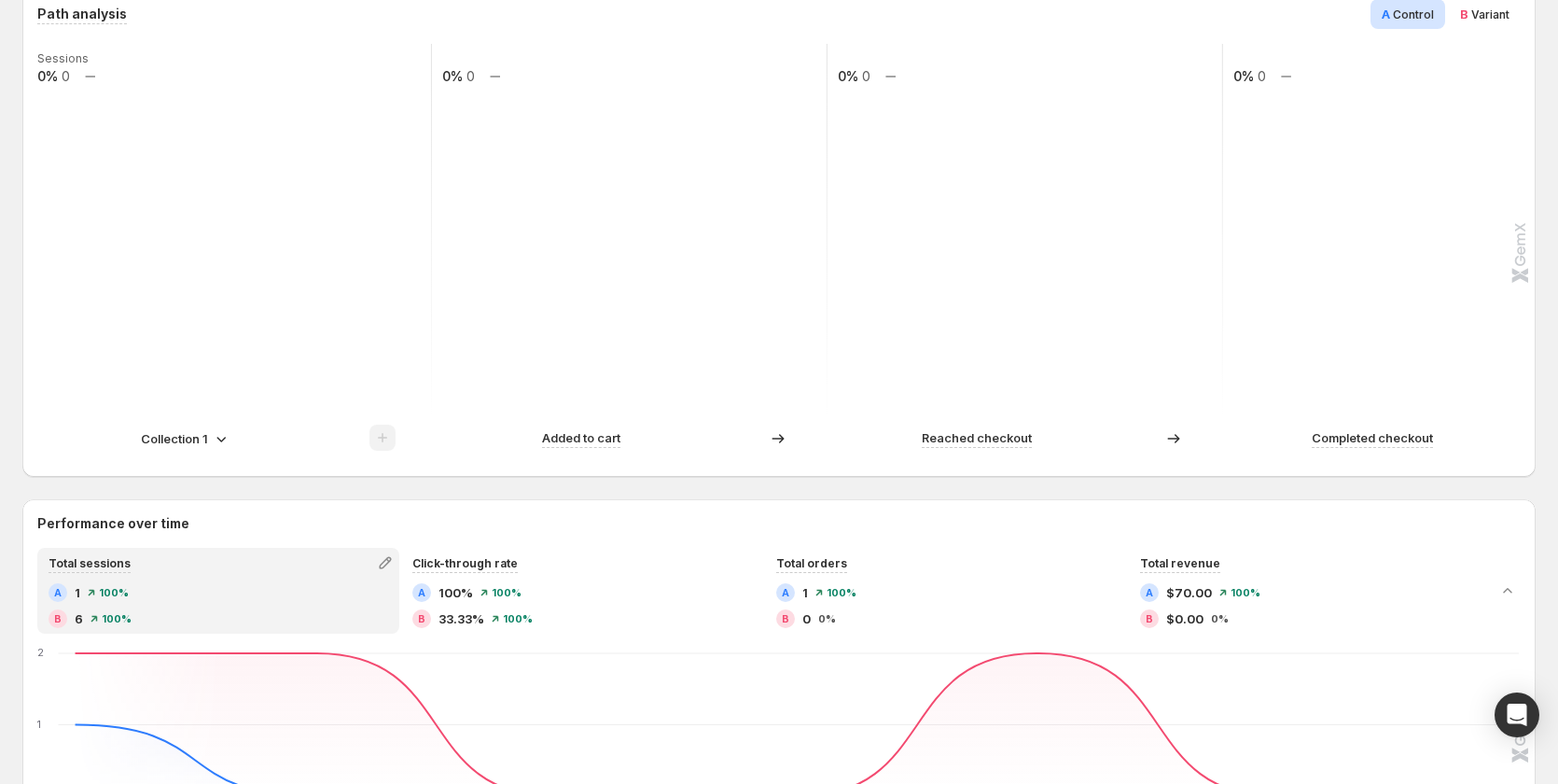
click at [216, 433] on icon at bounding box center [221, 438] width 19 height 19
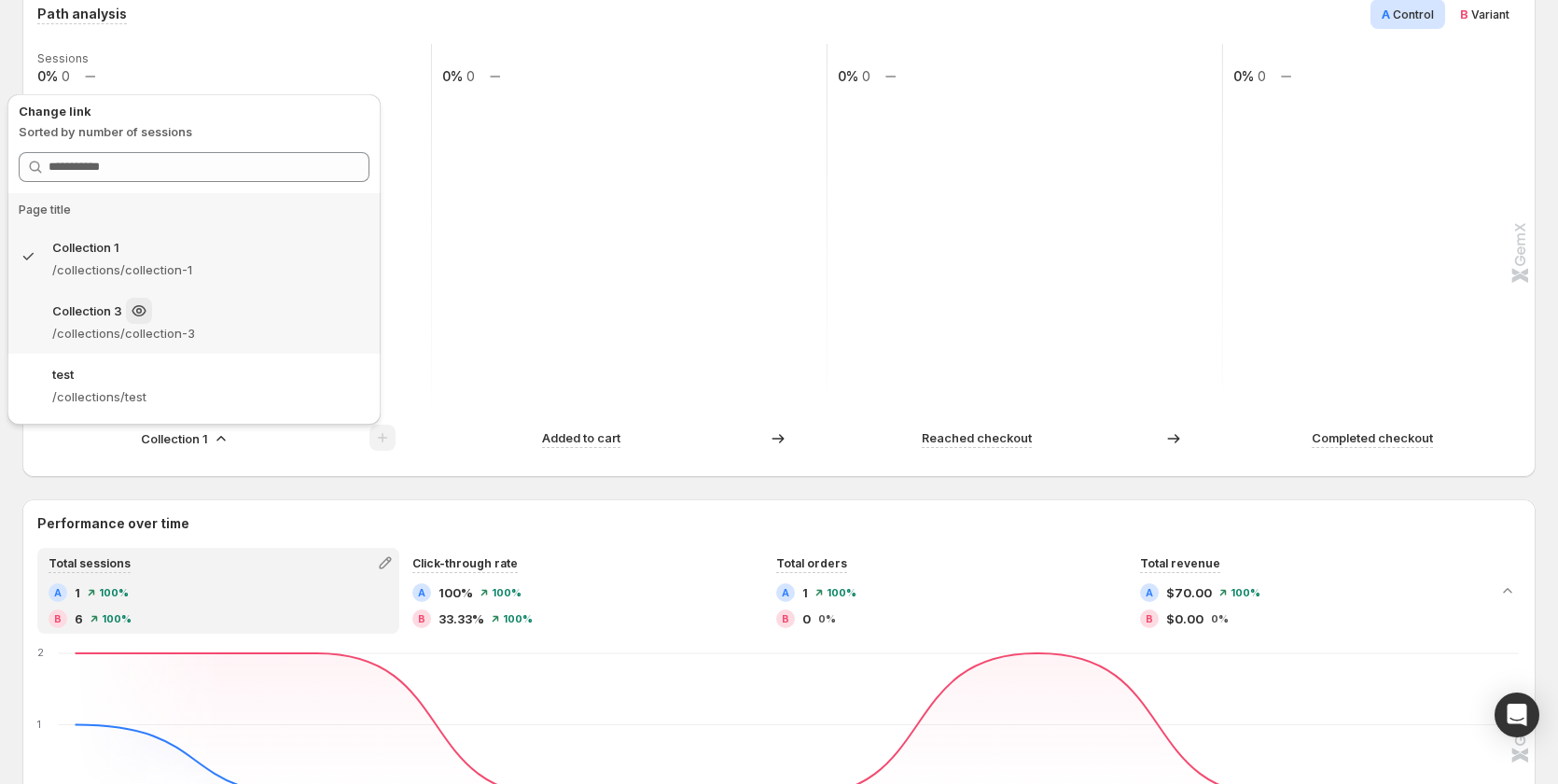
click at [205, 310] on div "Collection 3" at bounding box center [210, 311] width 317 height 26
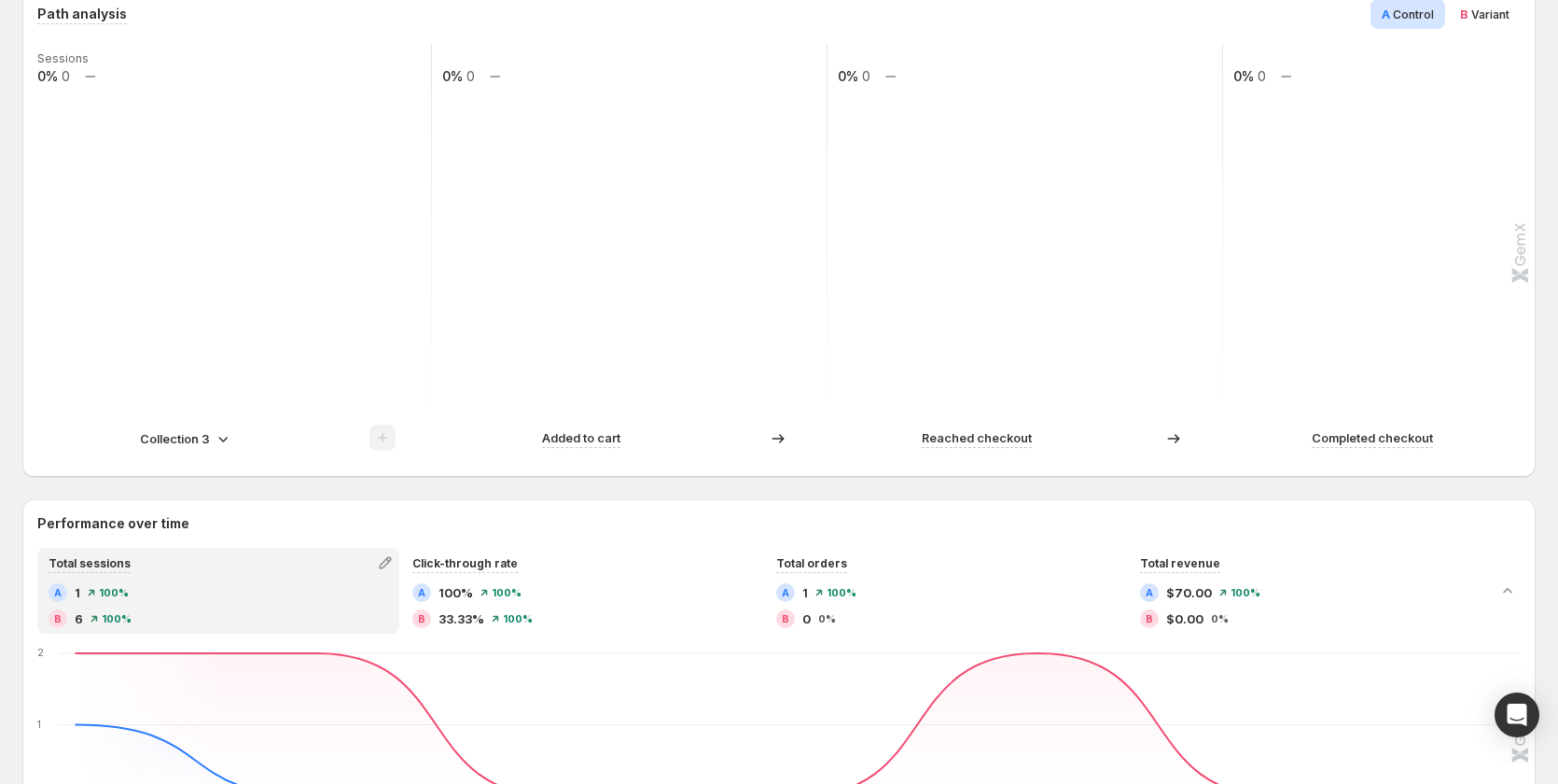
click at [209, 438] on p "Collection 3" at bounding box center [175, 438] width 70 height 19
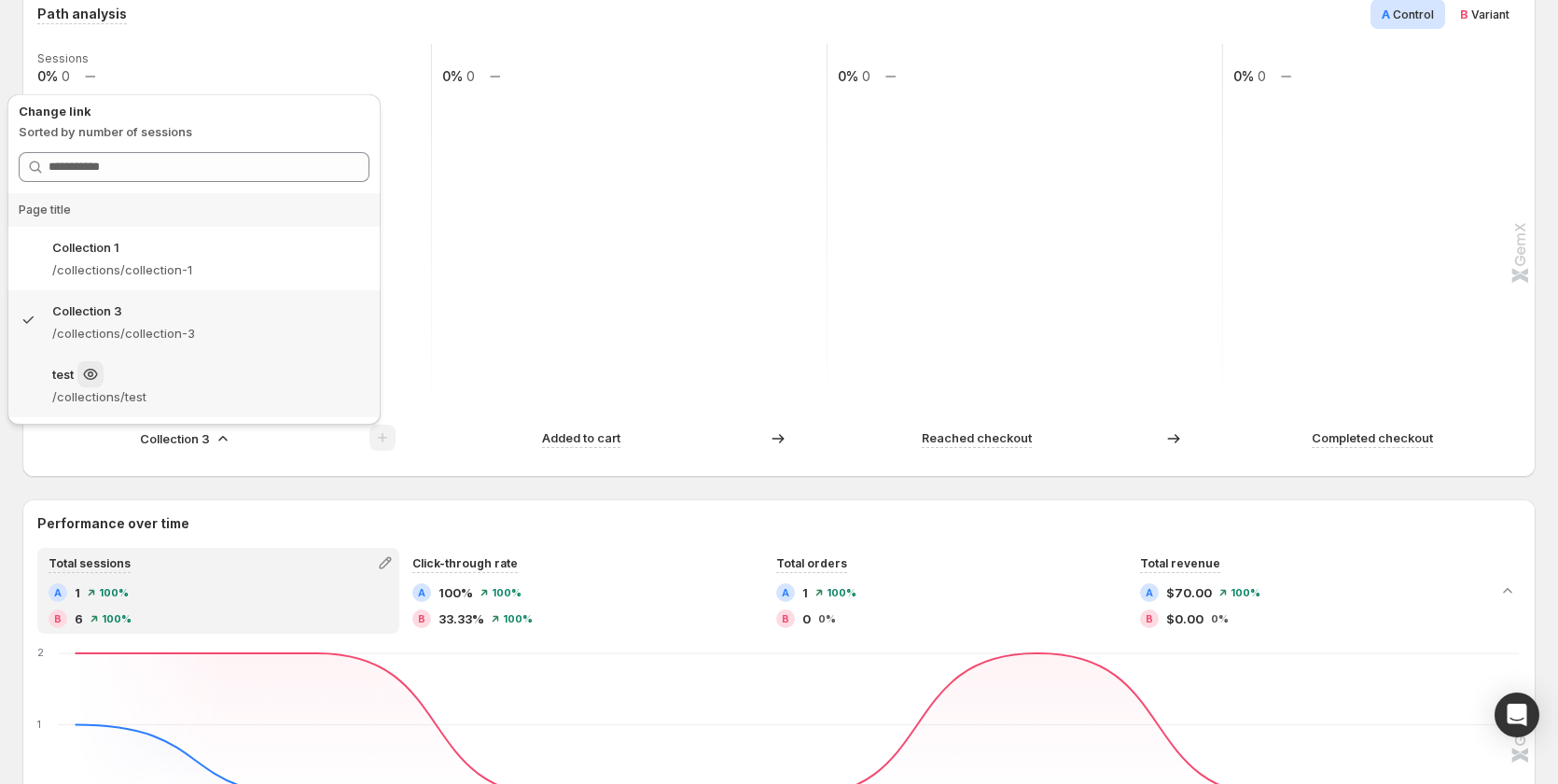
click at [229, 391] on p "/collections/test" at bounding box center [210, 396] width 317 height 19
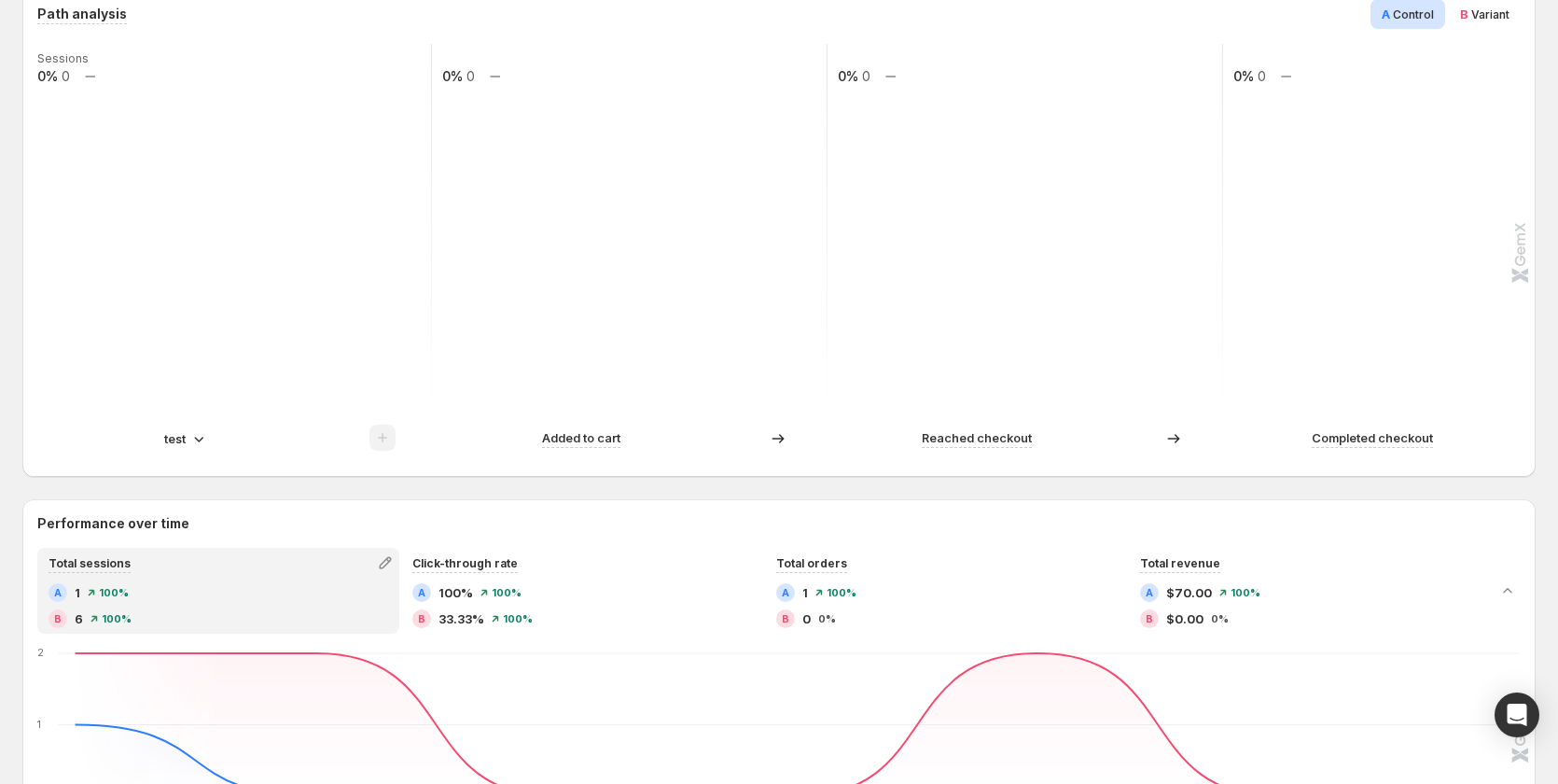
click at [203, 433] on icon at bounding box center [198, 438] width 19 height 19
click at [167, 437] on p "test" at bounding box center [174, 438] width 21 height 19
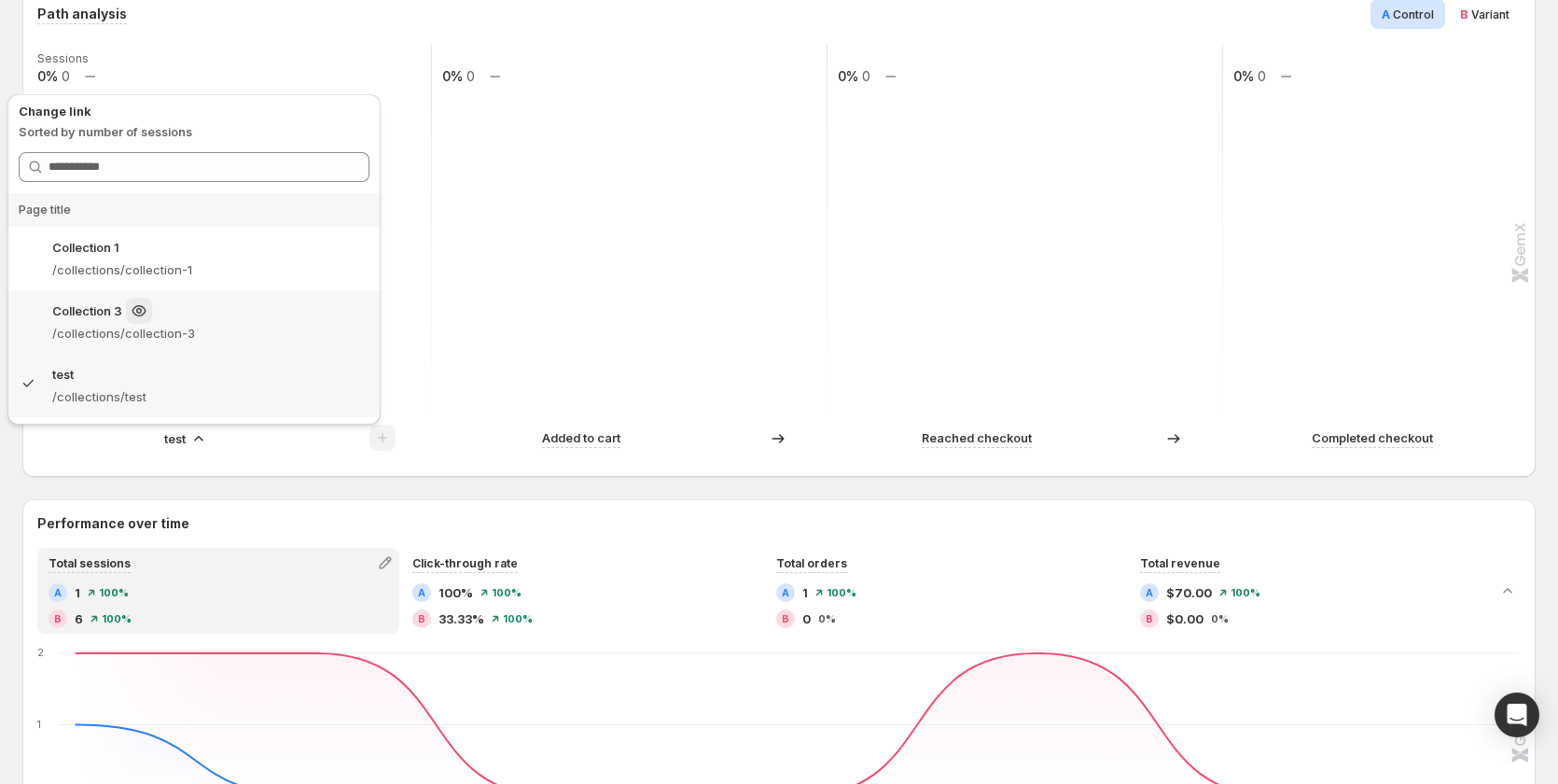
click at [148, 329] on p "/collections/collection-3" at bounding box center [210, 333] width 317 height 19
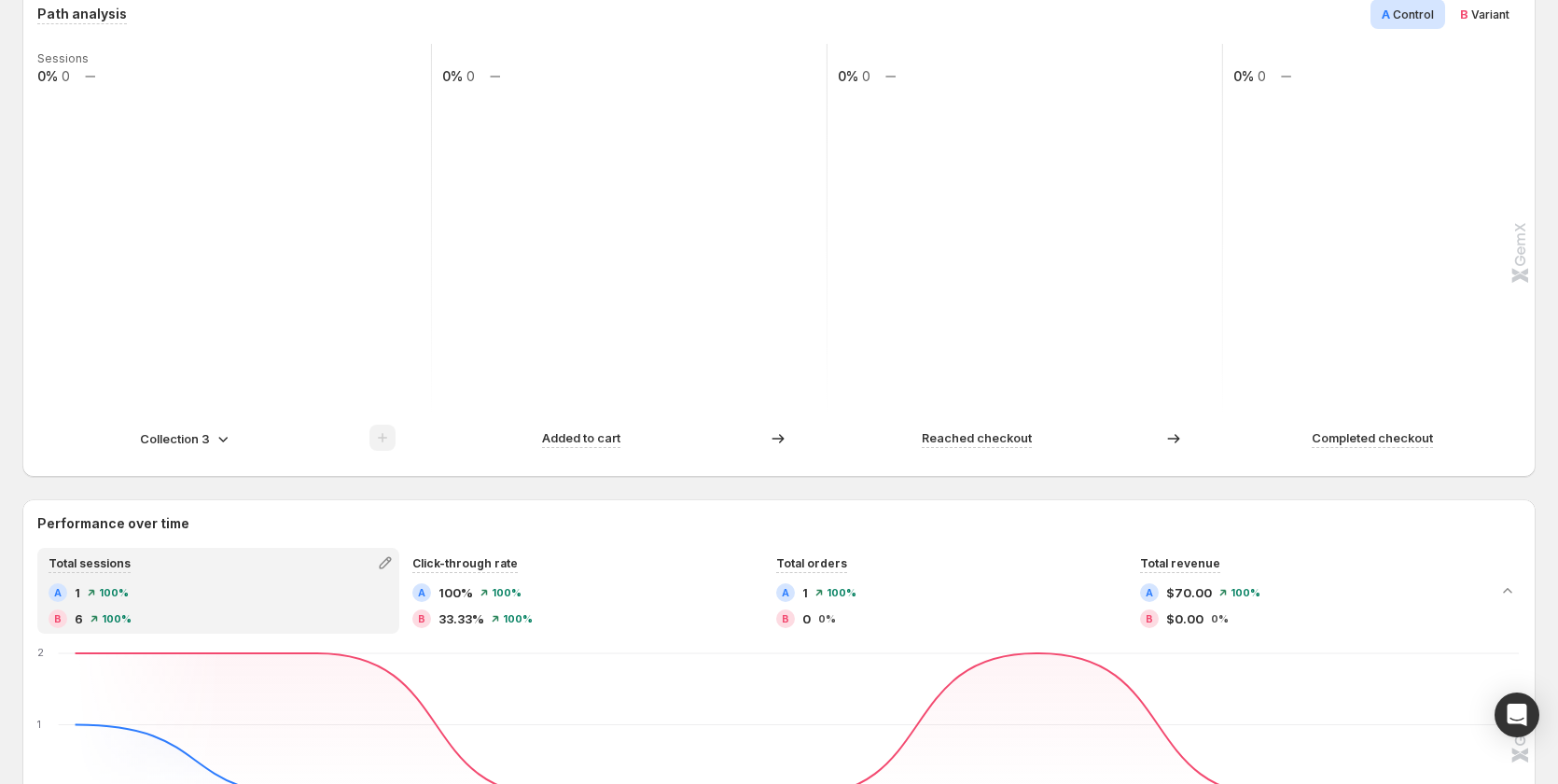
click at [192, 432] on p "Collection 3" at bounding box center [175, 438] width 70 height 19
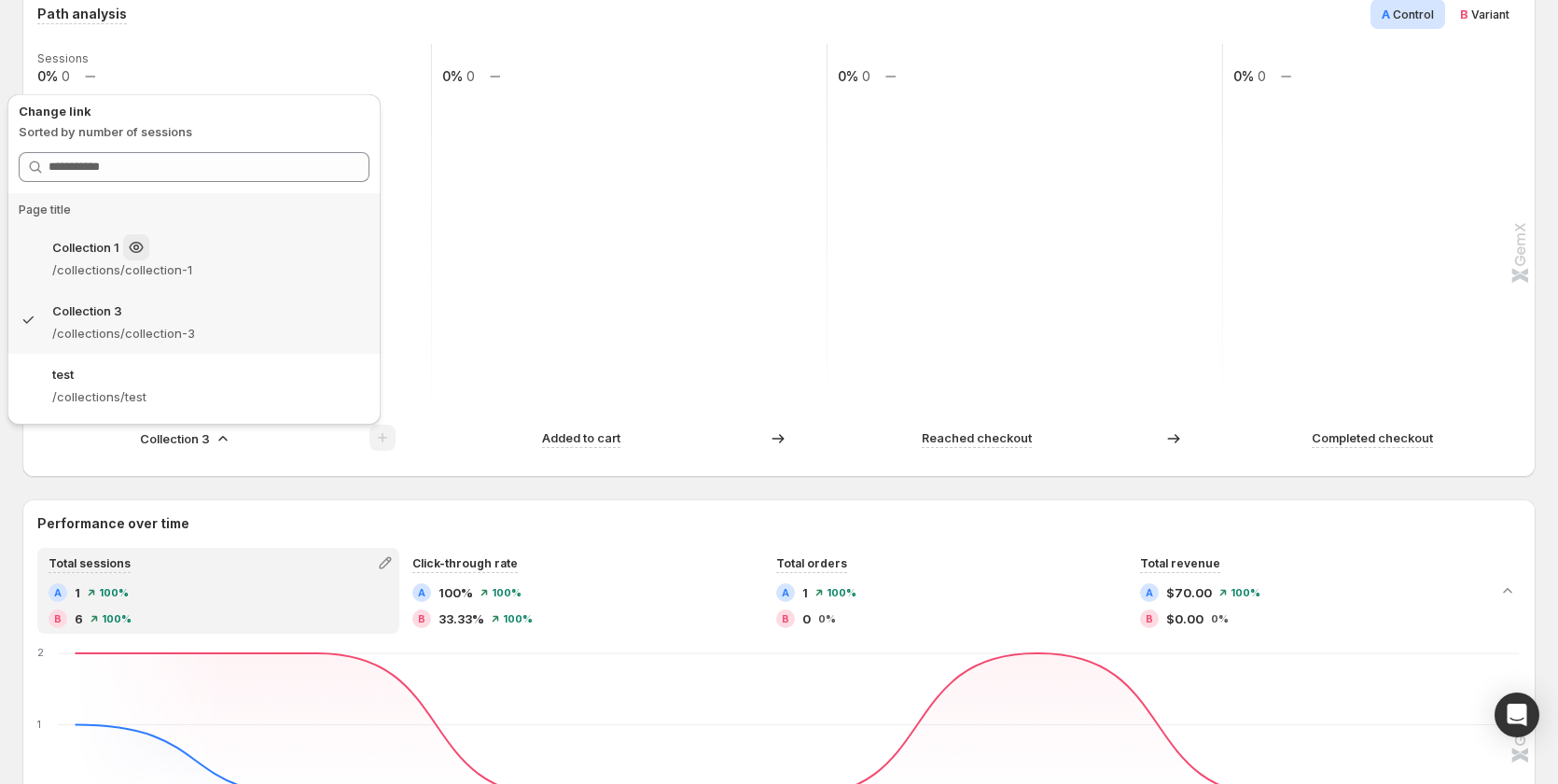
click at [217, 255] on div "Collection 1" at bounding box center [210, 247] width 317 height 26
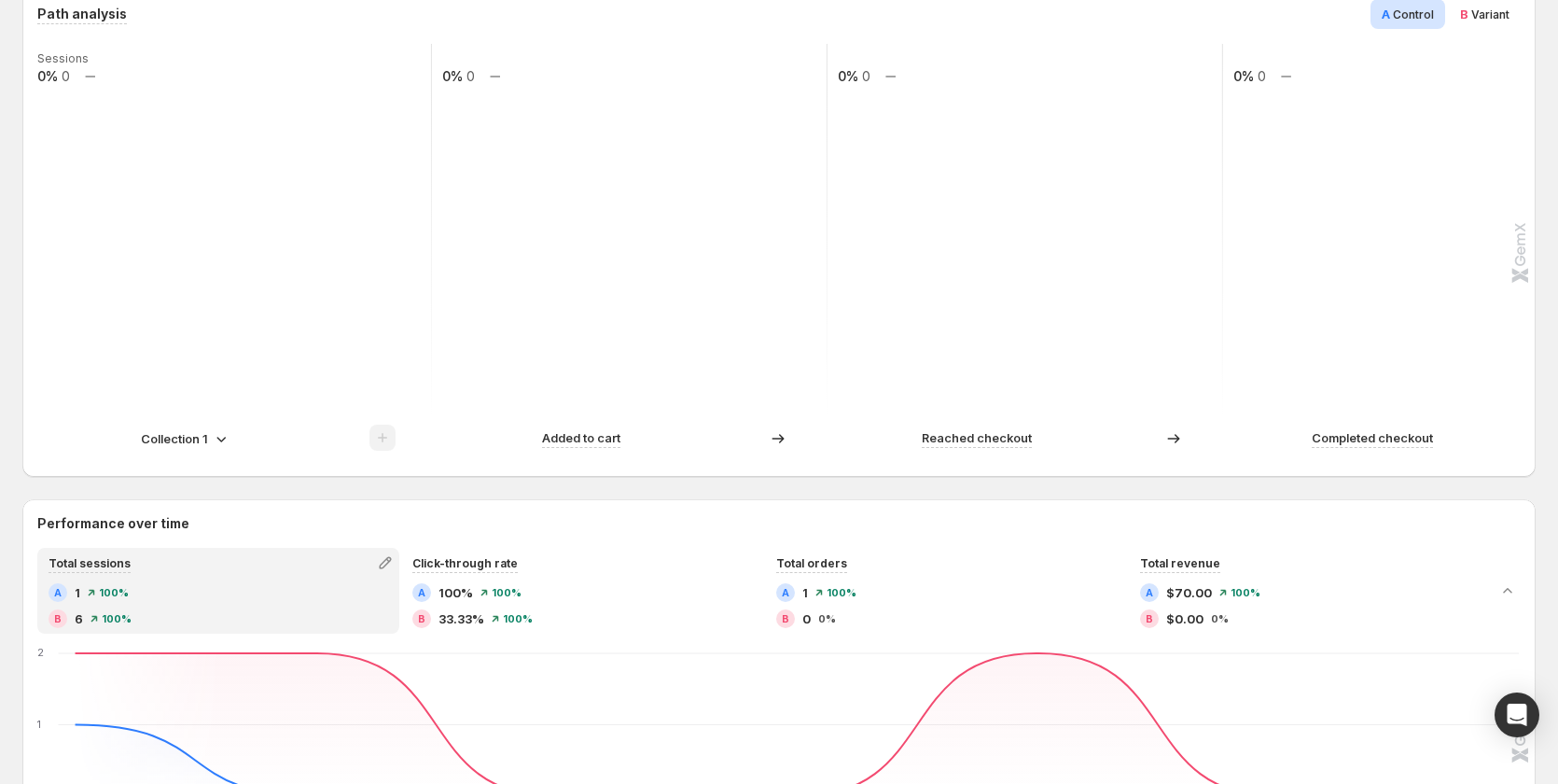
click at [209, 445] on div "Collection 1" at bounding box center [186, 438] width 90 height 19
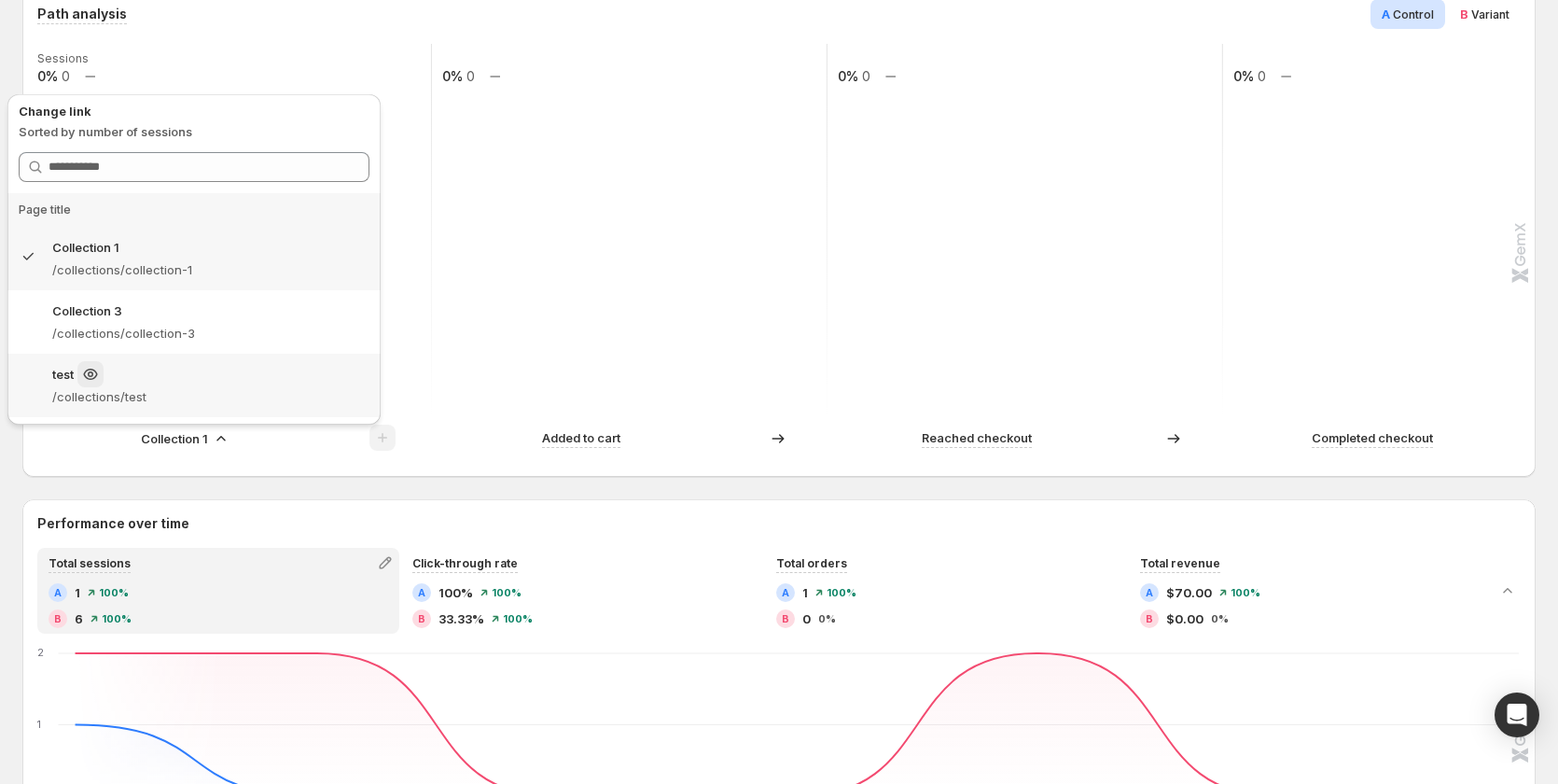
click at [165, 405] on p "/collections/test" at bounding box center [210, 396] width 317 height 19
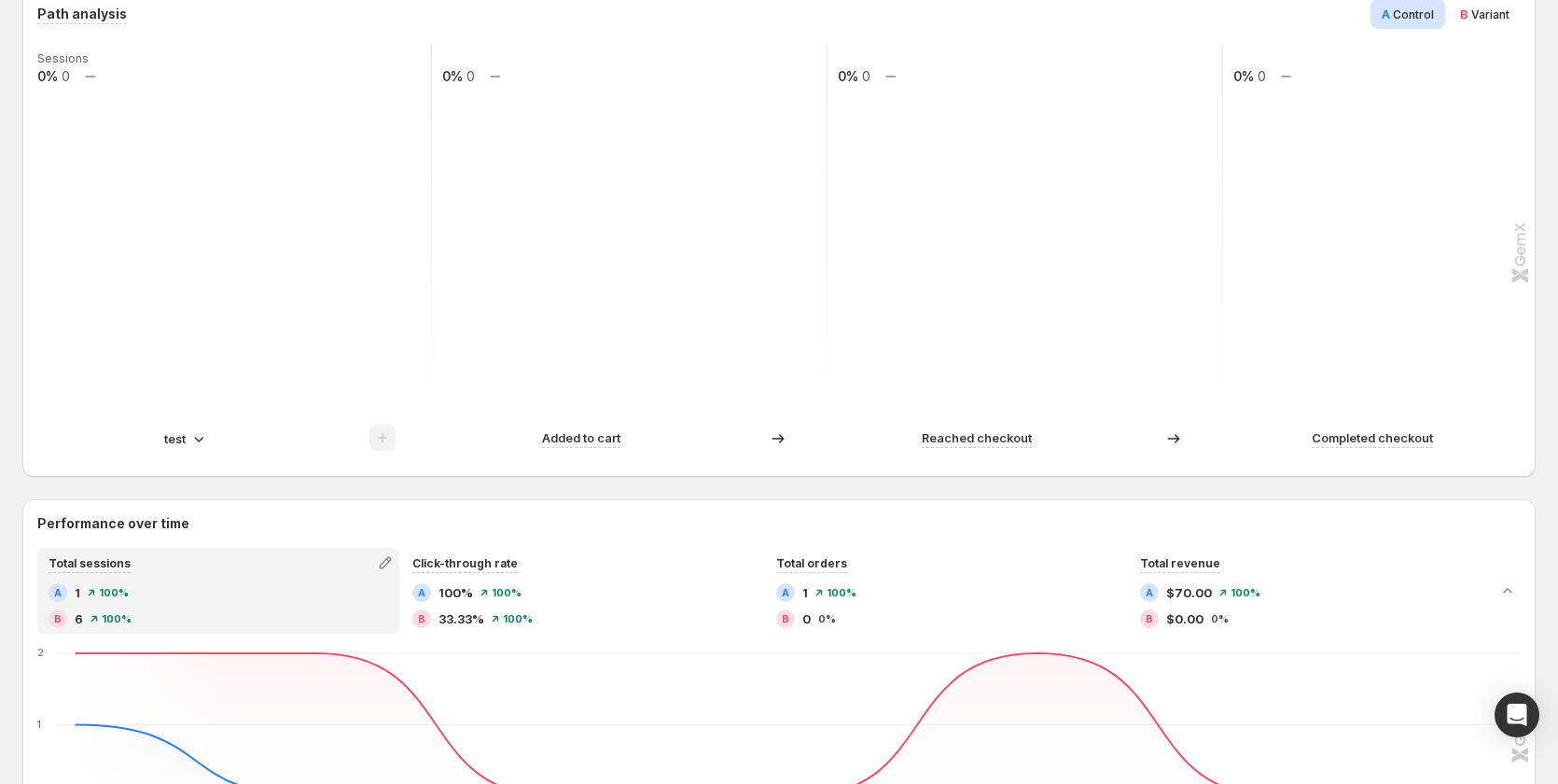
click at [199, 441] on icon at bounding box center [198, 440] width 9 height 6
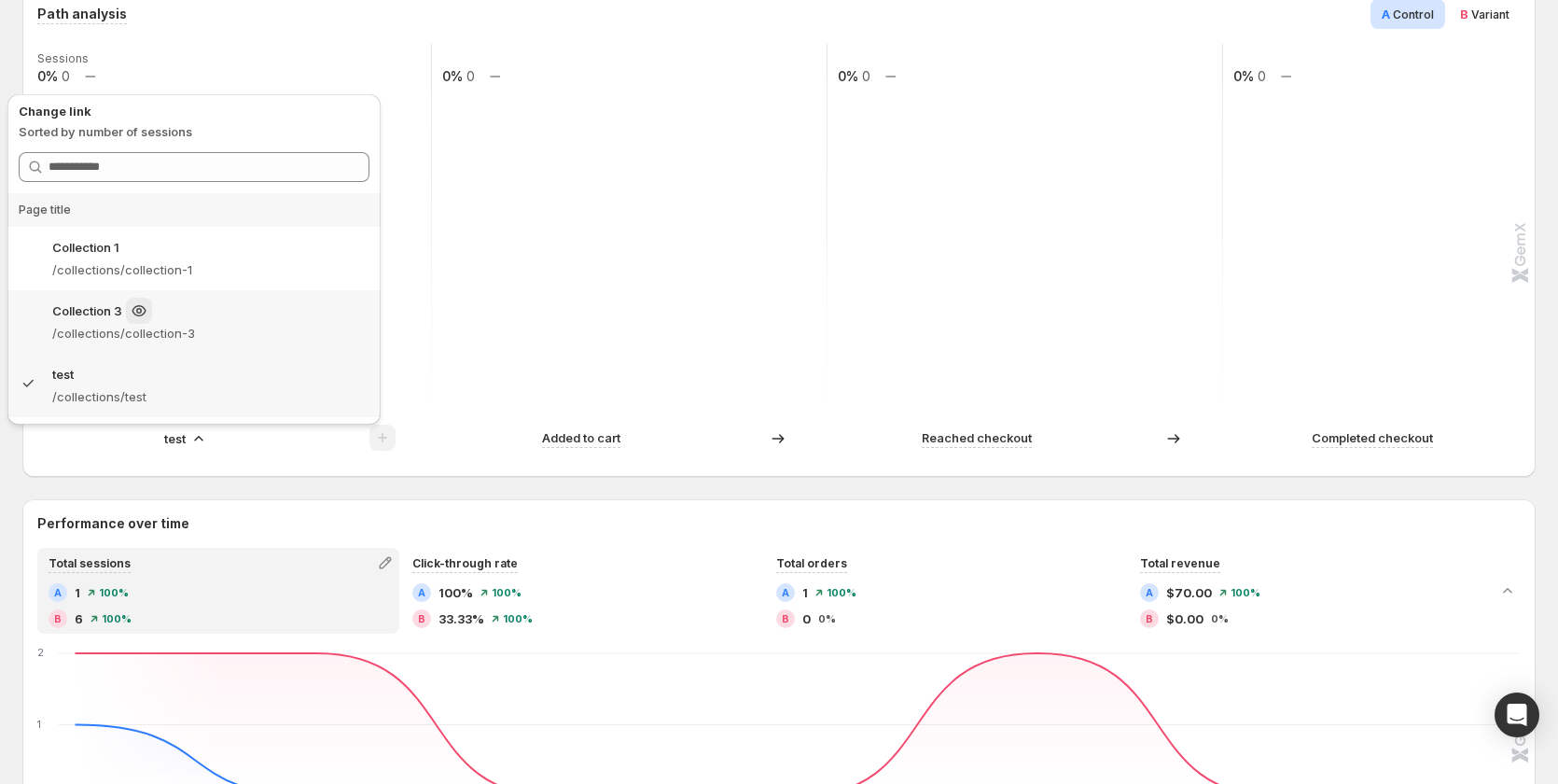
click at [211, 324] on p "/collections/collection-3" at bounding box center [210, 333] width 317 height 19
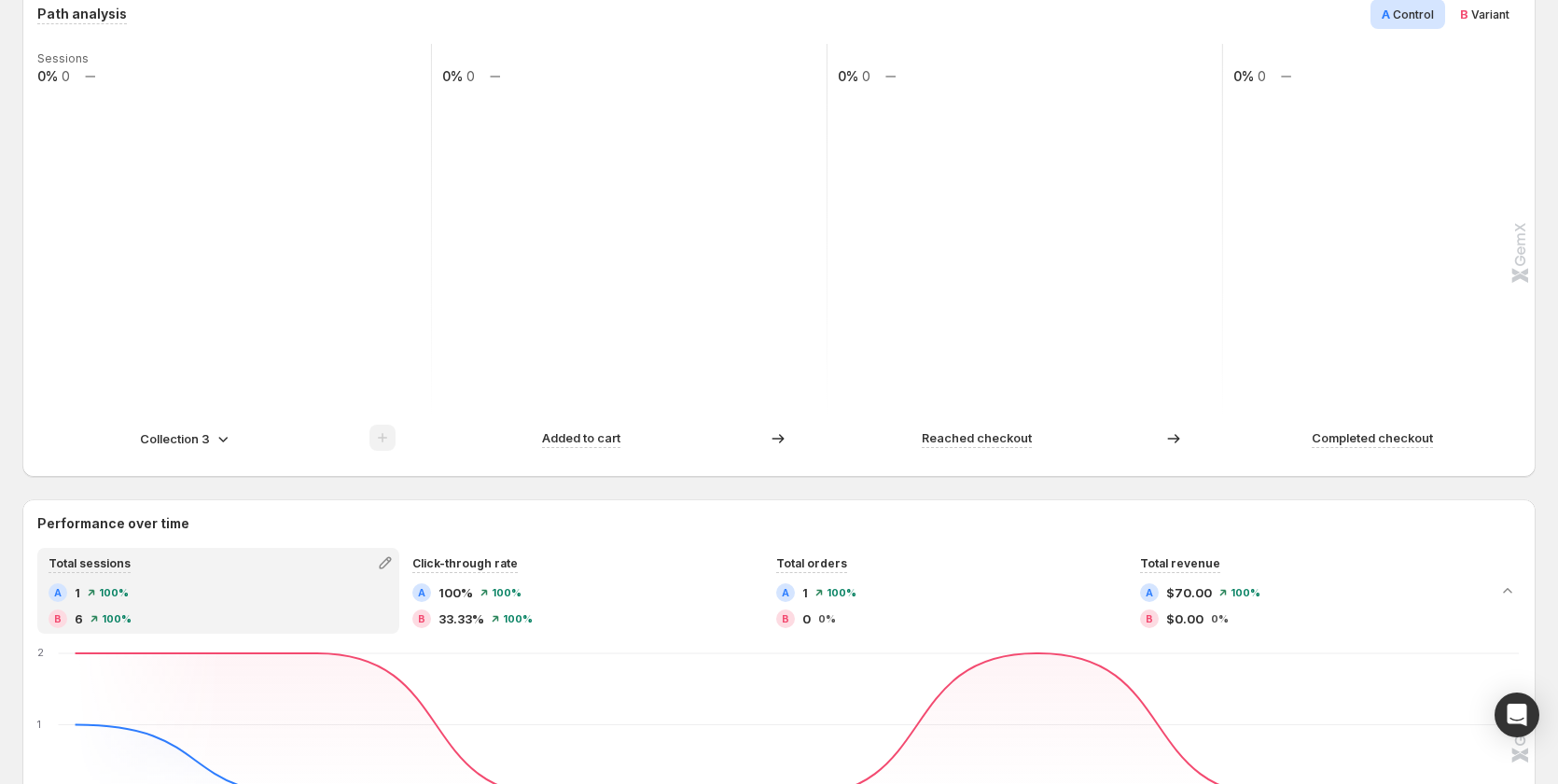
click at [197, 423] on div "Sessions 0% 0 0% 0 0% 0 0% 0 Collection 3 Added to cart Reached checkout Comple…" at bounding box center [776, 253] width 1479 height 418
click at [197, 429] on p "Collection 3" at bounding box center [175, 438] width 70 height 19
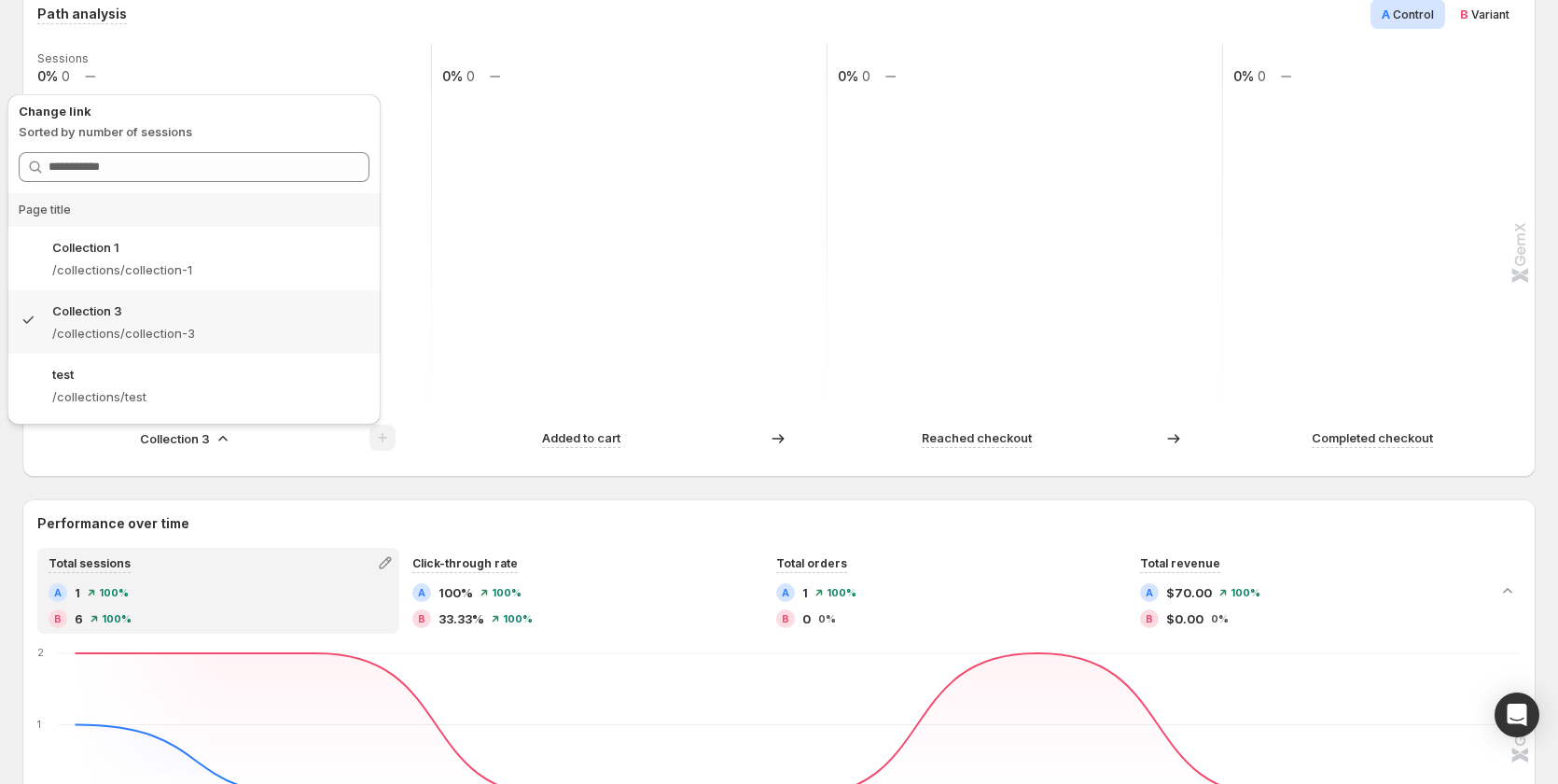
click at [197, 432] on p "Collection 3" at bounding box center [175, 438] width 70 height 19
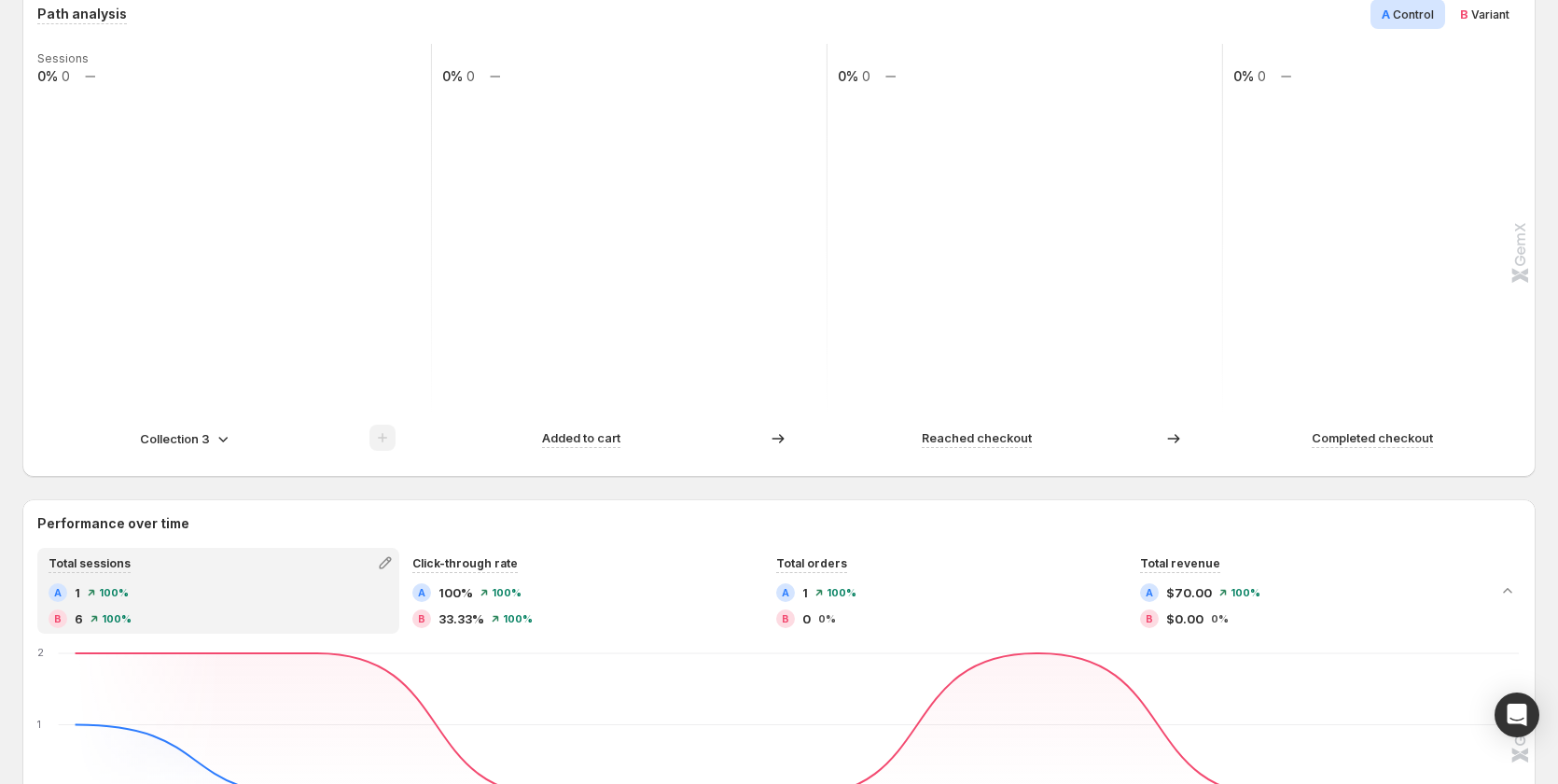
click at [200, 438] on p "Collection 3" at bounding box center [175, 438] width 70 height 19
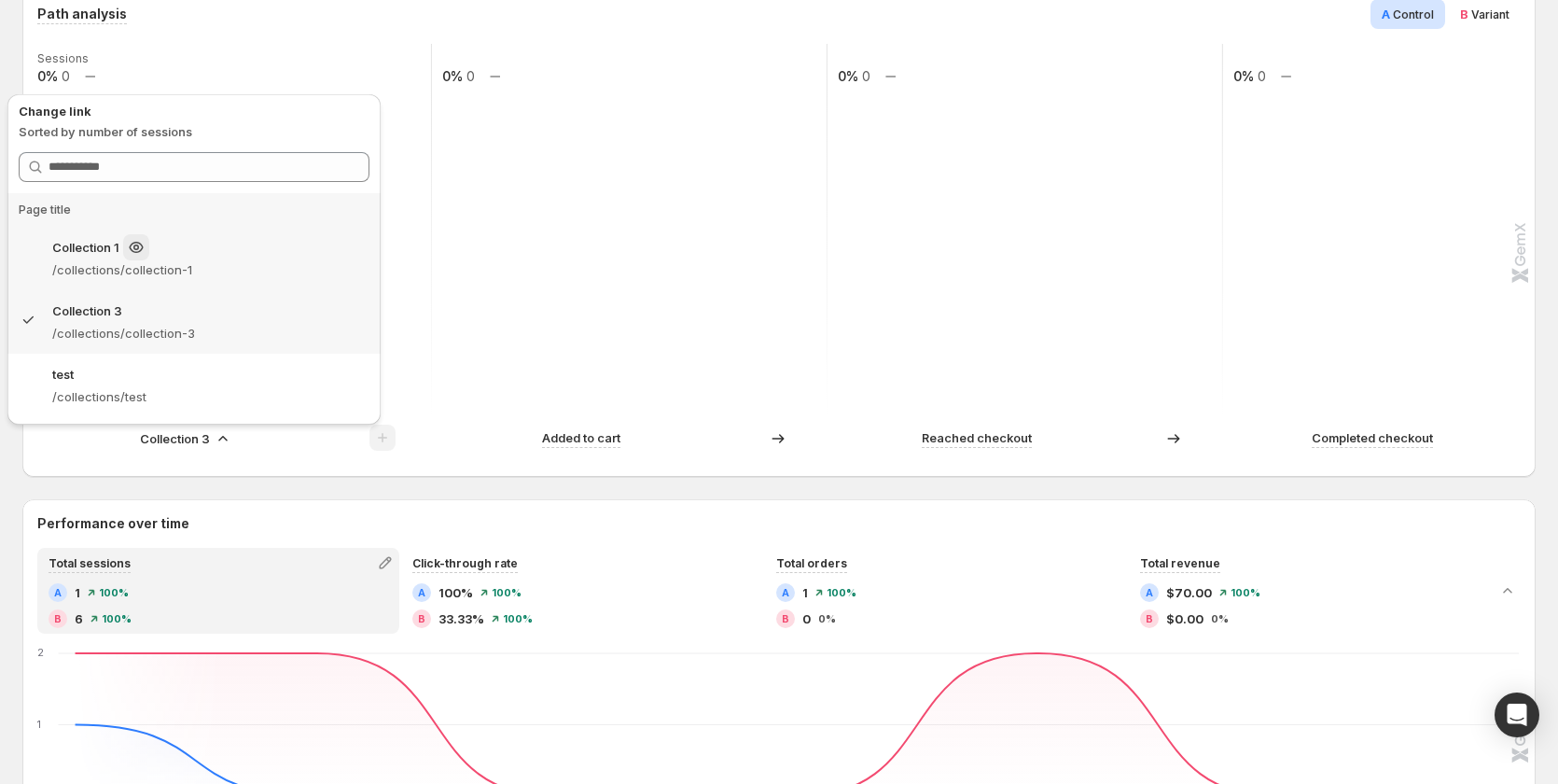
click at [194, 251] on div "Collection 1" at bounding box center [210, 247] width 317 height 26
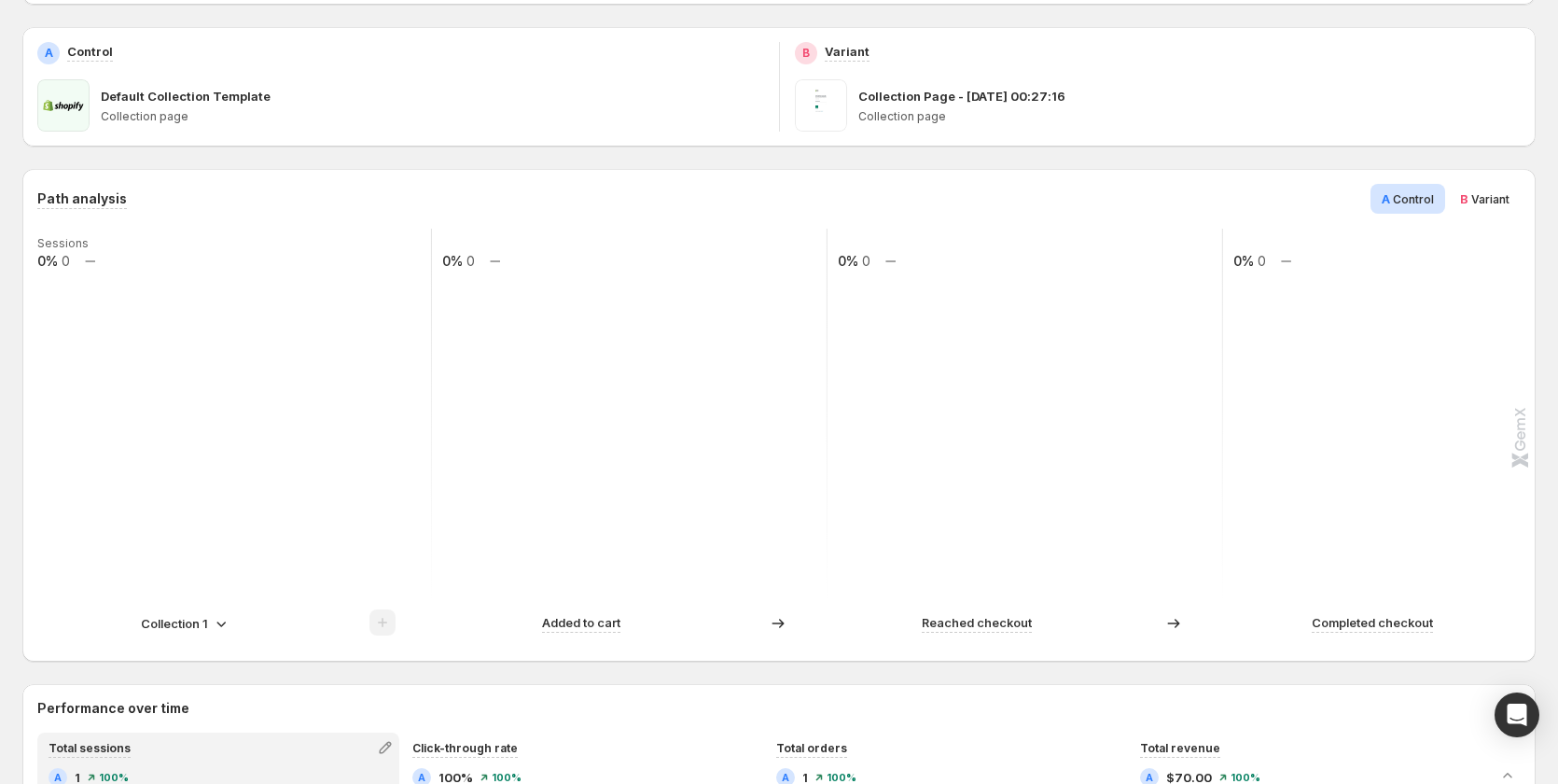
scroll to position [280, 0]
click at [1509, 198] on span "Variant" at bounding box center [1490, 201] width 38 height 14
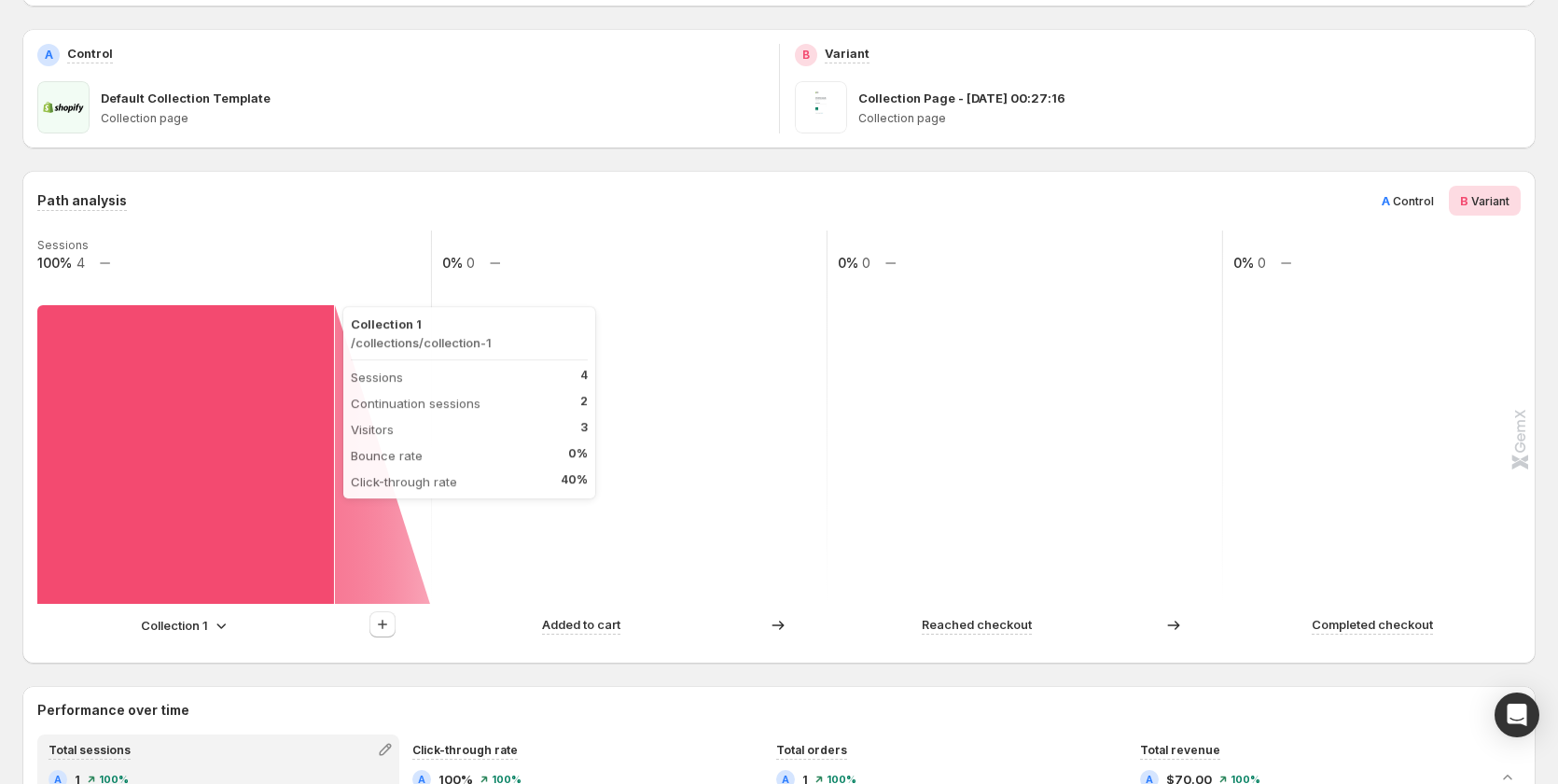
scroll to position [373, 0]
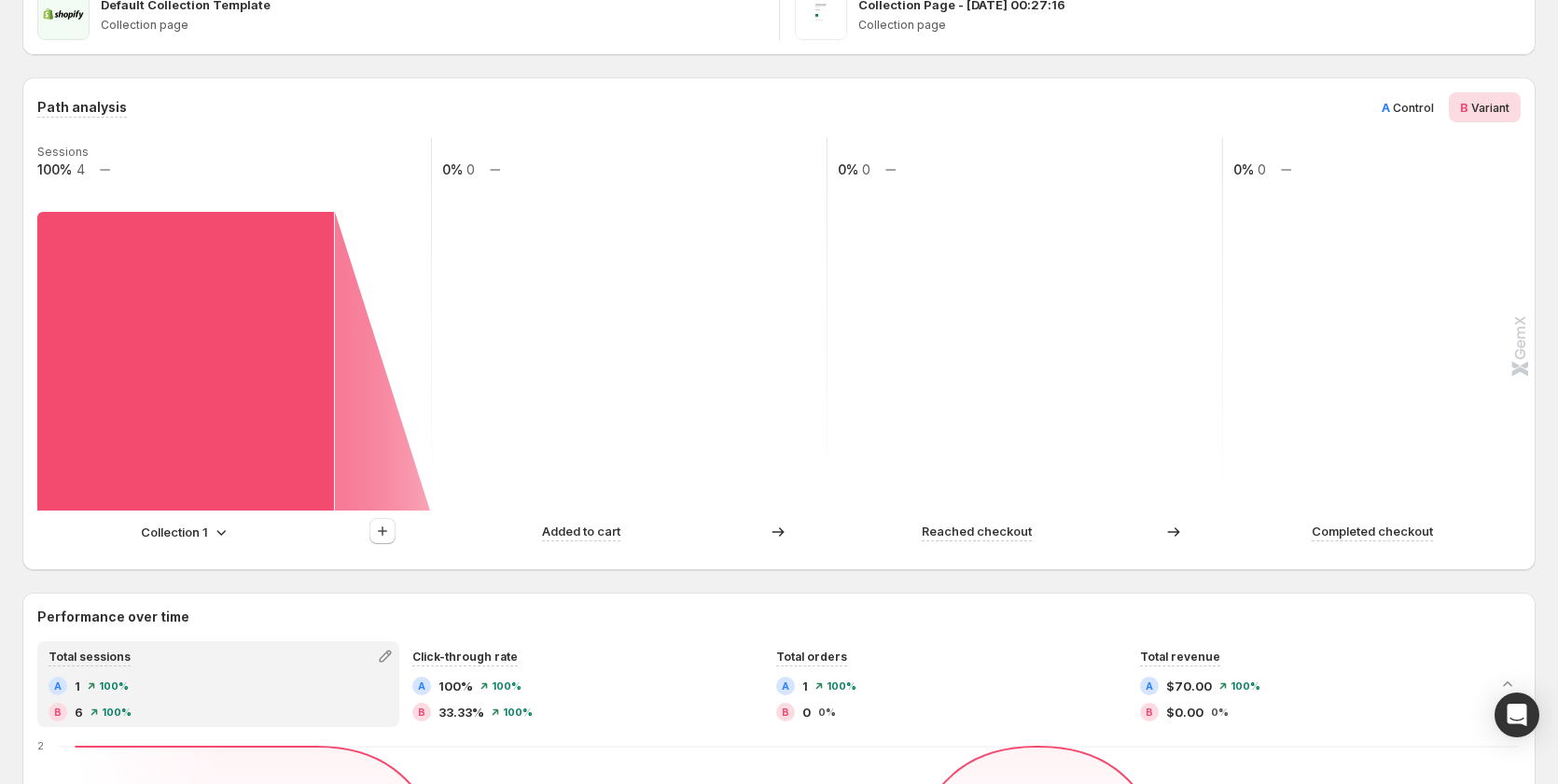
click at [164, 530] on p "Collection 1" at bounding box center [174, 531] width 67 height 19
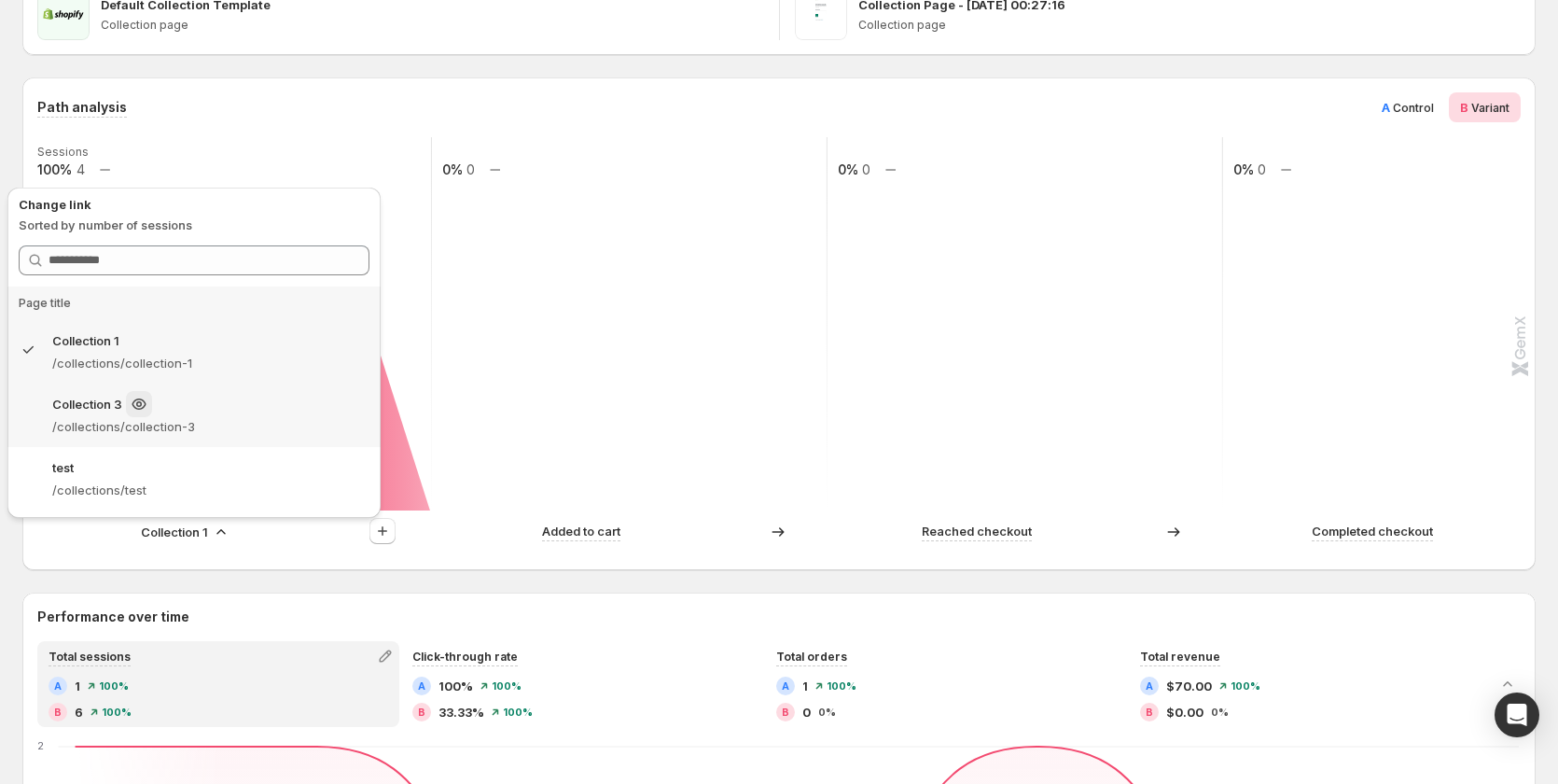
click at [126, 425] on p "/collections/collection-3" at bounding box center [210, 426] width 317 height 19
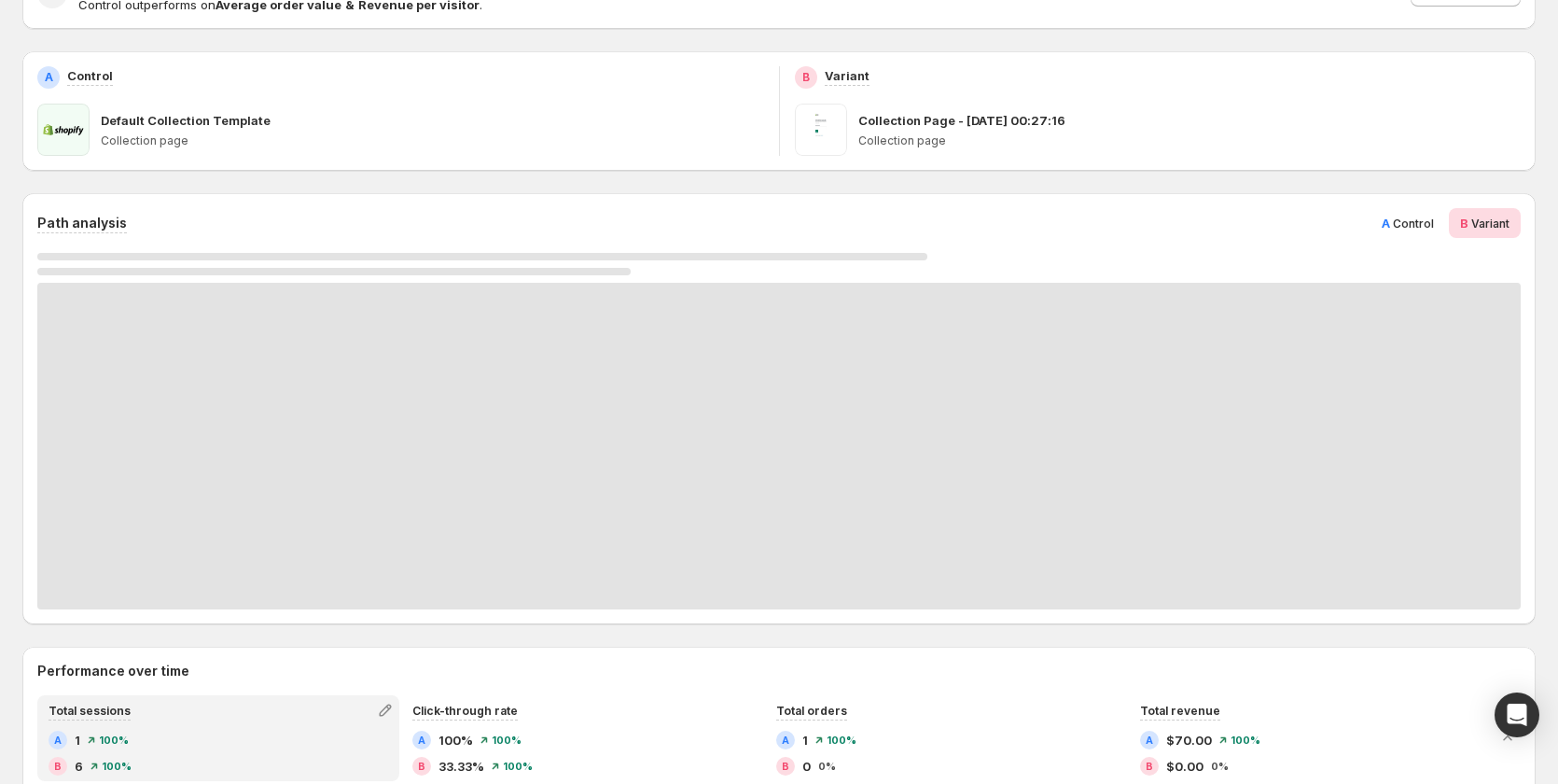
scroll to position [0, 0]
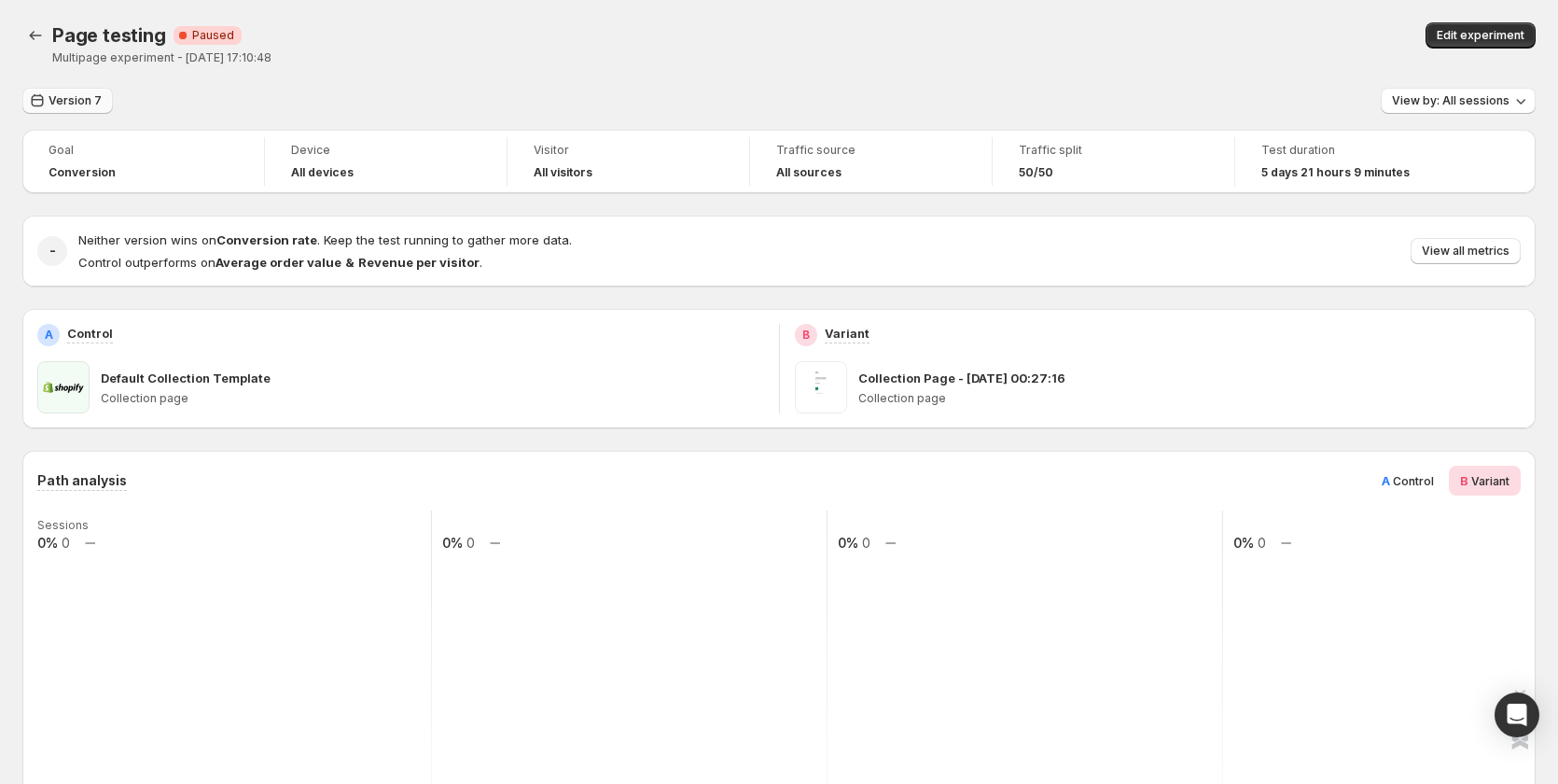
click at [64, 100] on span "Version 7" at bounding box center [75, 100] width 53 height 15
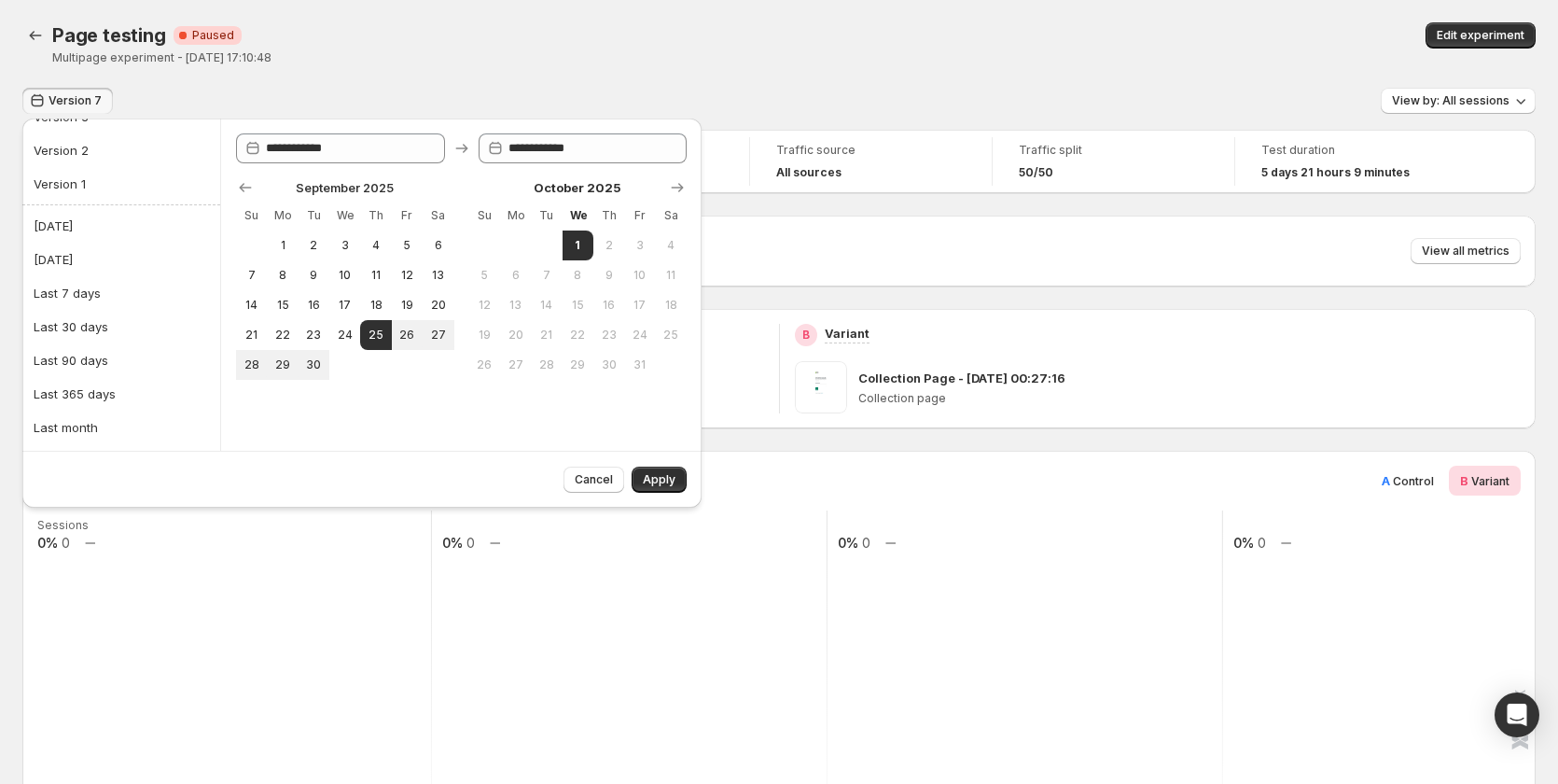
scroll to position [156, 0]
click at [117, 332] on button "Last 7 days" at bounding box center [121, 322] width 187 height 30
click at [659, 474] on span "Apply" at bounding box center [659, 479] width 33 height 15
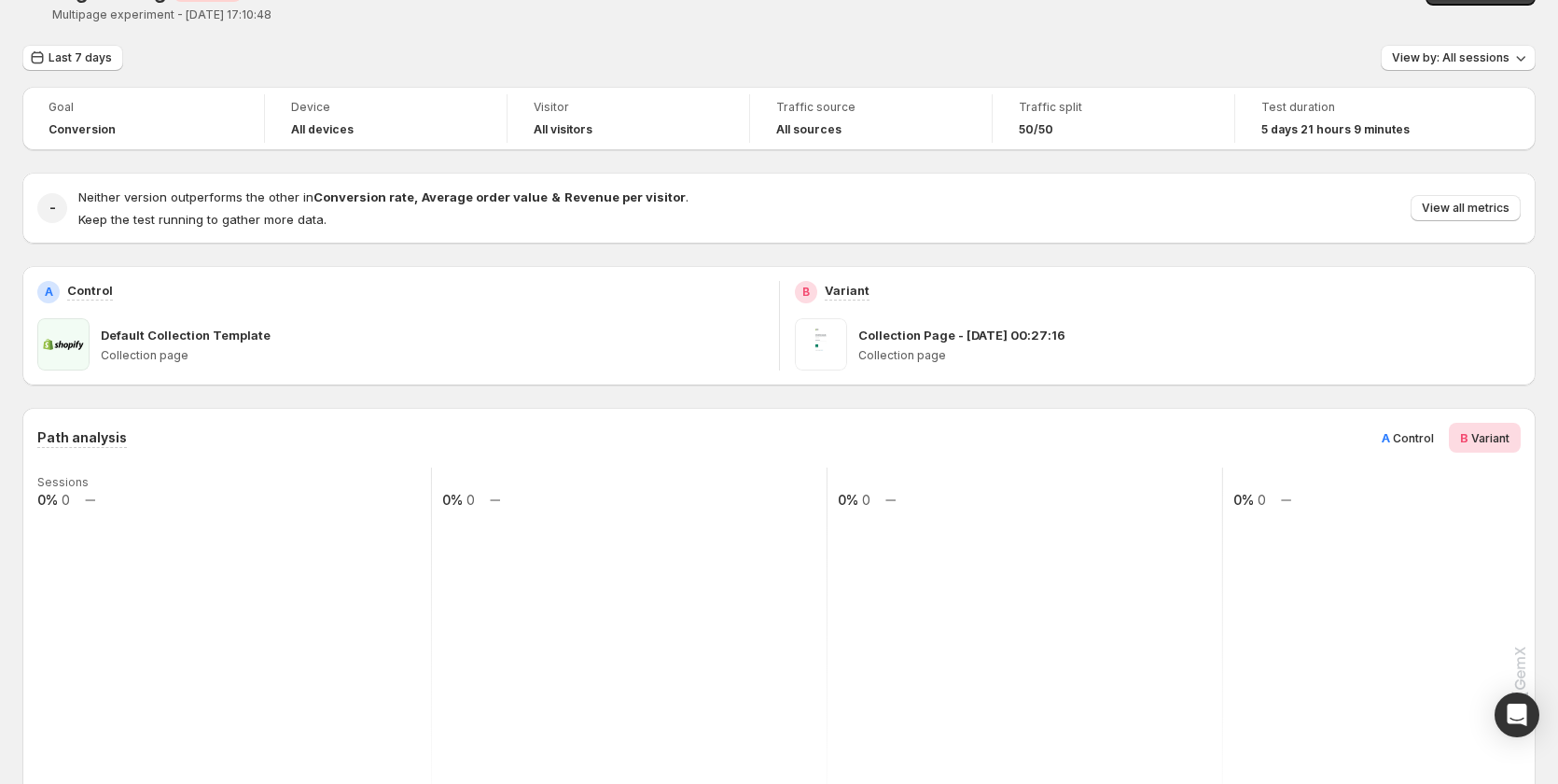
scroll to position [0, 0]
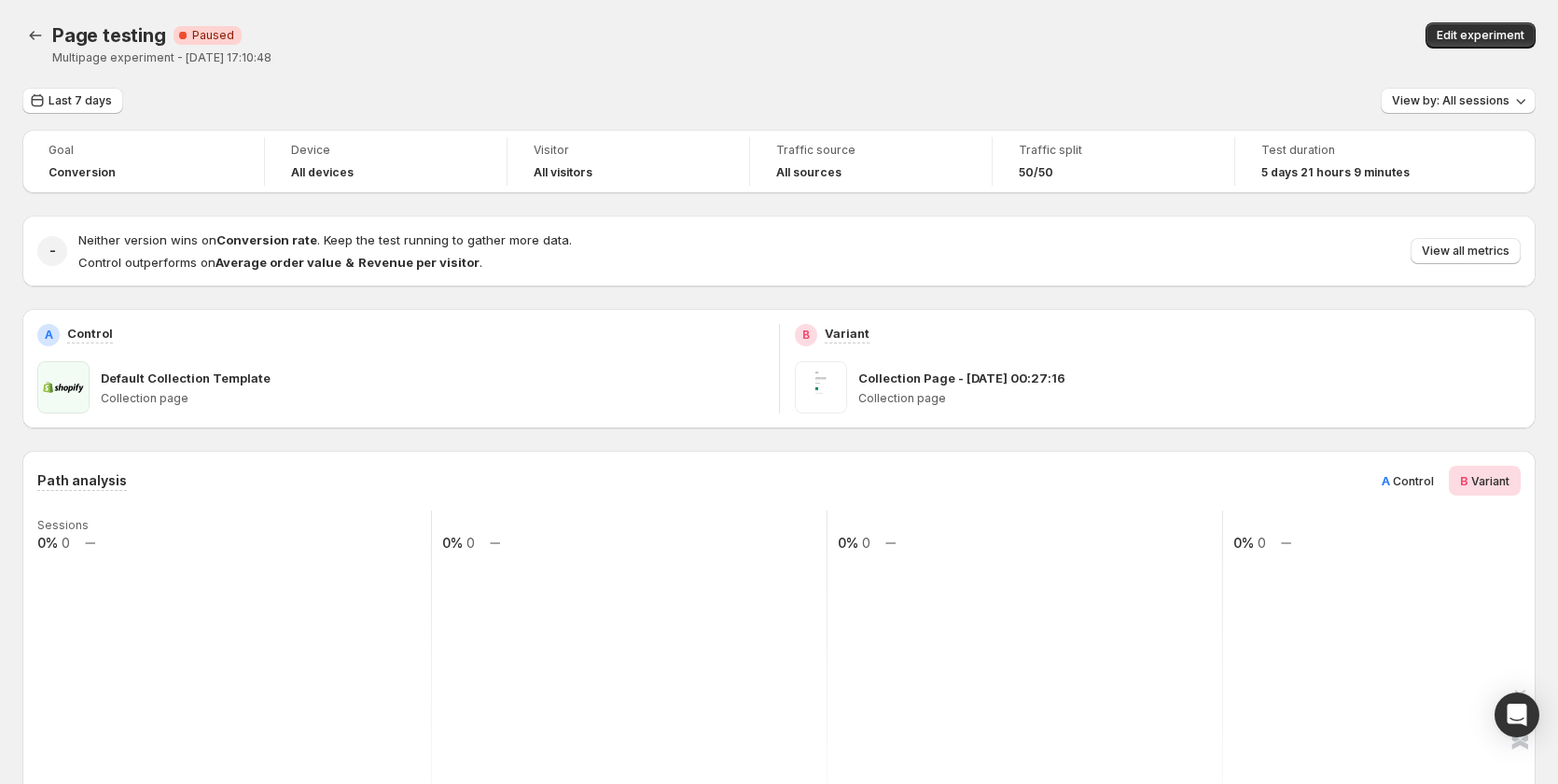
click at [1390, 485] on span "A" at bounding box center [1385, 480] width 8 height 15
click at [79, 100] on span "Last 7 days" at bounding box center [80, 100] width 63 height 15
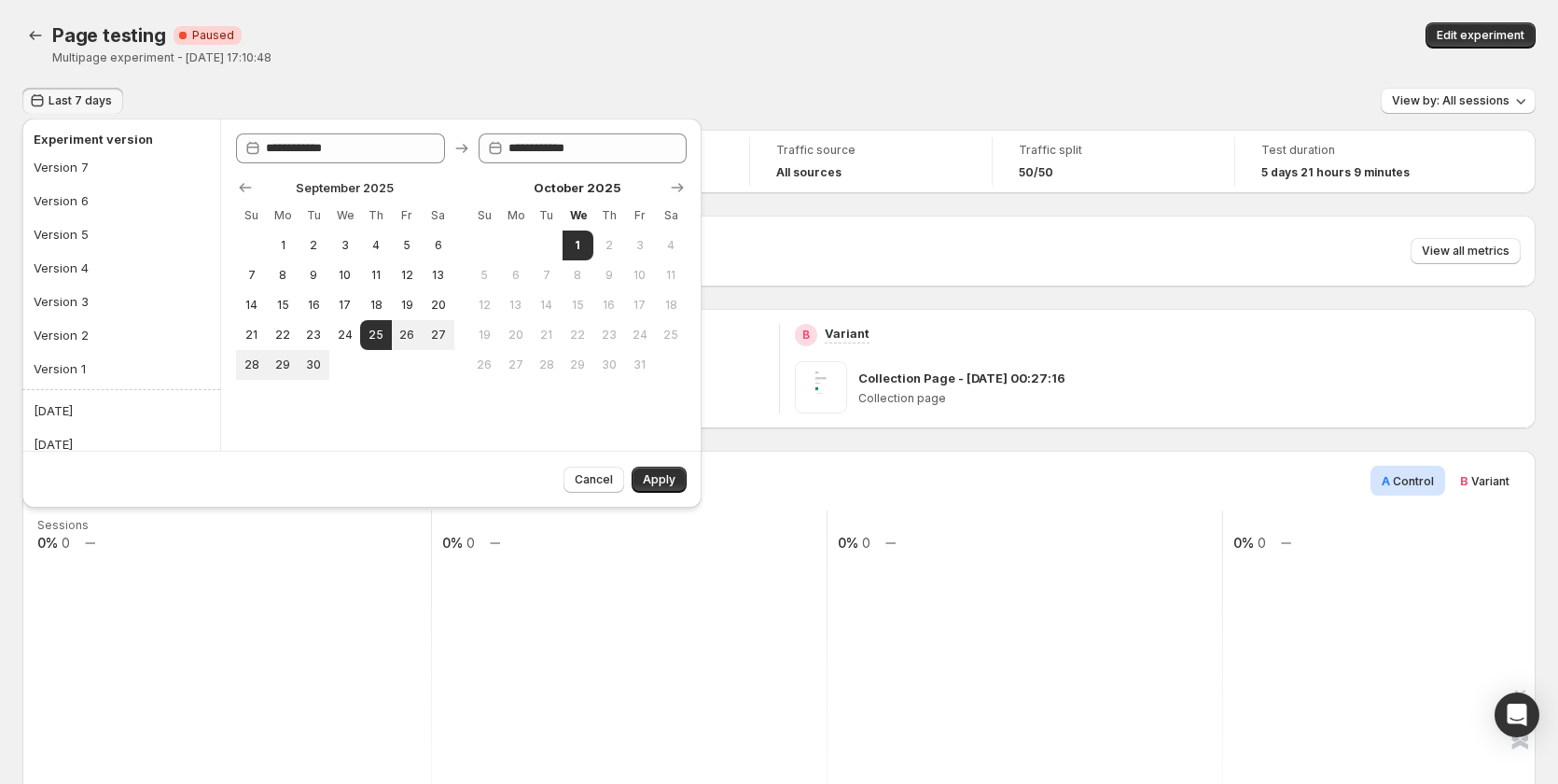
click at [736, 460] on div "Path analysis A Control B Variant Sessions 0% 0 0% 0 0% 0 0% 0 Collection 3 Add…" at bounding box center [778, 697] width 1513 height 493
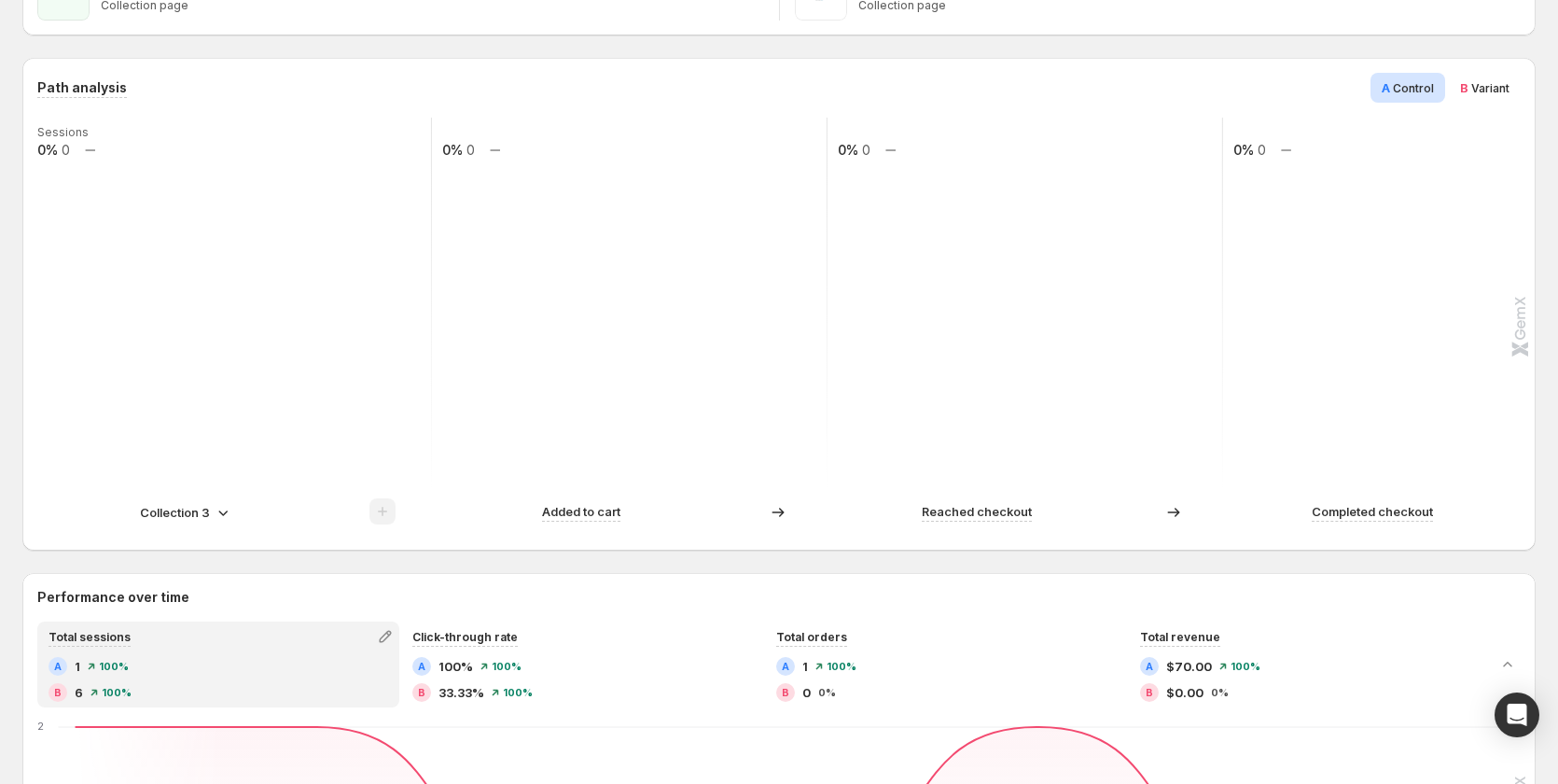
scroll to position [466, 0]
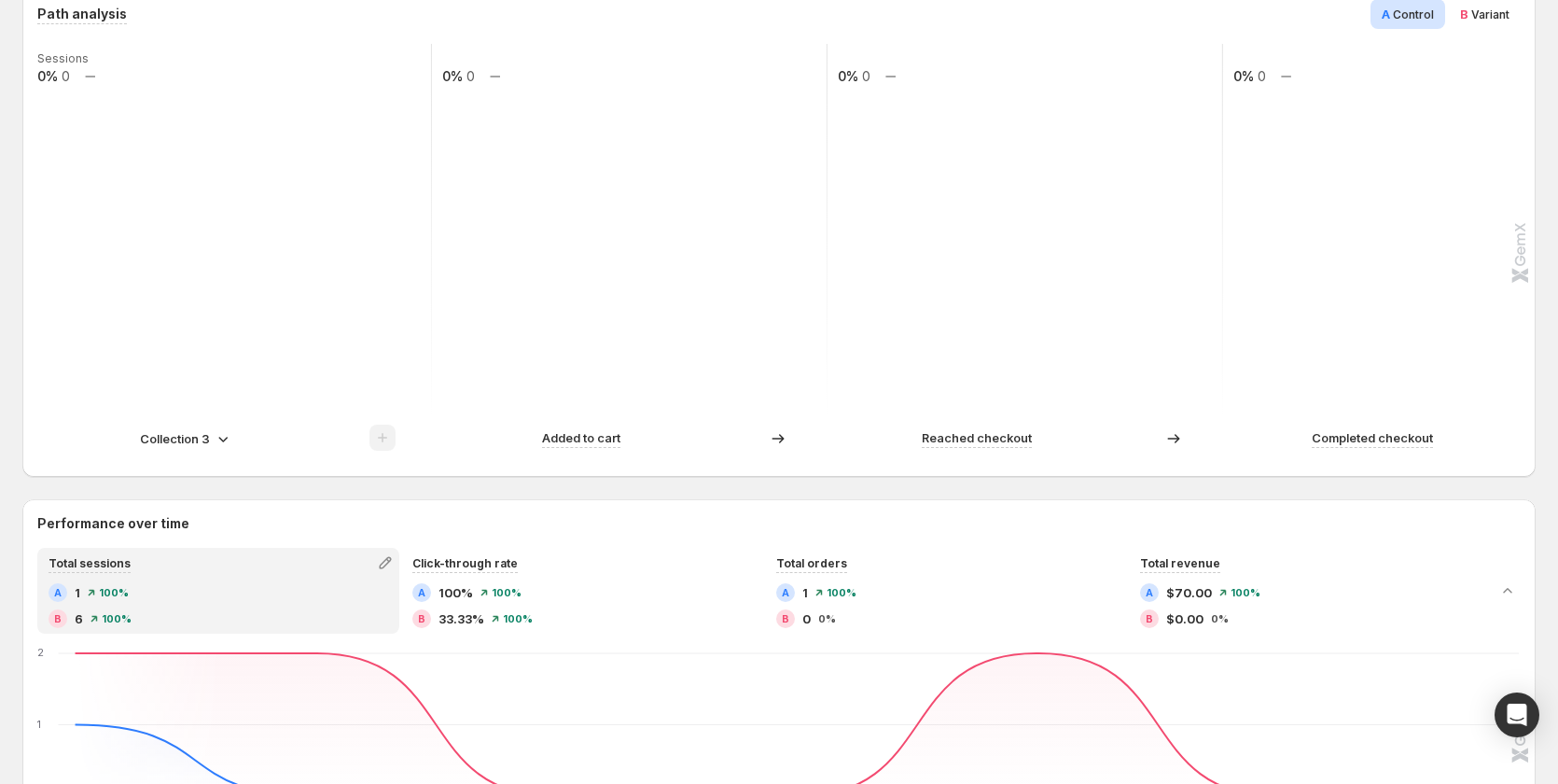
click at [198, 446] on p "Collection 3" at bounding box center [175, 438] width 70 height 19
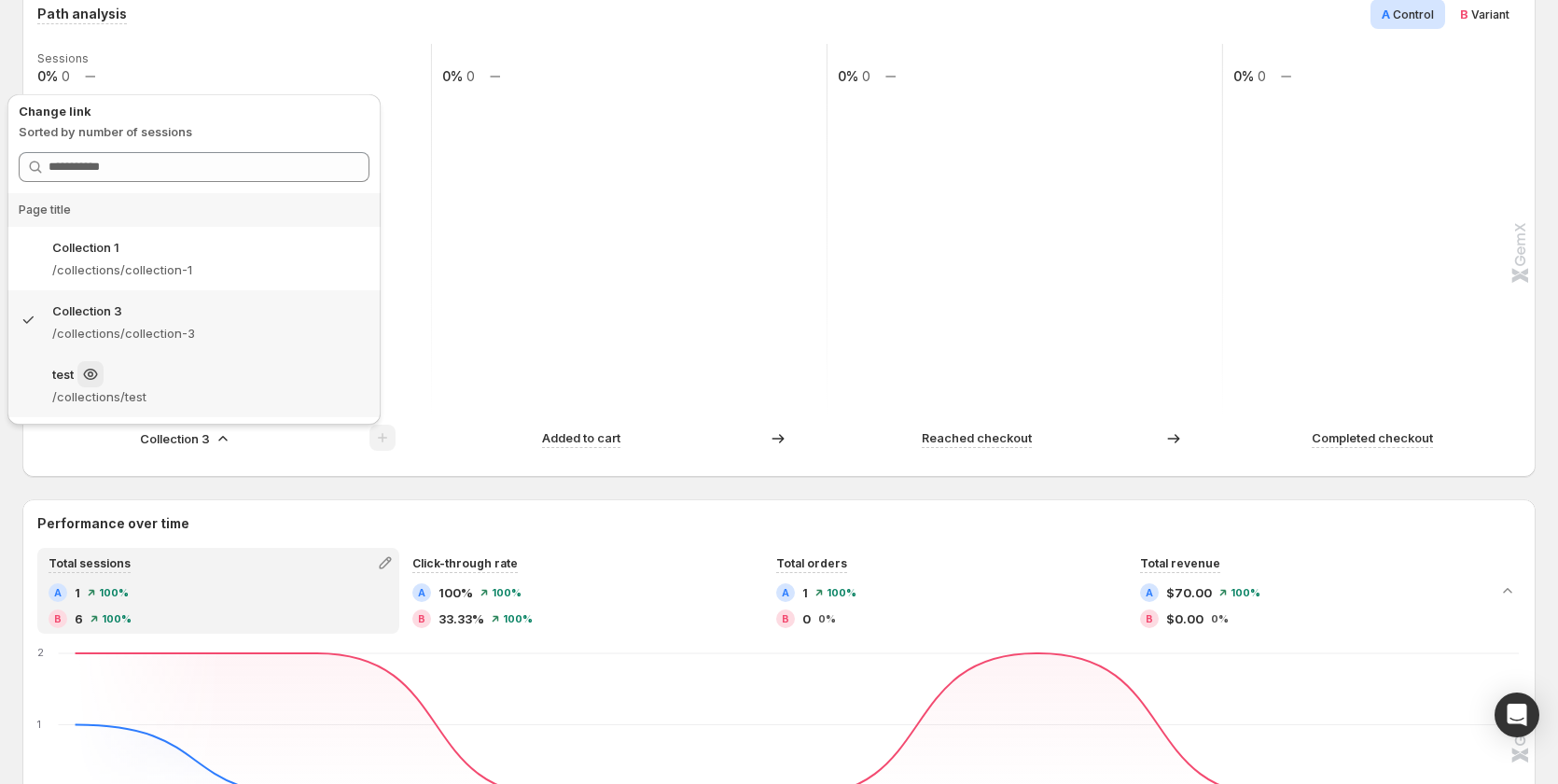
click at [235, 389] on p "/collections/test" at bounding box center [210, 396] width 317 height 19
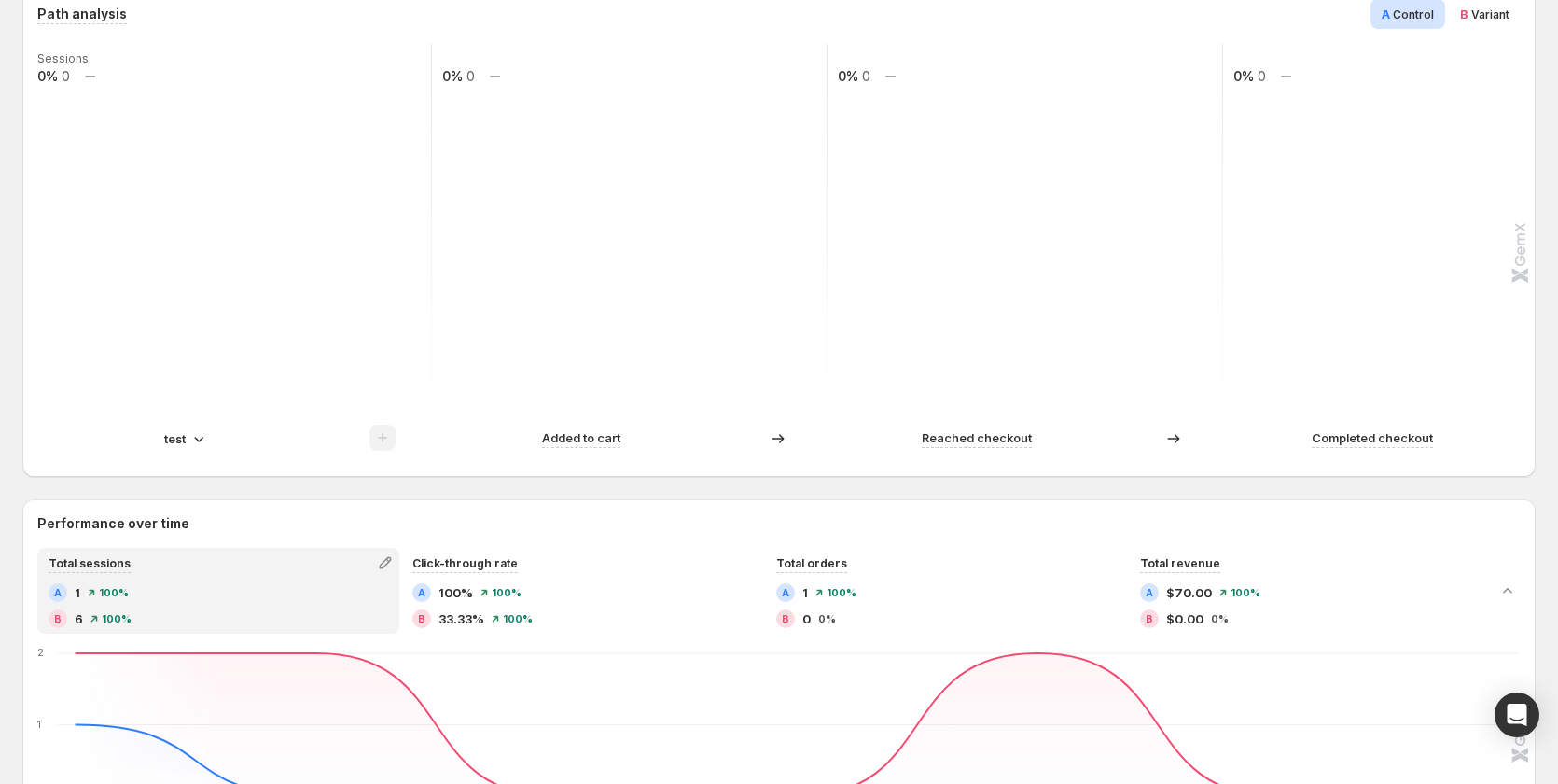
click at [204, 443] on icon at bounding box center [198, 438] width 19 height 19
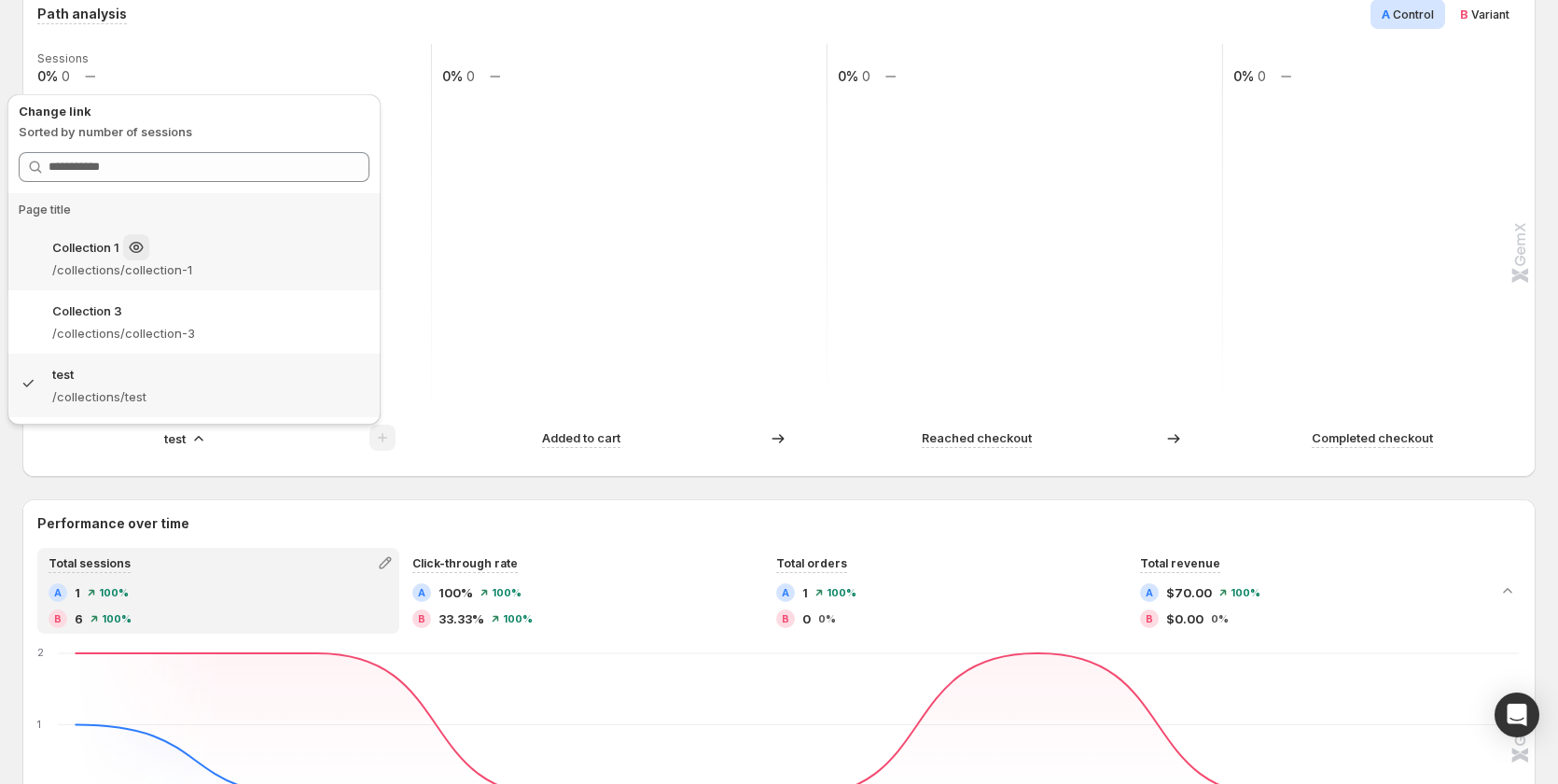
click at [229, 243] on div "Collection 1" at bounding box center [210, 247] width 317 height 26
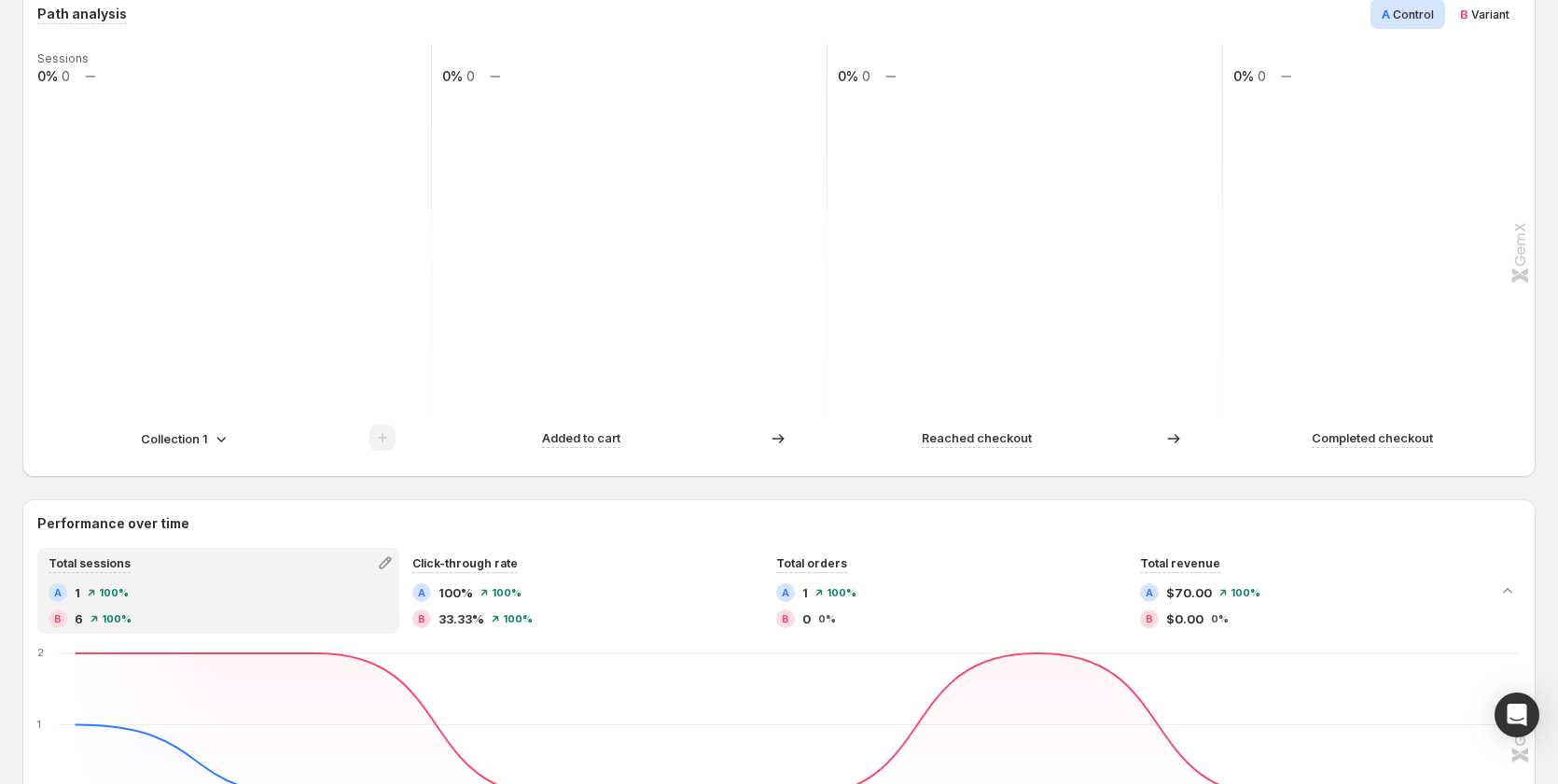
click at [200, 446] on p "Collection 1" at bounding box center [174, 438] width 67 height 19
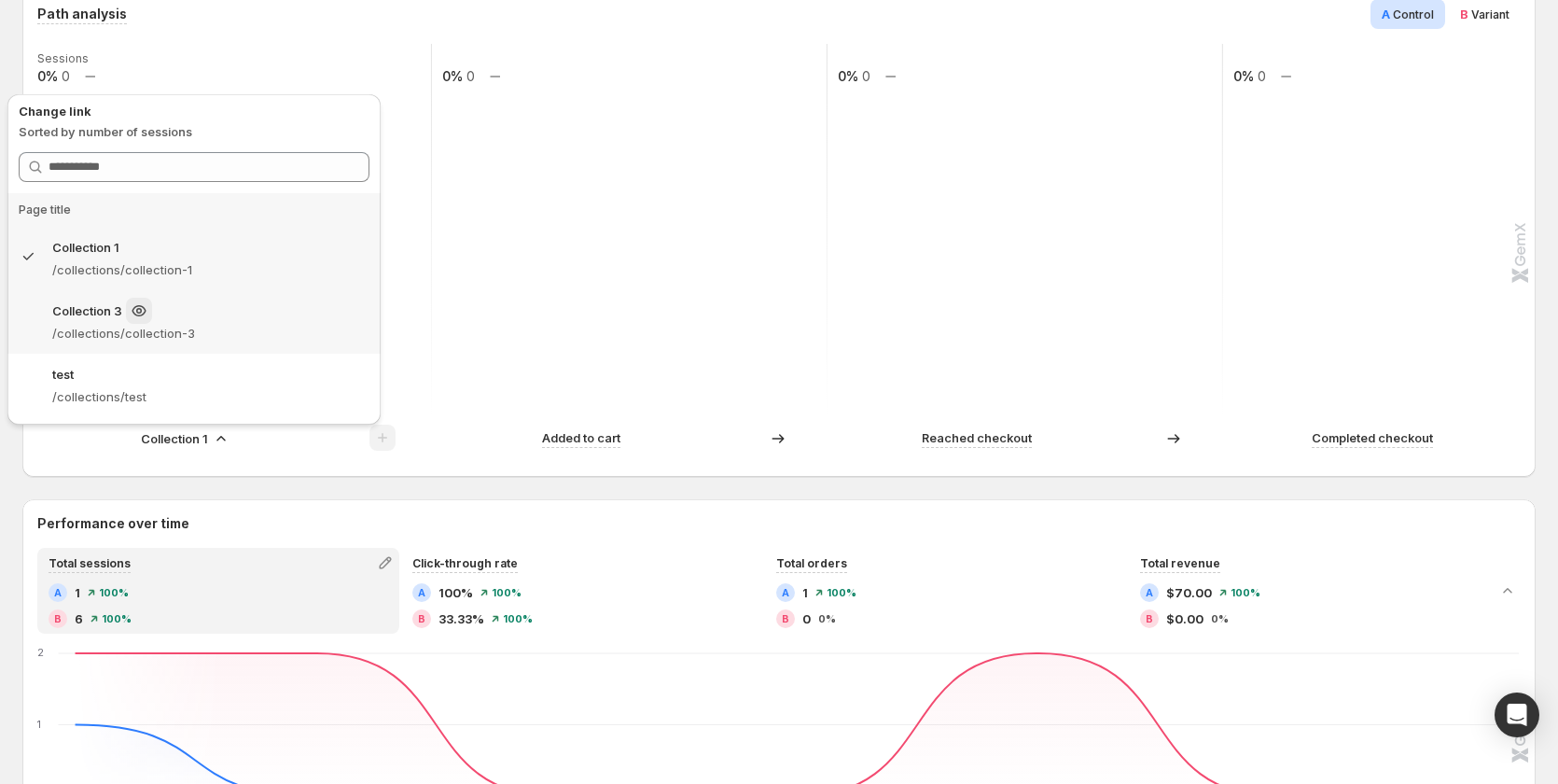
click at [220, 321] on div "Collection 3" at bounding box center [210, 311] width 317 height 26
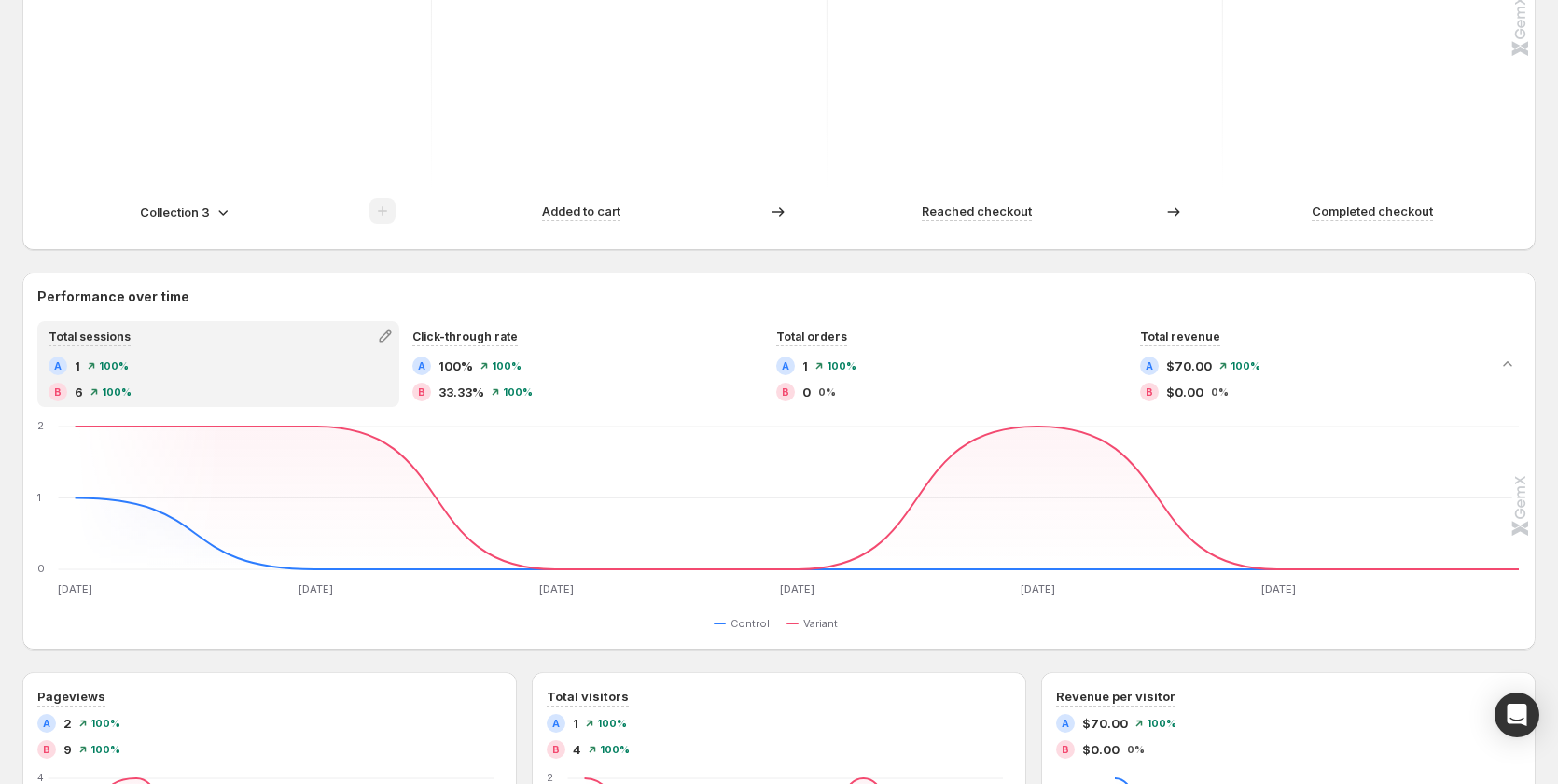
scroll to position [840, 0]
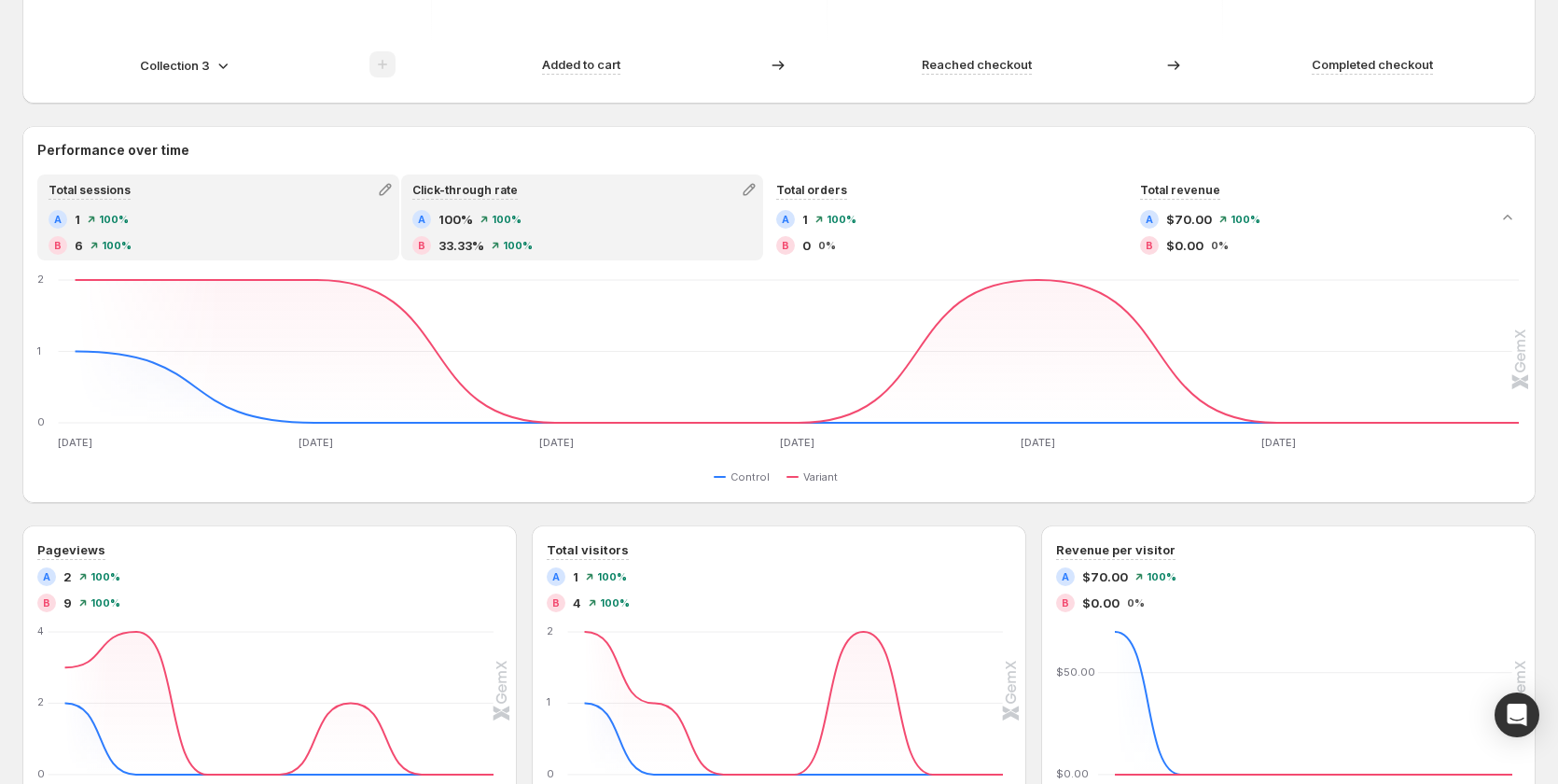
click at [628, 217] on div "A 100% 100%" at bounding box center [582, 219] width 340 height 19
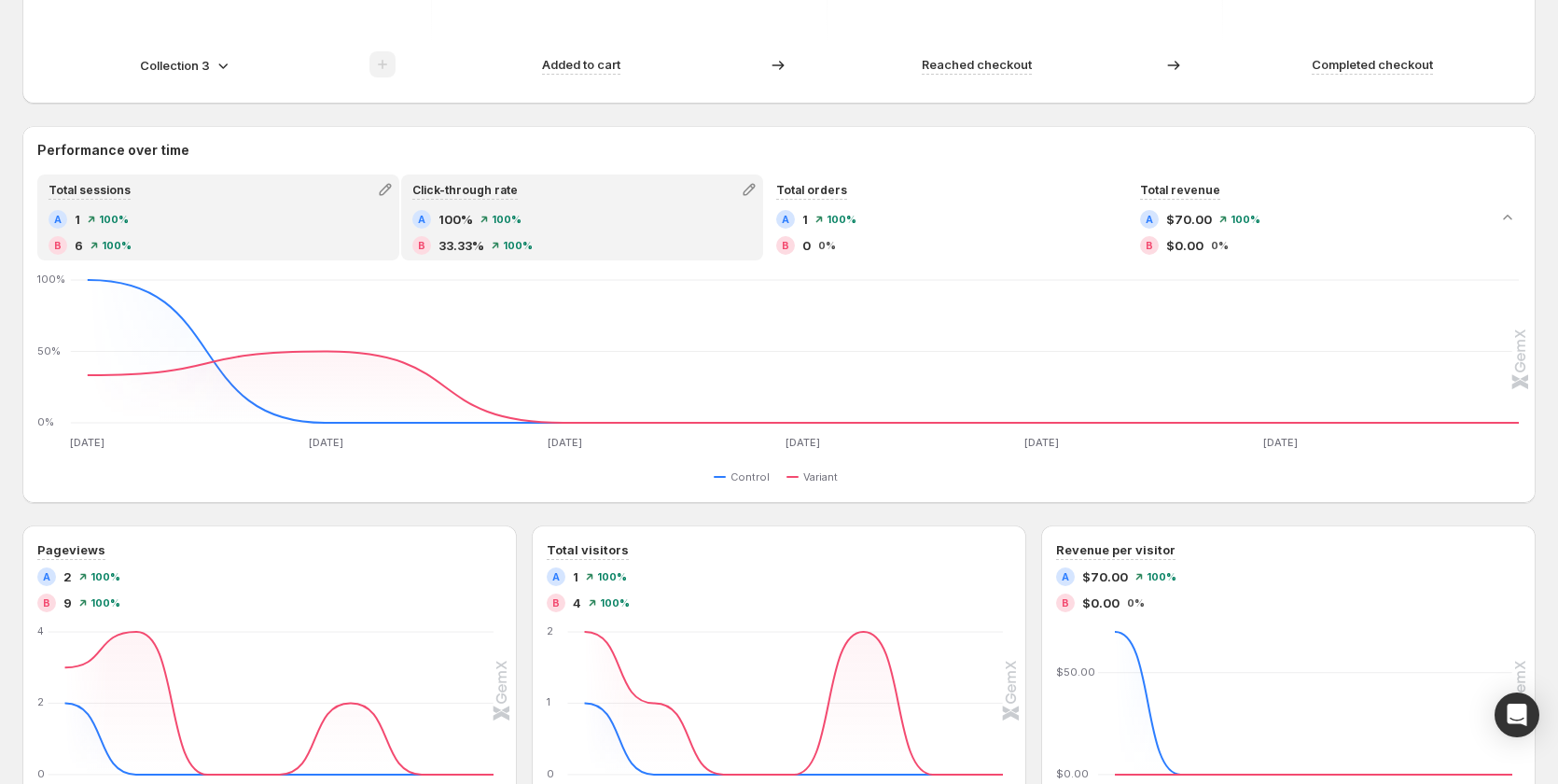
click at [257, 228] on div "A 1 100%" at bounding box center [219, 219] width 340 height 19
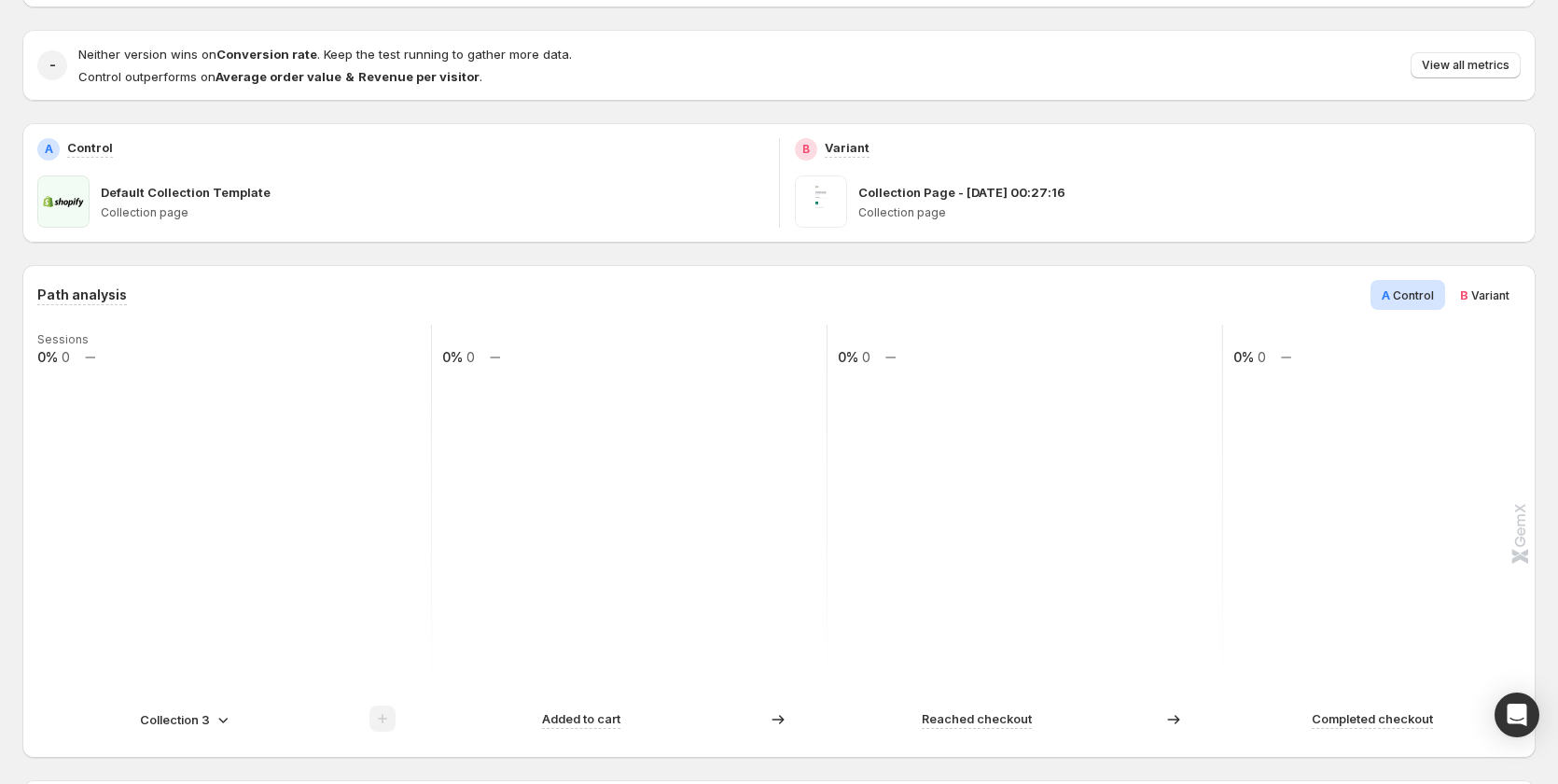
scroll to position [187, 0]
click at [192, 715] on p "Collection 3" at bounding box center [175, 718] width 70 height 19
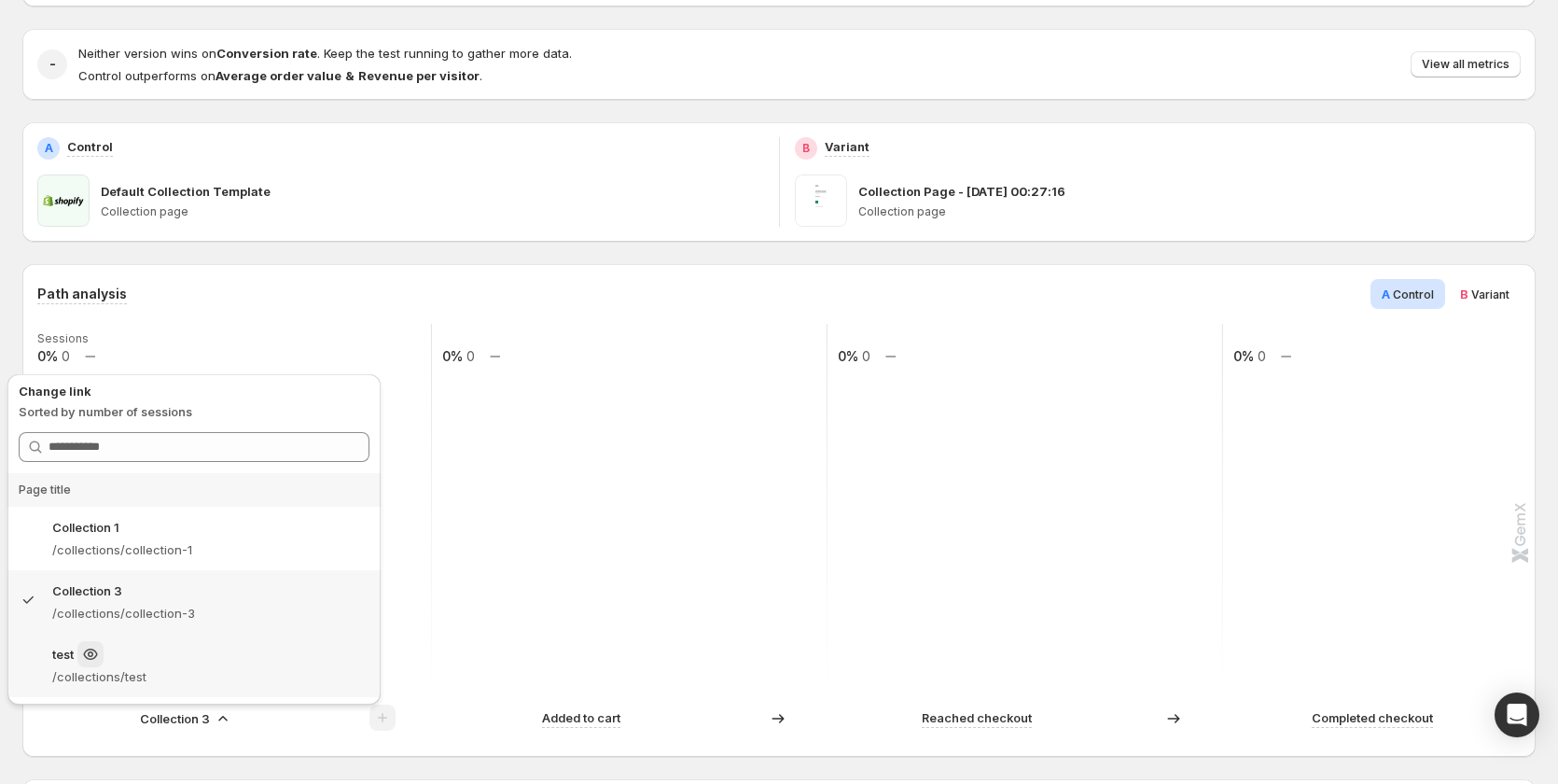
click at [189, 676] on p "/collections/test" at bounding box center [210, 676] width 317 height 19
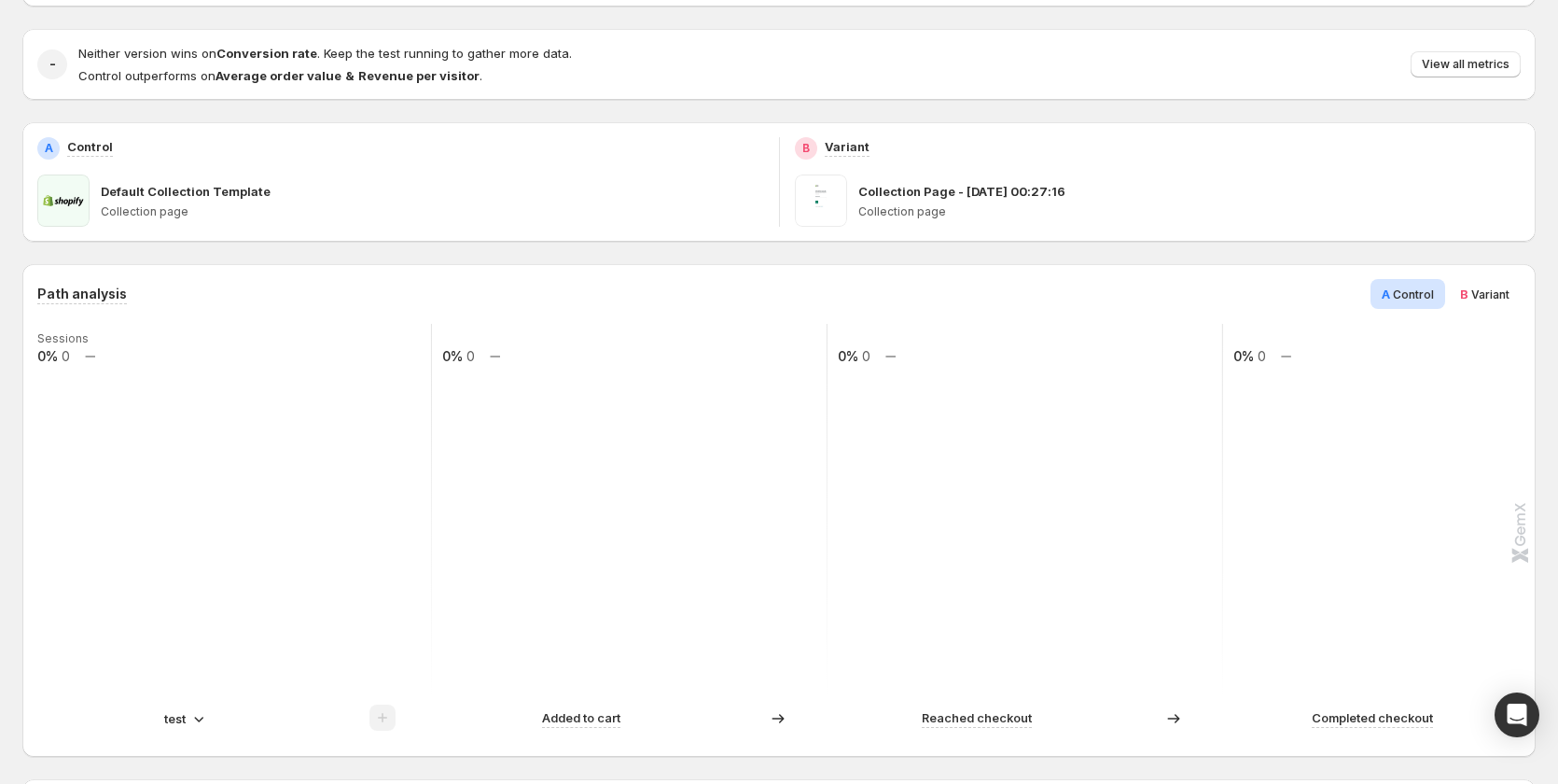
click at [198, 718] on icon at bounding box center [198, 719] width 9 height 6
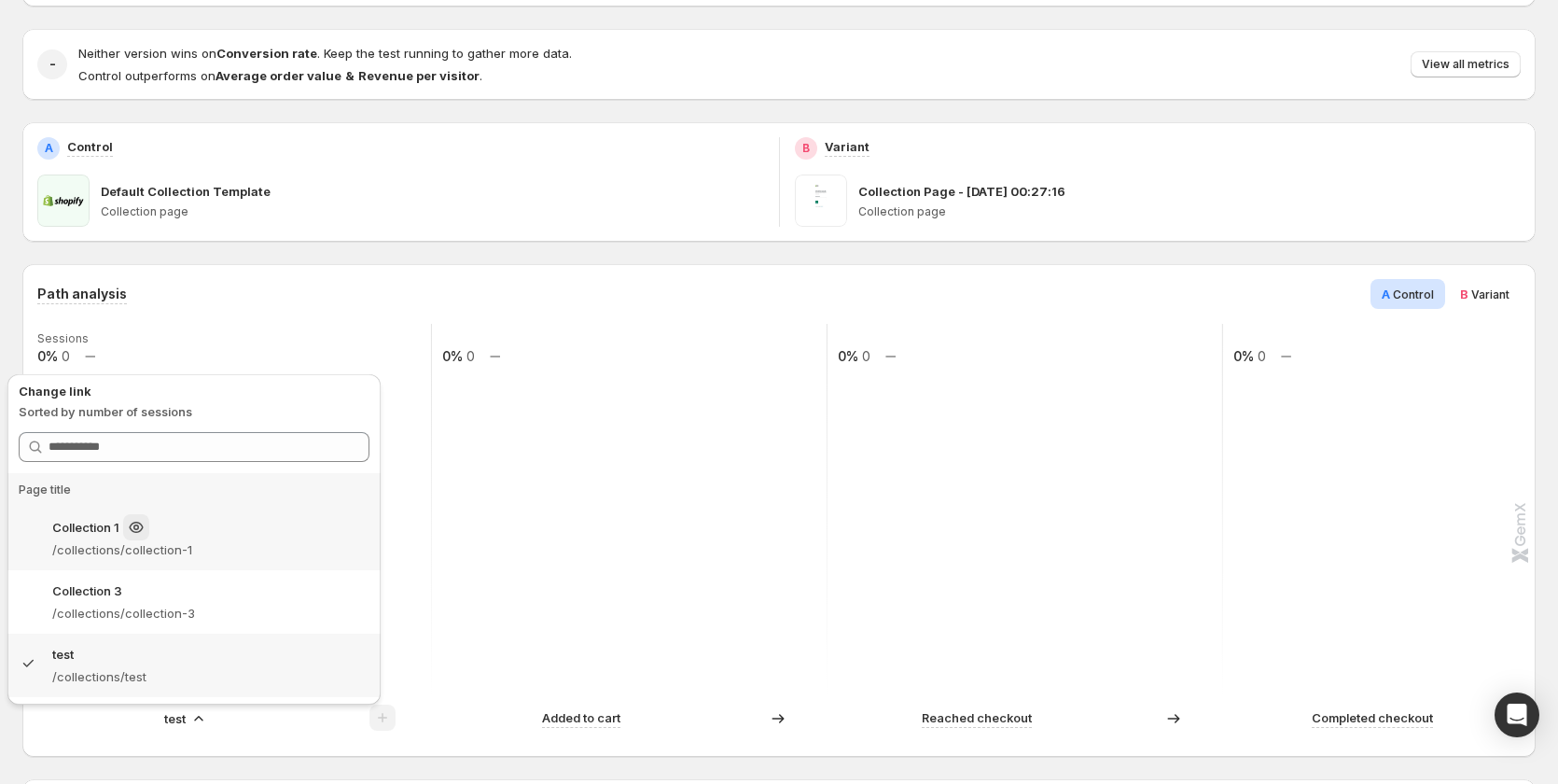
click at [176, 535] on div "Collection 1" at bounding box center [210, 527] width 317 height 26
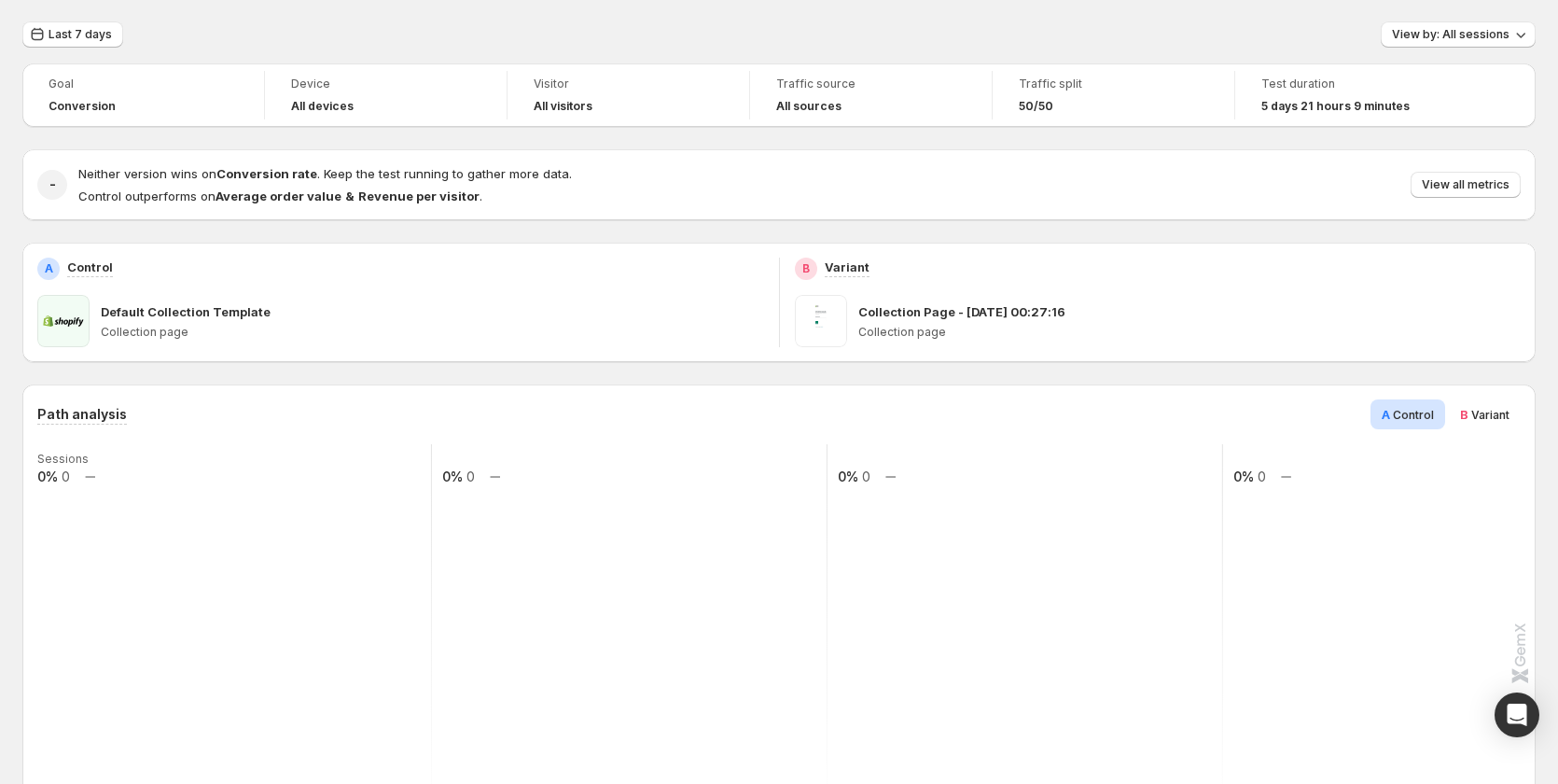
scroll to position [93, 0]
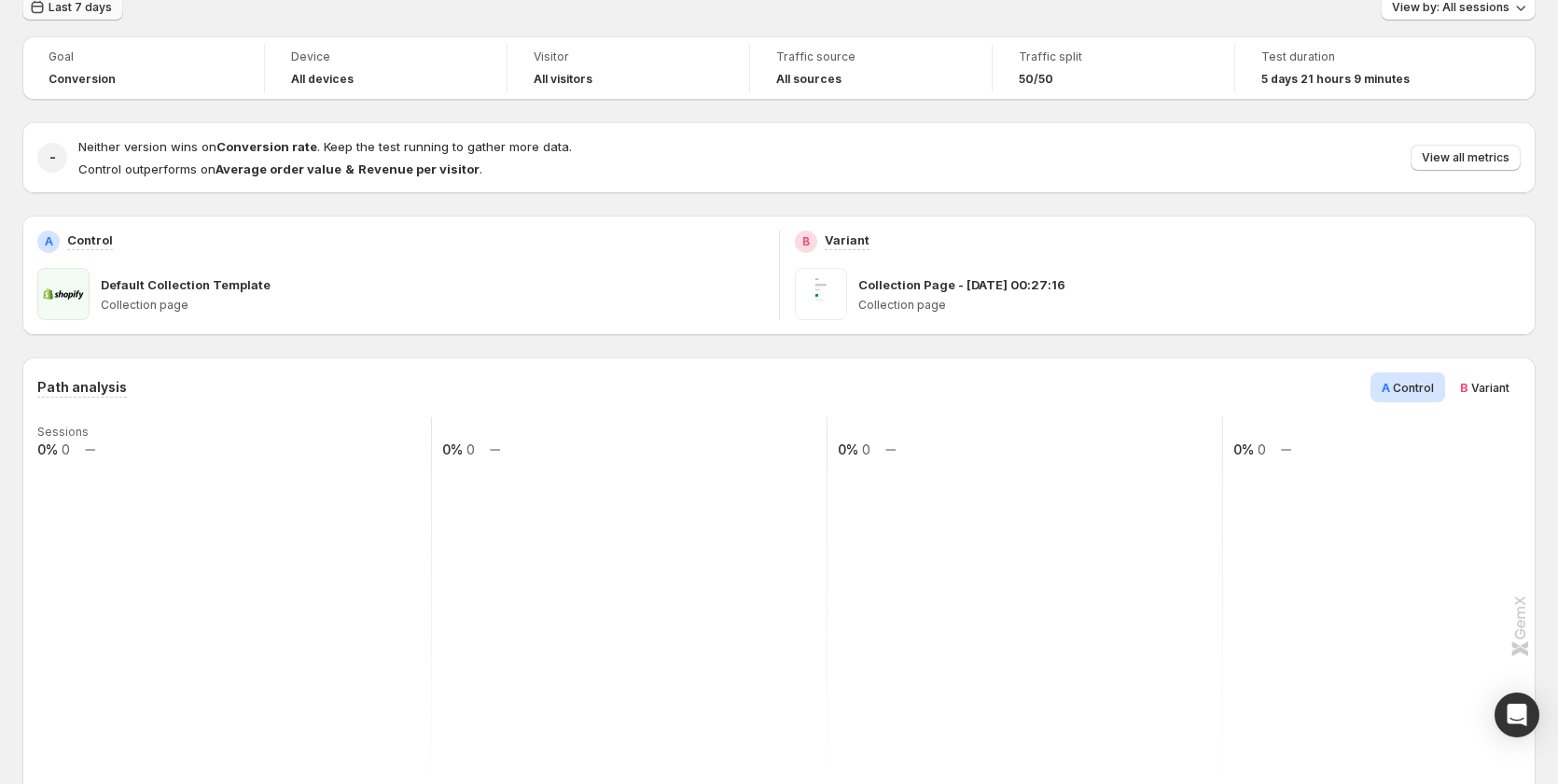
click at [76, 5] on span "Last 7 days" at bounding box center [80, 7] width 63 height 15
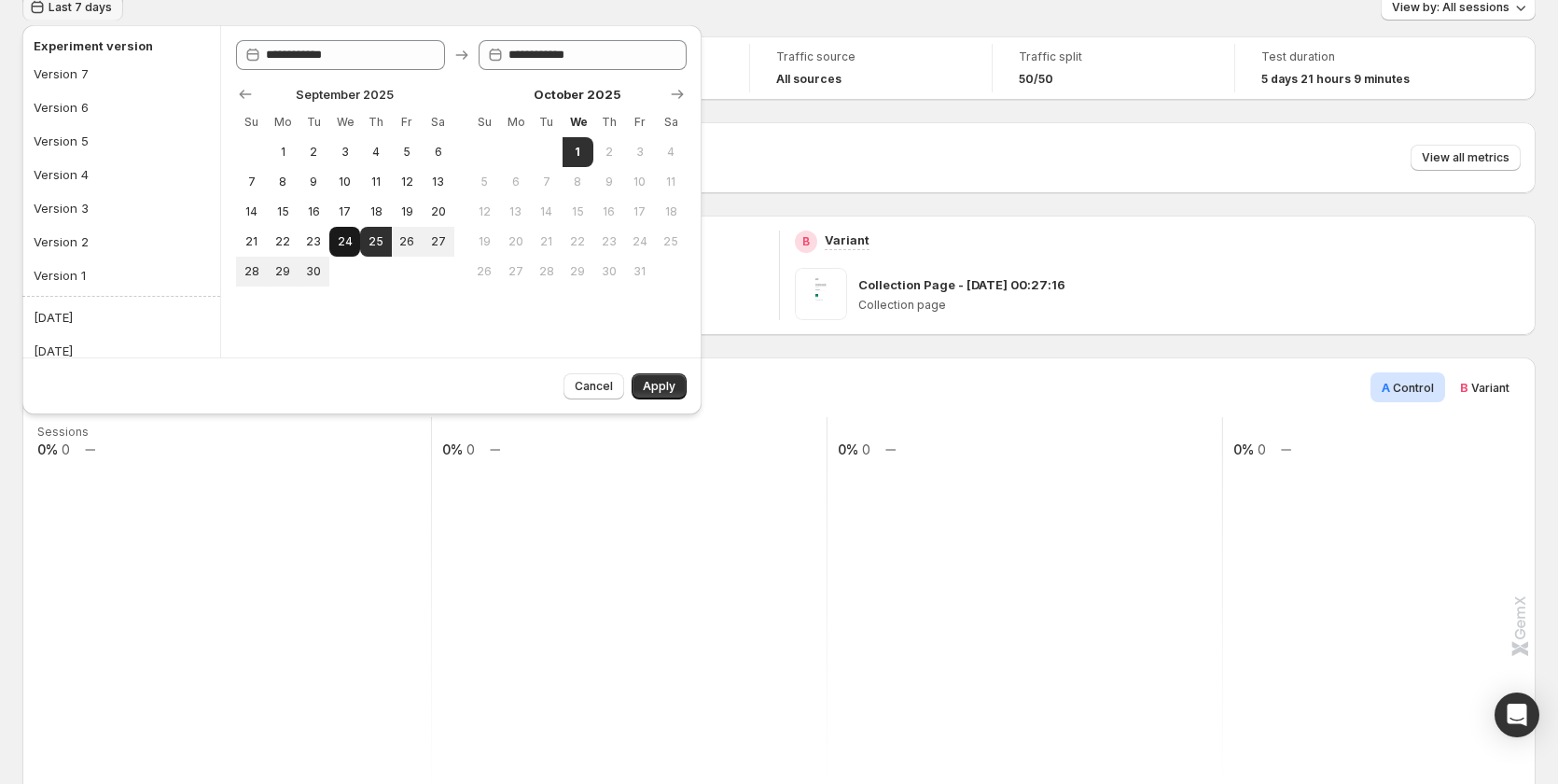
click at [348, 240] on span "24" at bounding box center [345, 241] width 16 height 15
type input "**********"
click at [575, 143] on button "1" at bounding box center [577, 152] width 31 height 30
type input "**********"
click at [658, 381] on span "Apply" at bounding box center [659, 386] width 33 height 15
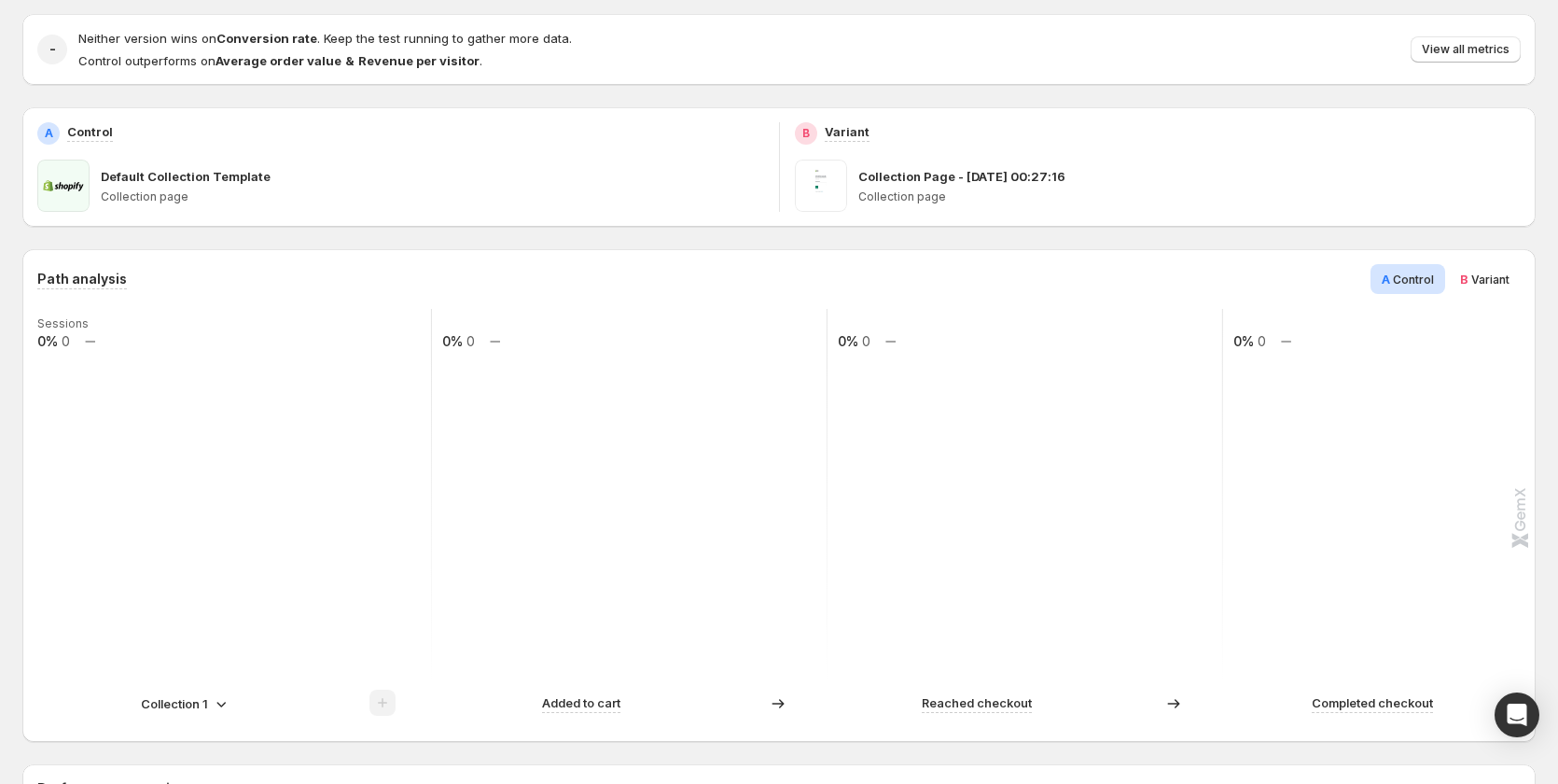
scroll to position [187, 0]
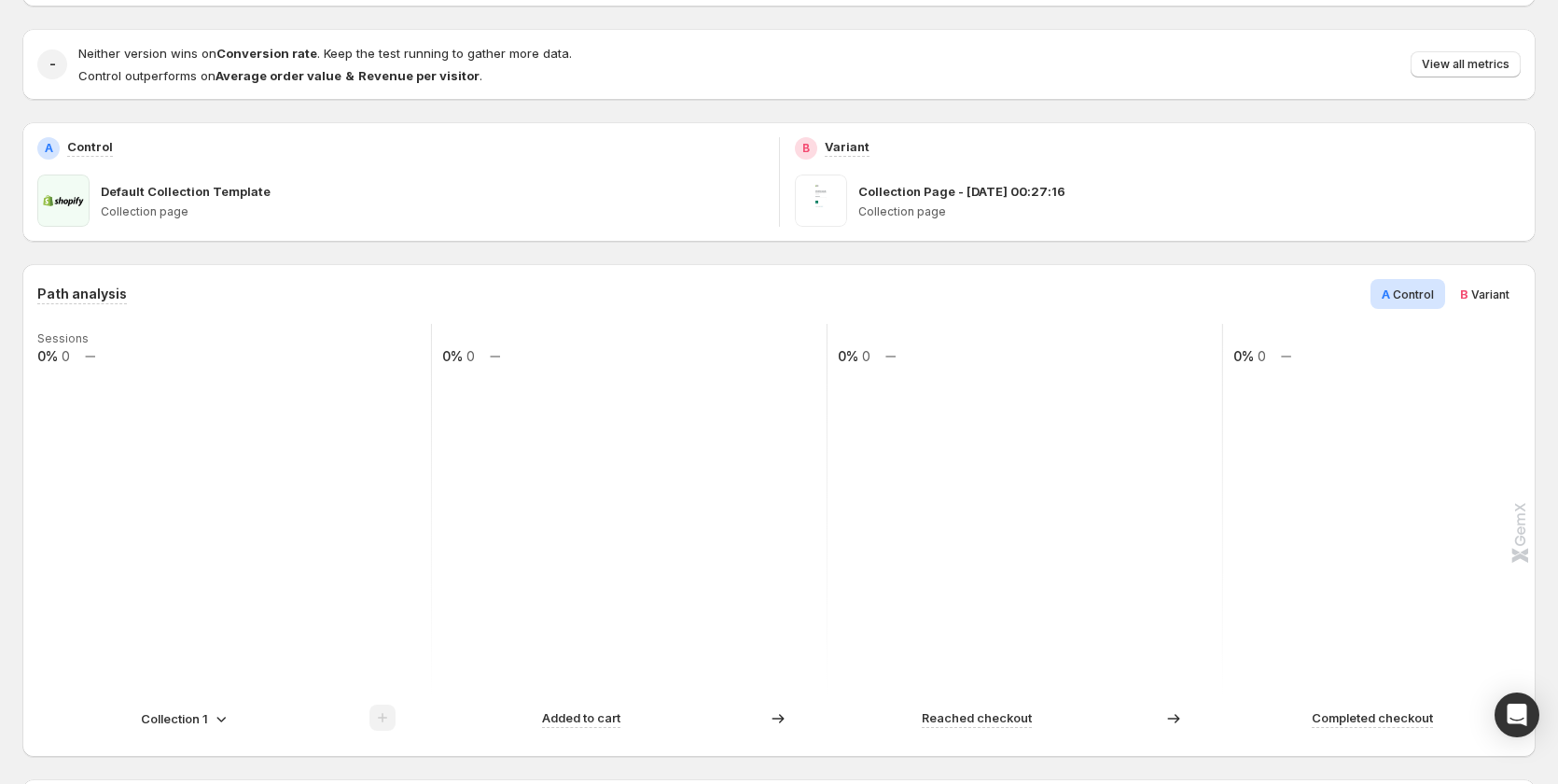
click at [213, 715] on icon at bounding box center [221, 718] width 19 height 19
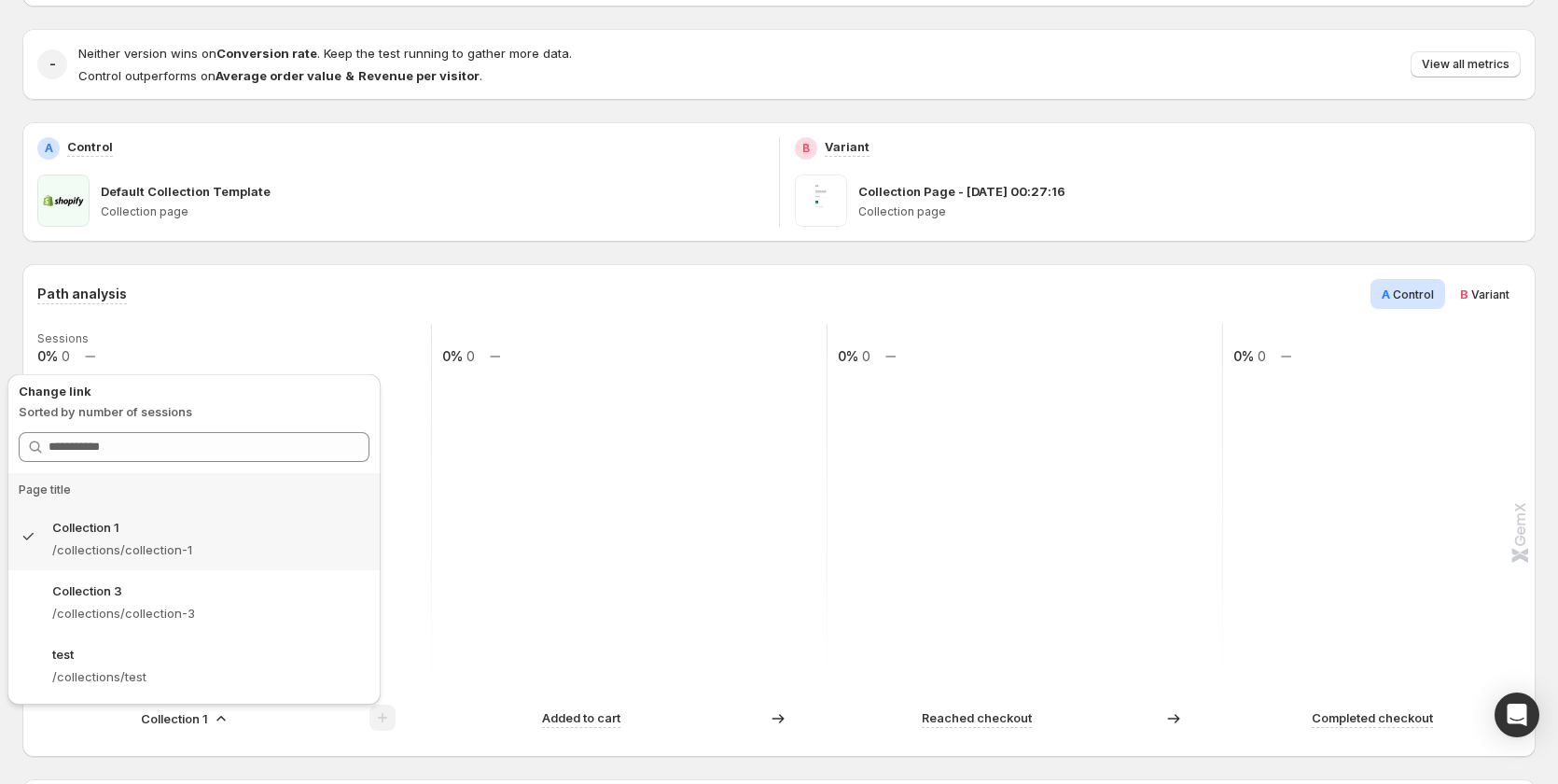
click at [335, 288] on div "Path analysis A Control B Variant" at bounding box center [778, 294] width 1483 height 30
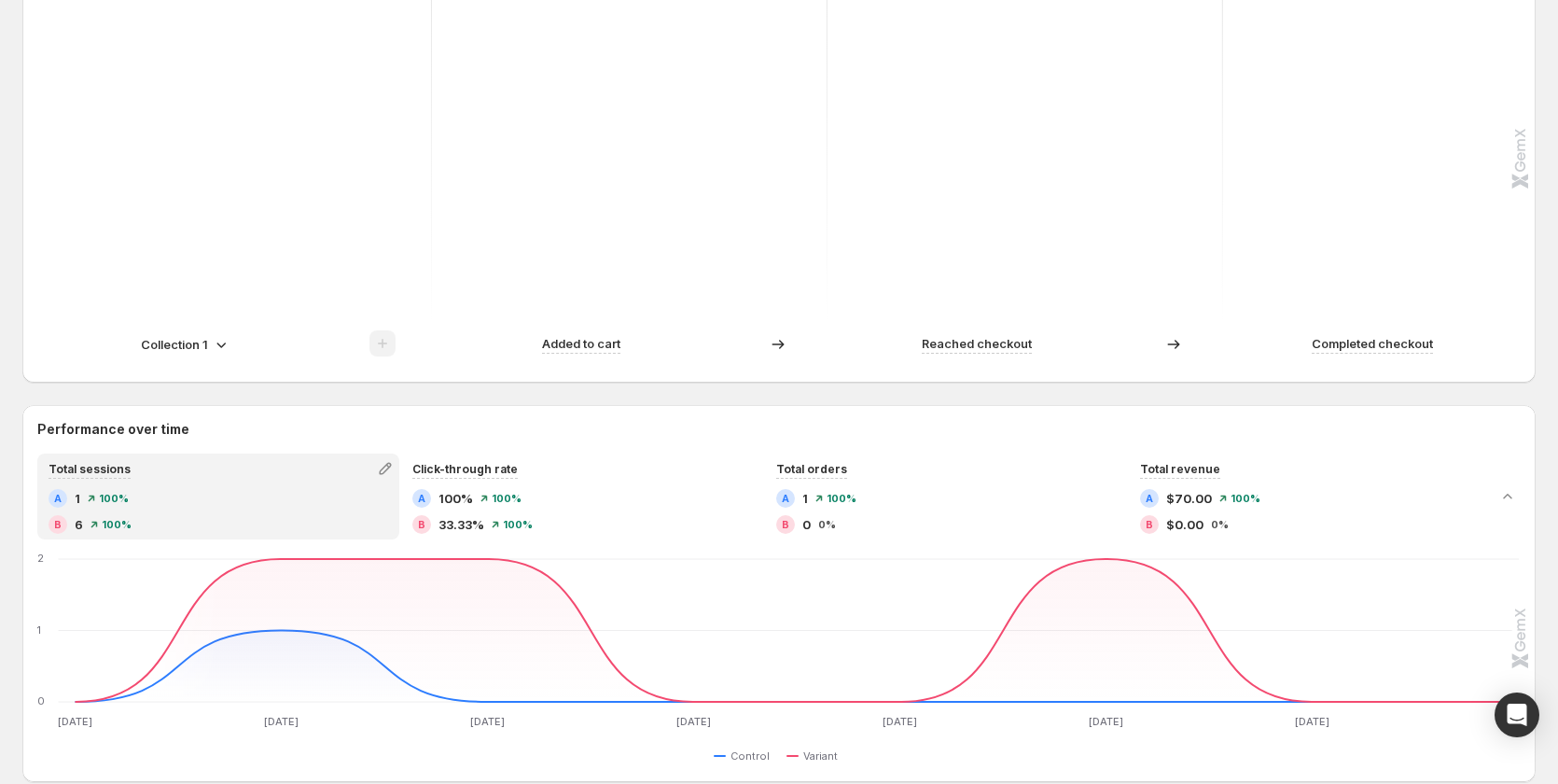
scroll to position [560, 0]
click at [175, 342] on p "Collection 1" at bounding box center [174, 345] width 67 height 19
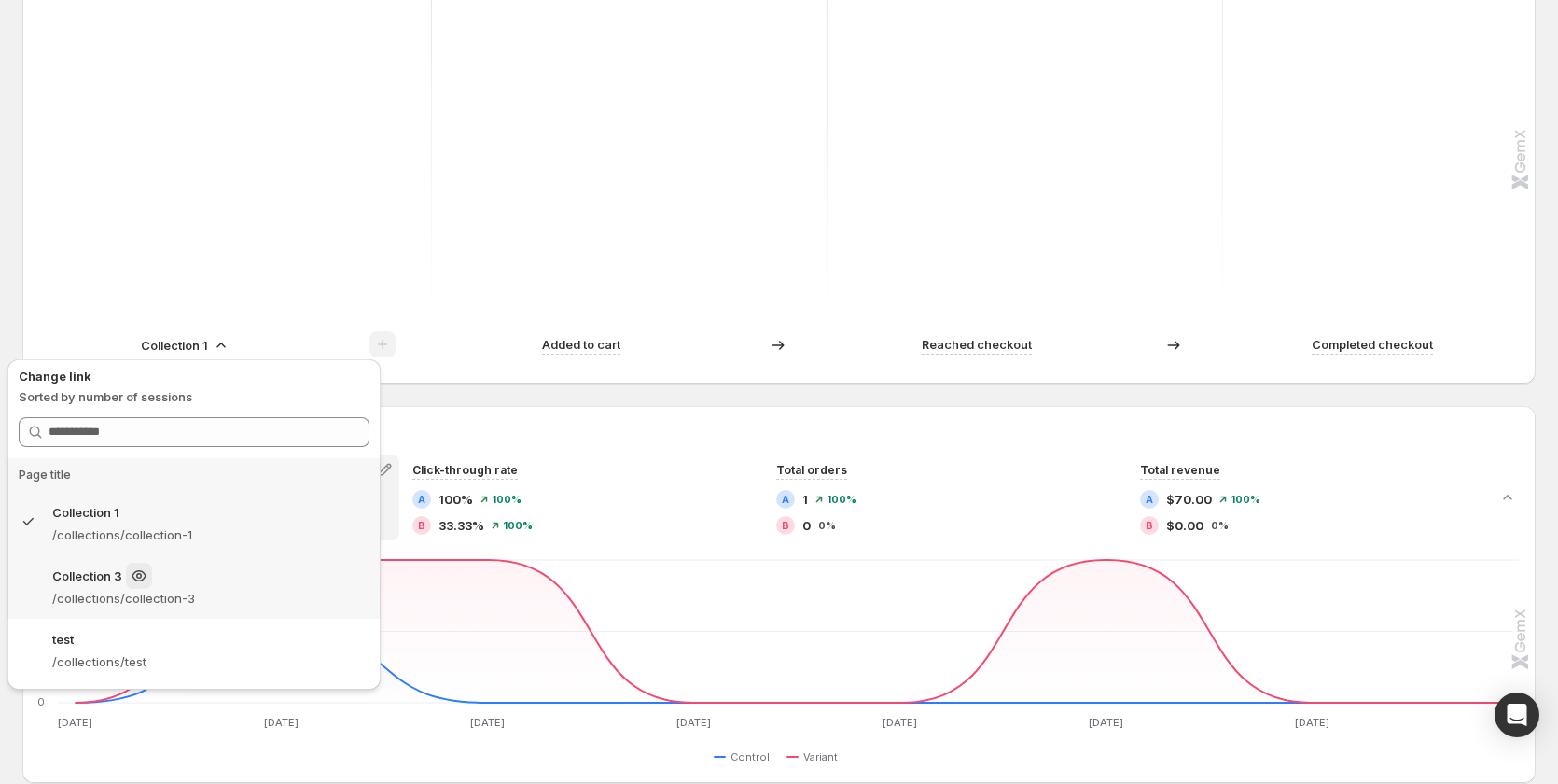
click at [202, 589] on p "/collections/collection-3" at bounding box center [210, 598] width 317 height 19
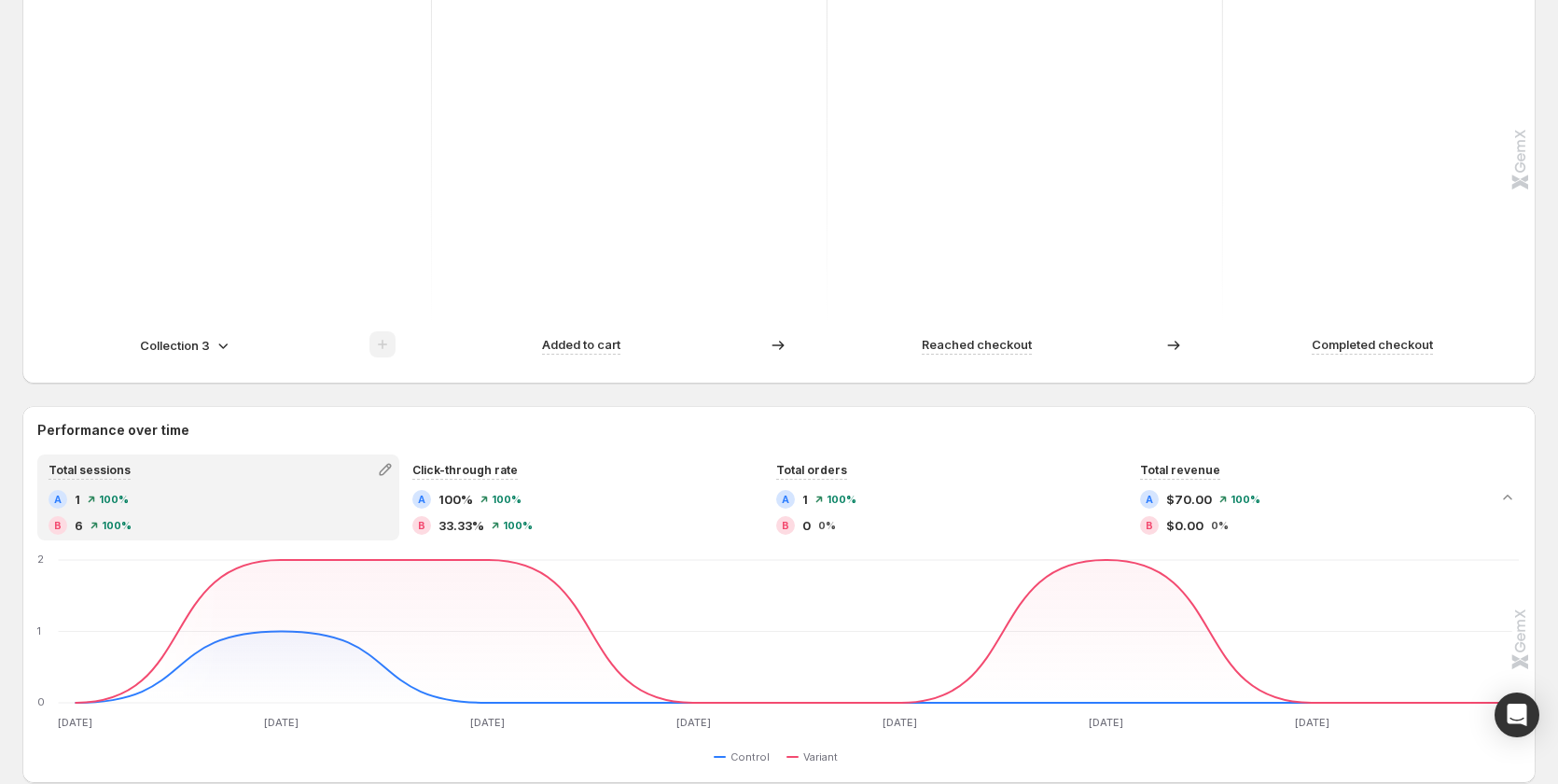
scroll to position [466, 0]
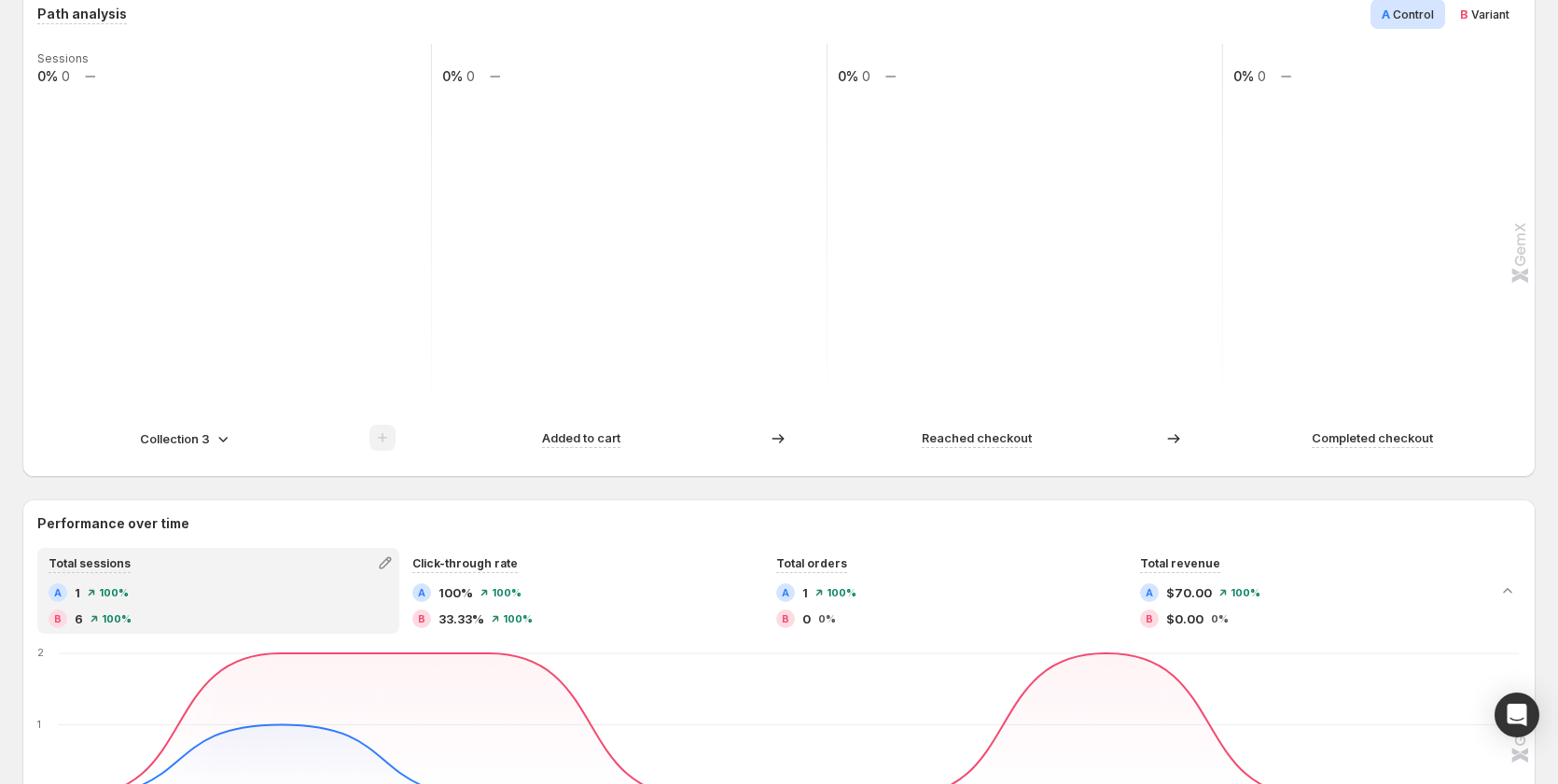
click at [196, 437] on p "Collection 3" at bounding box center [175, 438] width 70 height 19
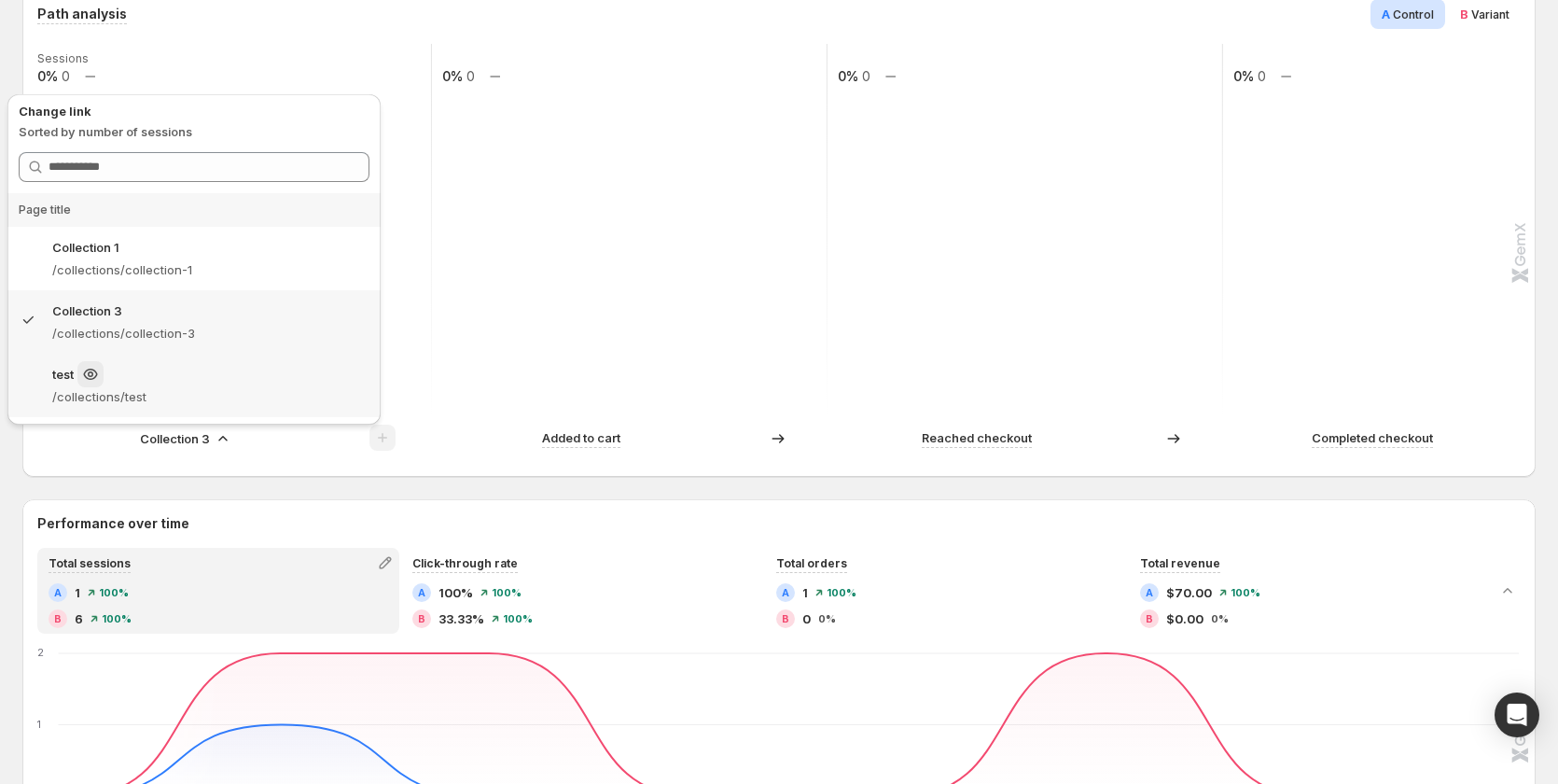
click at [184, 392] on p "/collections/test" at bounding box center [210, 396] width 317 height 19
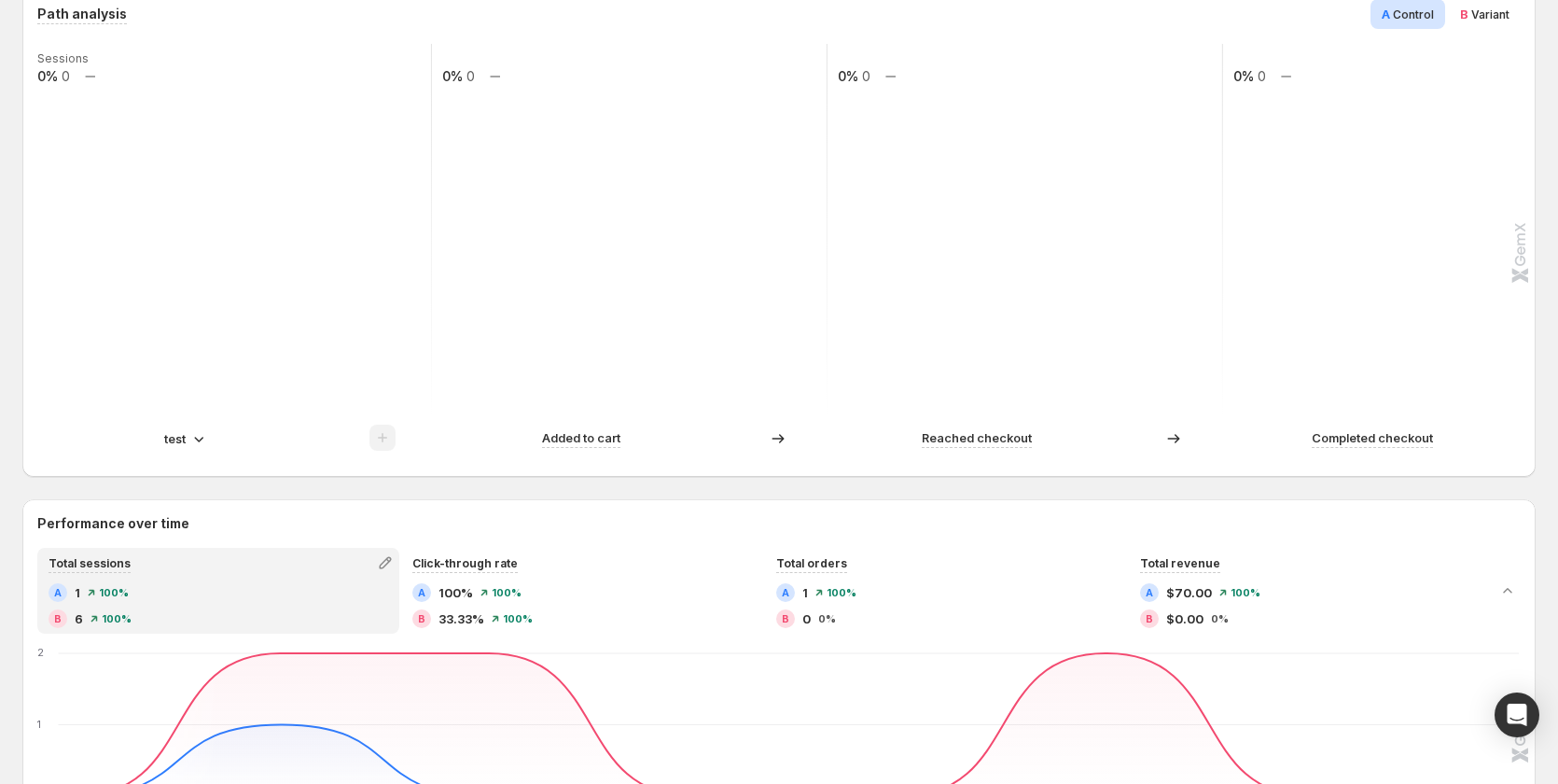
click at [192, 434] on icon at bounding box center [198, 438] width 19 height 19
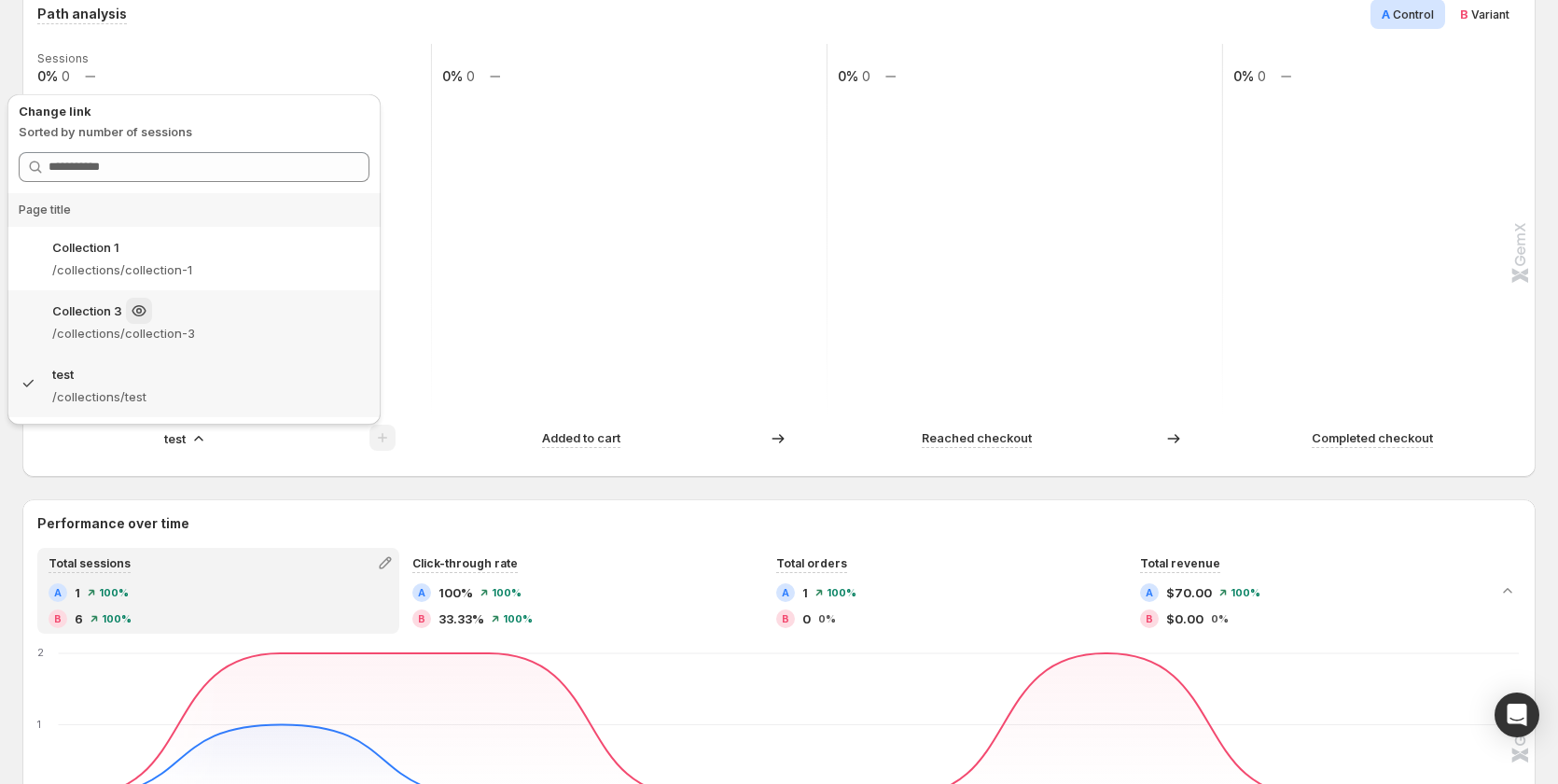
click at [198, 345] on div "Collection 3 /collections/collection-3" at bounding box center [193, 321] width 373 height 63
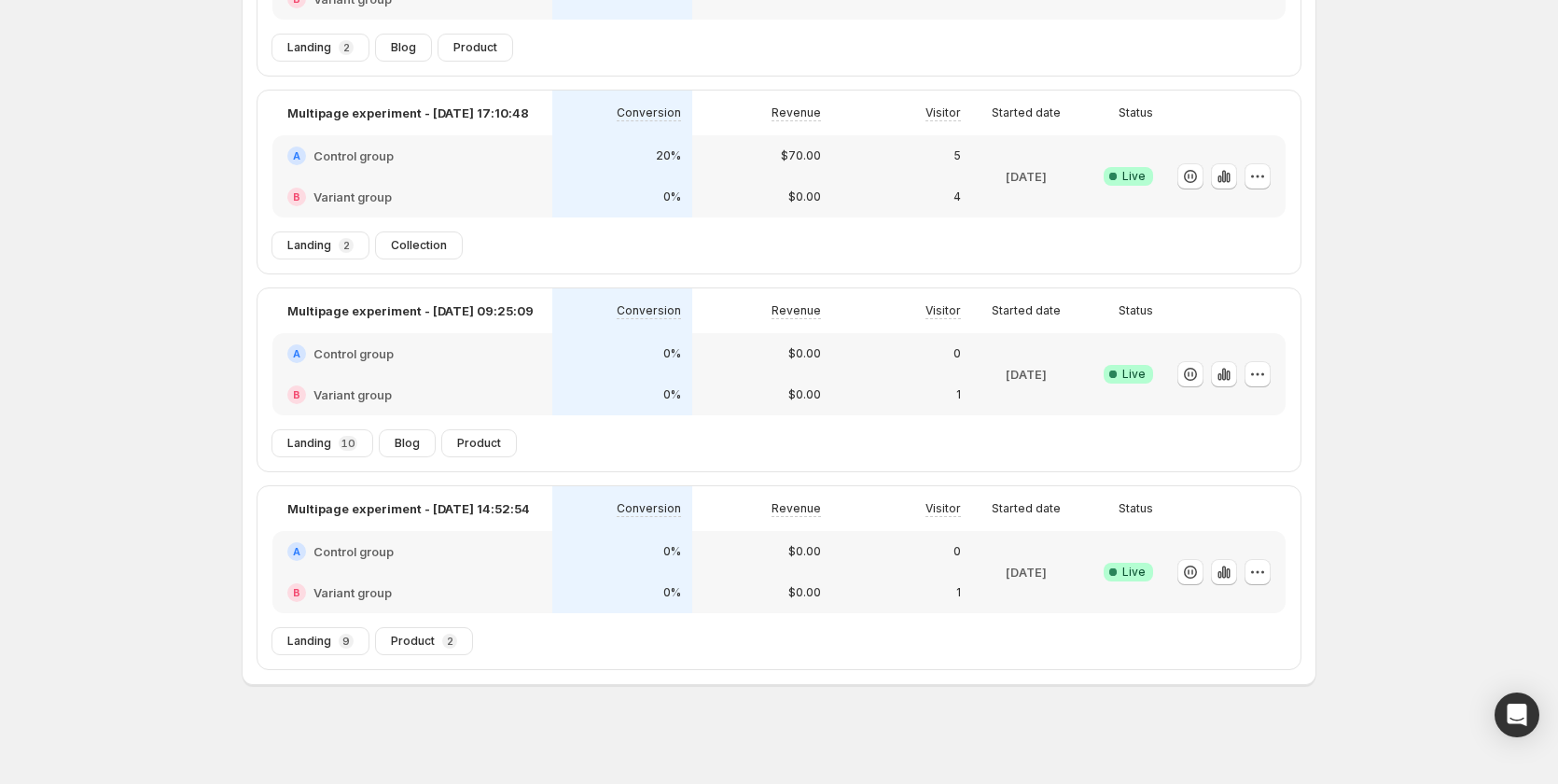
scroll to position [278, 0]
click at [743, 165] on div "$70.00" at bounding box center [762, 153] width 140 height 41
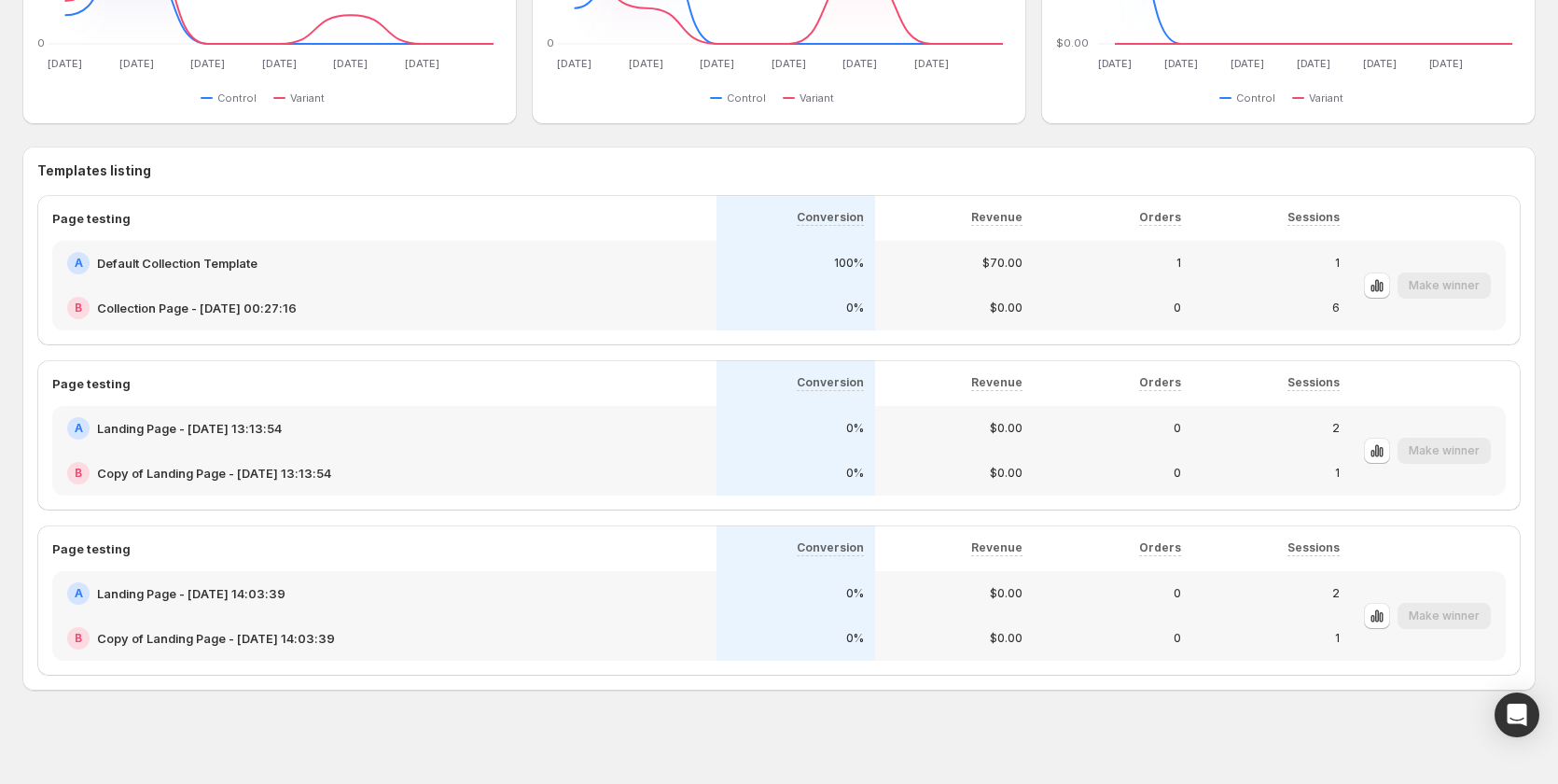
scroll to position [904, 0]
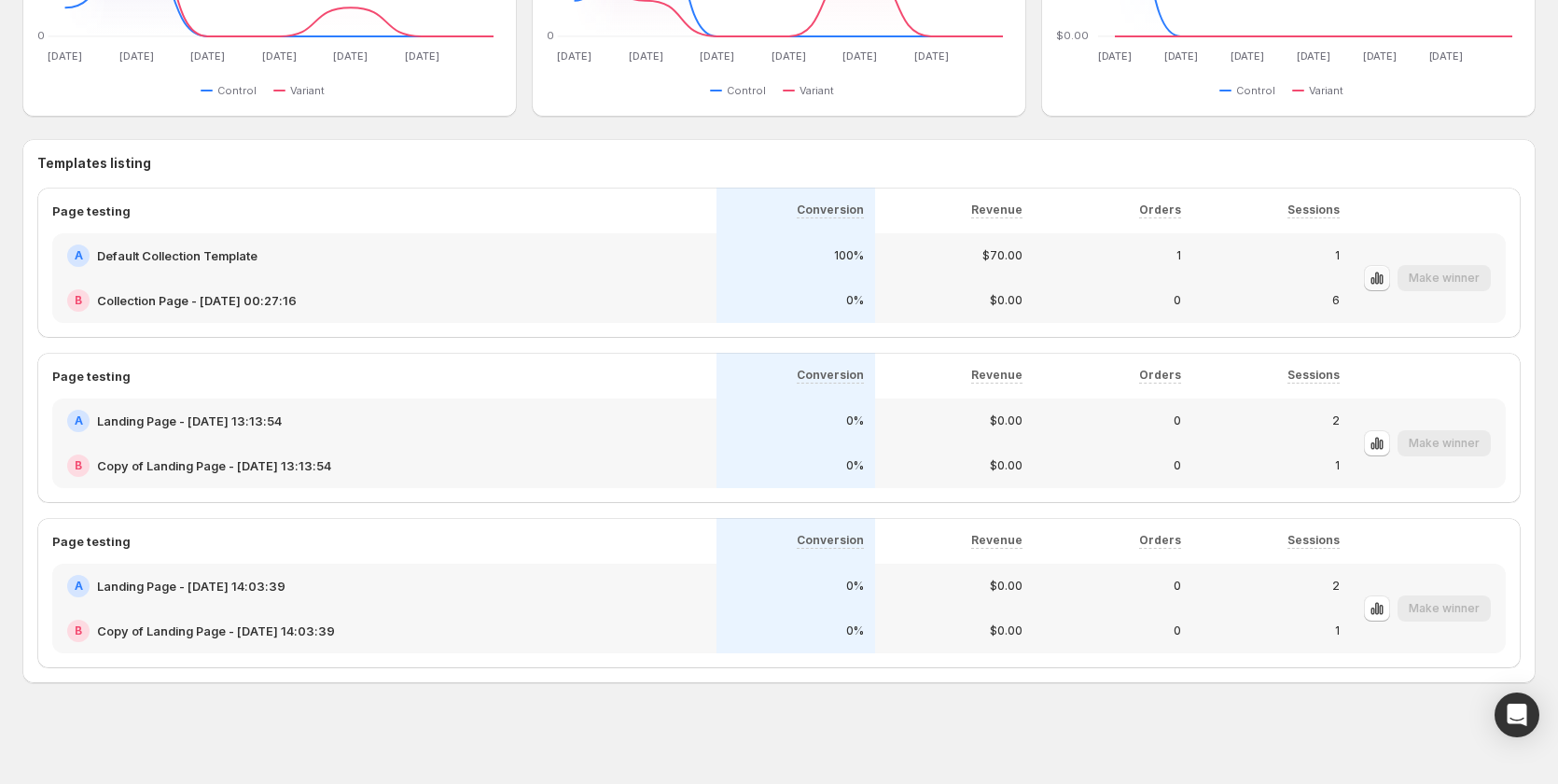
click at [1386, 279] on icon "button" at bounding box center [1376, 278] width 19 height 19
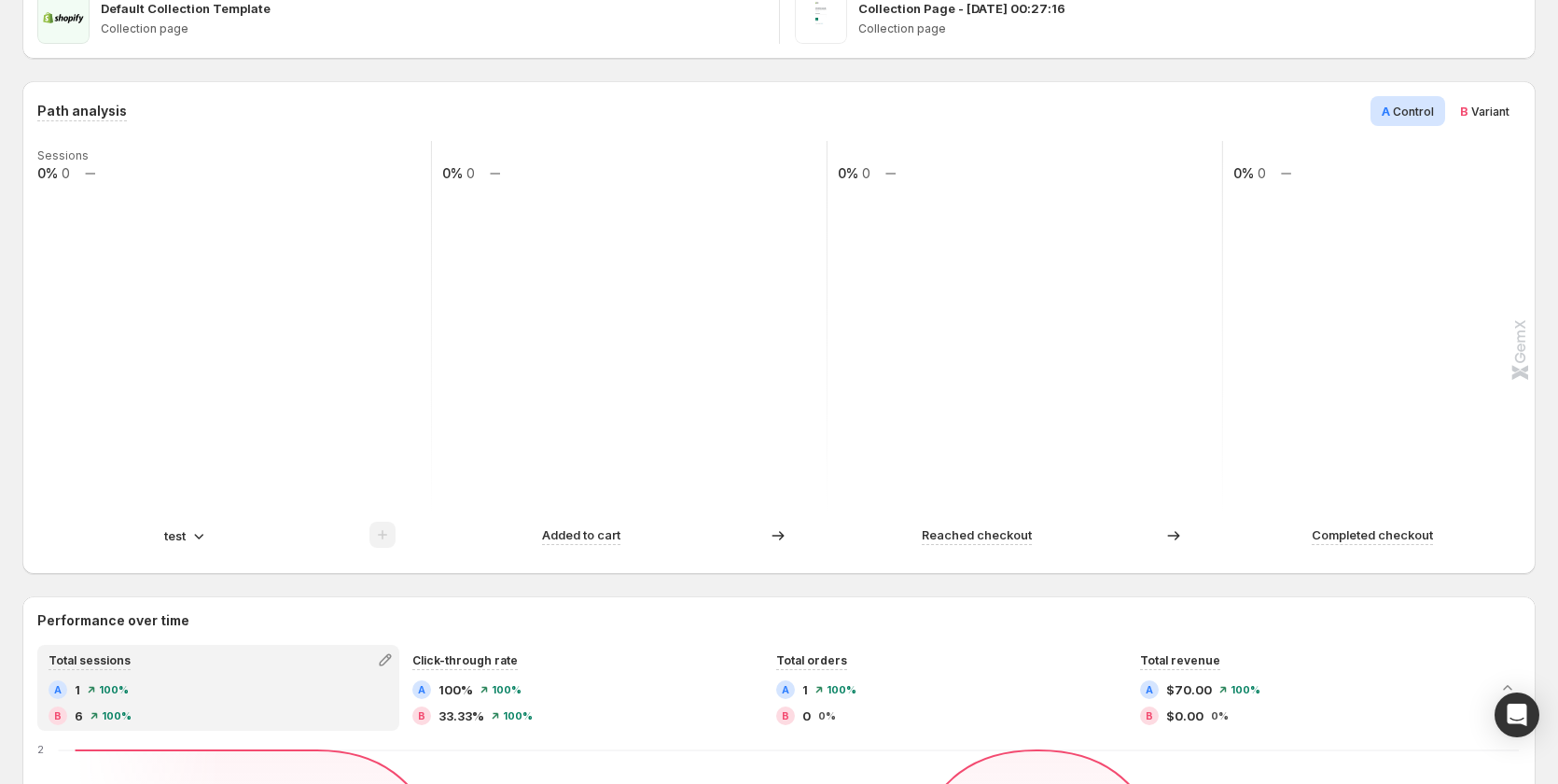
scroll to position [280, 0]
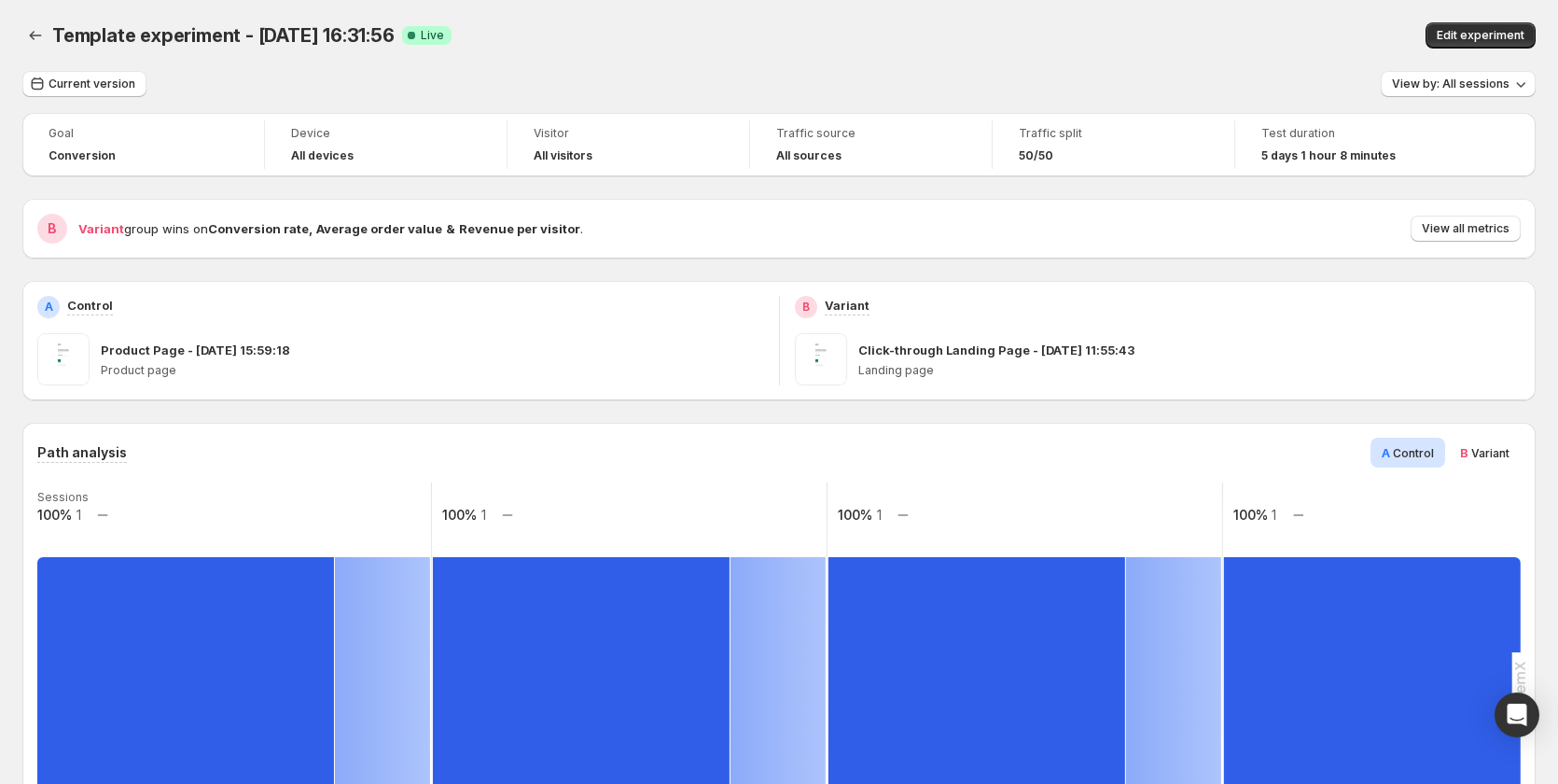
scroll to position [466, 0]
